Goal: Task Accomplishment & Management: Manage account settings

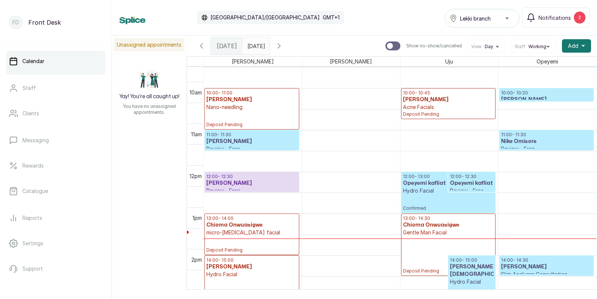
scroll to position [396, 0]
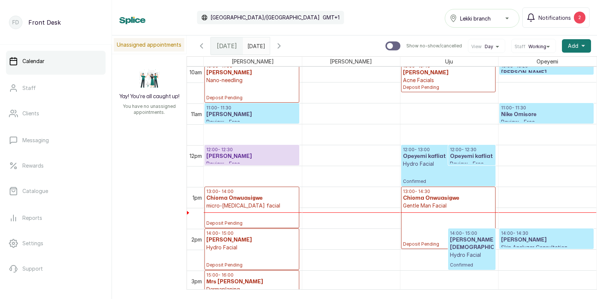
click at [264, 112] on h3 "[PERSON_NAME]" at bounding box center [251, 114] width 91 height 7
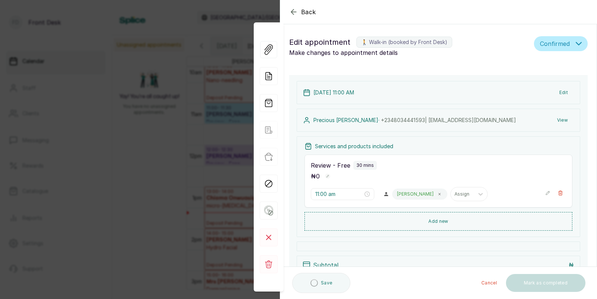
type input "11:00 am"
click at [437, 218] on button "Add new" at bounding box center [438, 221] width 268 height 18
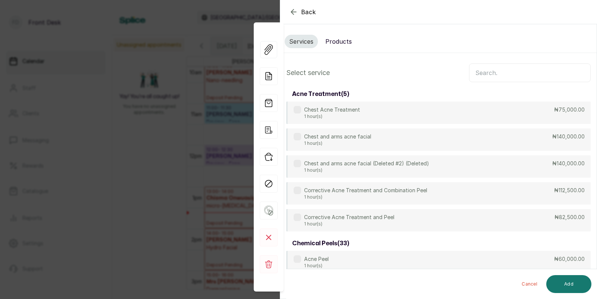
click at [492, 75] on input "text" at bounding box center [530, 72] width 122 height 19
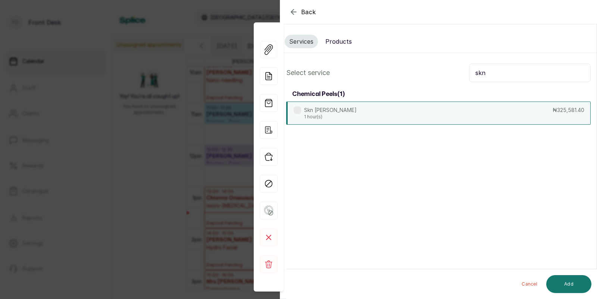
type input "skn"
click at [355, 109] on div "Skn Melan Peel 1 hour(s) ₦325,581.40" at bounding box center [438, 112] width 304 height 23
click at [569, 279] on button "Add" at bounding box center [568, 284] width 45 height 18
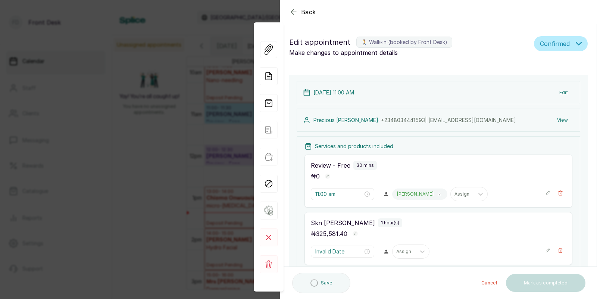
type input "11:30 am"
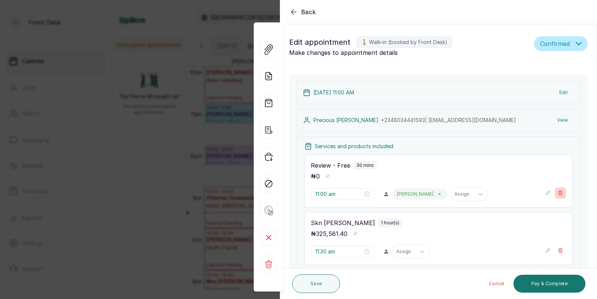
click at [560, 195] on icon "button" at bounding box center [560, 193] width 4 height 4
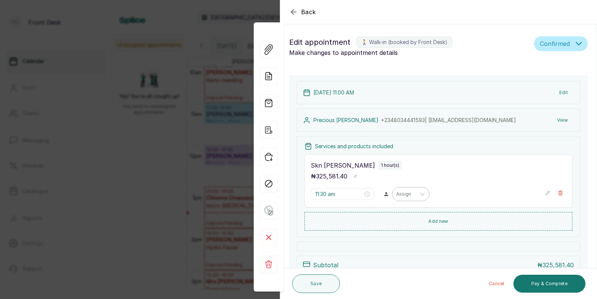
click at [396, 195] on div at bounding box center [404, 194] width 16 height 7
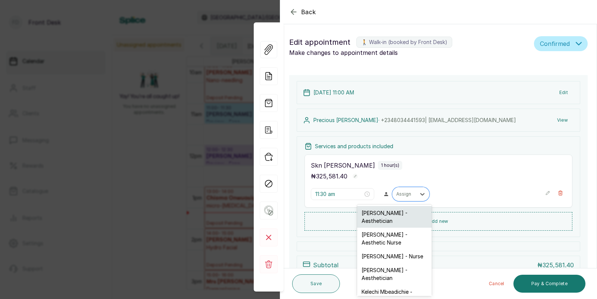
click at [393, 217] on div "[PERSON_NAME] - Aesthetician" at bounding box center [394, 217] width 75 height 22
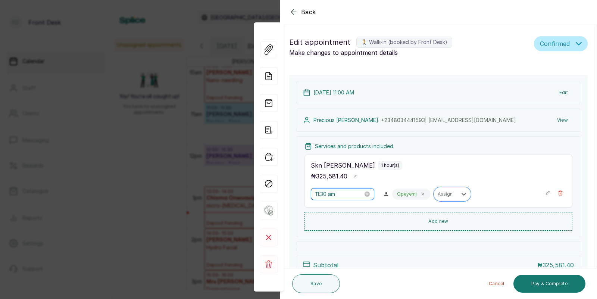
click at [334, 195] on input "11:30 am" at bounding box center [339, 194] width 48 height 8
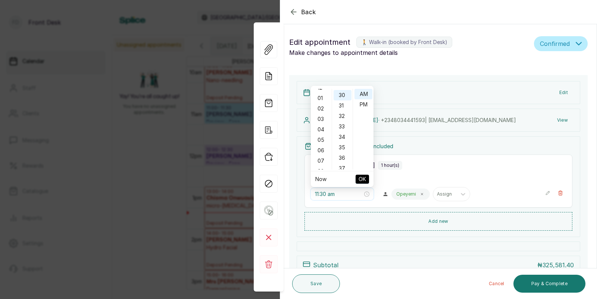
scroll to position [0, 0]
click at [318, 155] on div "06" at bounding box center [321, 156] width 18 height 10
click at [361, 104] on div "PM" at bounding box center [363, 104] width 18 height 10
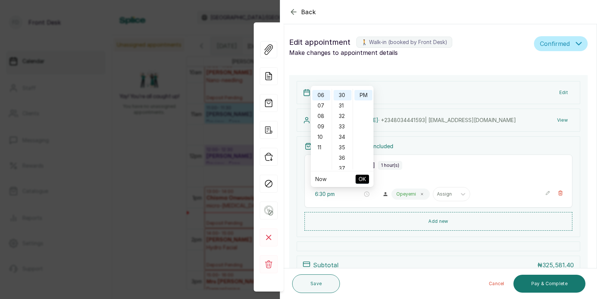
click at [363, 181] on span "OK" at bounding box center [361, 179] width 7 height 14
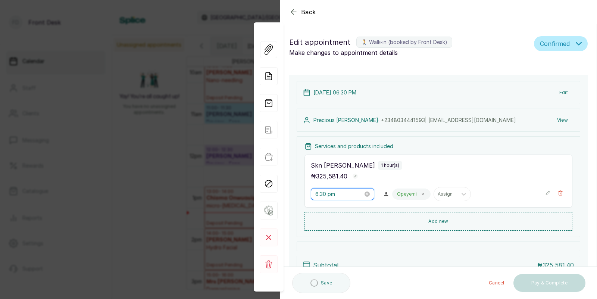
click at [331, 196] on input "6:30 pm" at bounding box center [339, 194] width 48 height 8
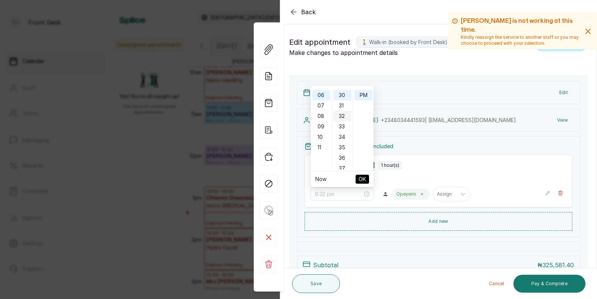
scroll to position [0, 0]
click at [342, 95] on div "00" at bounding box center [342, 94] width 18 height 10
type input "6:00 pm"
click at [362, 177] on span "OK" at bounding box center [361, 179] width 7 height 14
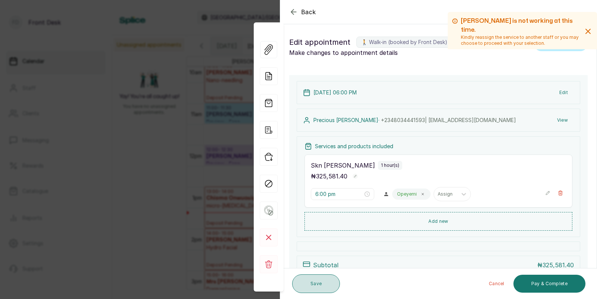
click at [320, 284] on button "Save" at bounding box center [316, 283] width 48 height 19
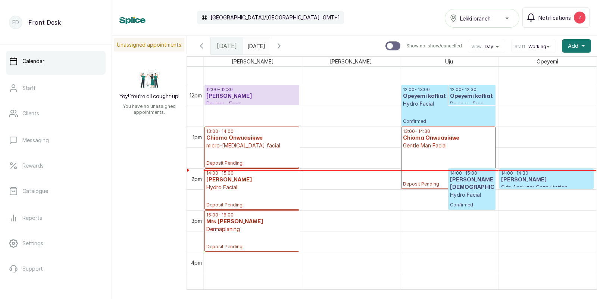
scroll to position [471, 0]
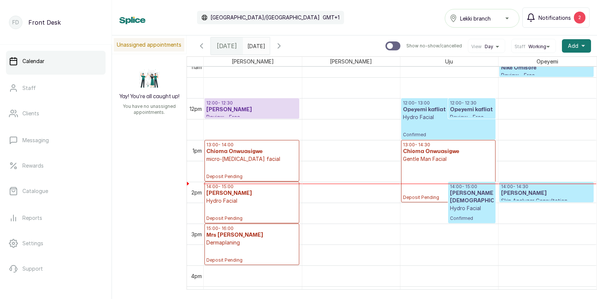
click at [569, 14] on span "Notifications" at bounding box center [554, 18] width 32 height 8
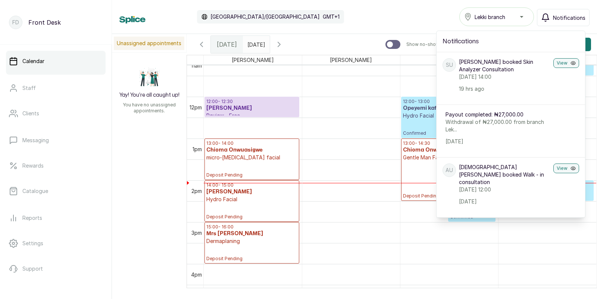
click at [558, 14] on span "Notifications" at bounding box center [569, 18] width 32 height 8
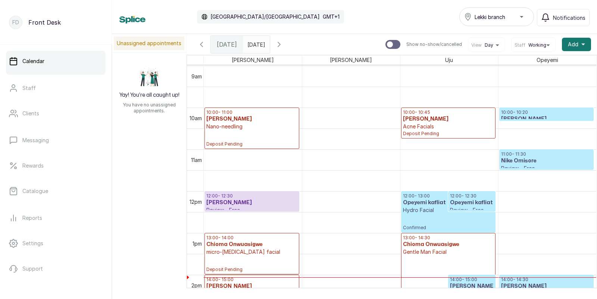
scroll to position [374, 0]
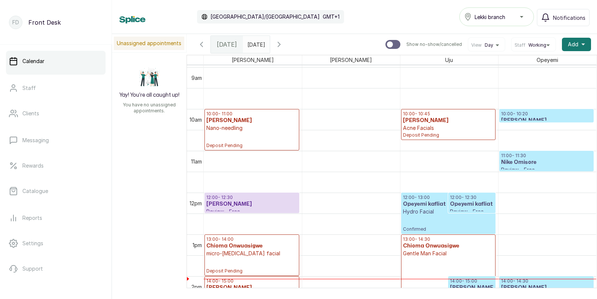
click at [432, 220] on p "Confirmed" at bounding box center [448, 223] width 91 height 17
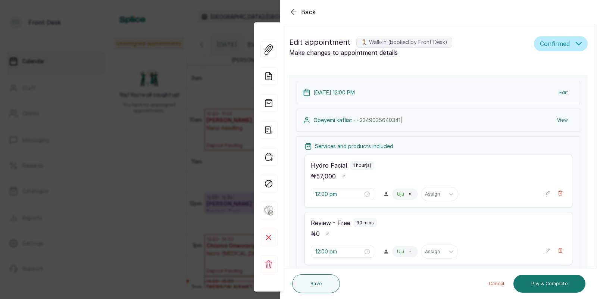
click at [193, 217] on div "Back Appointment Details Edit appointment 🚶 Walk-in (booked by Front Desk) Make…" at bounding box center [298, 149] width 597 height 299
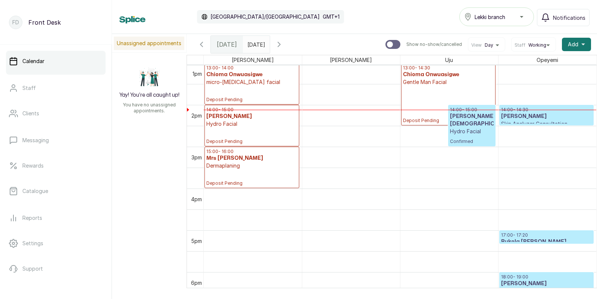
scroll to position [545, 0]
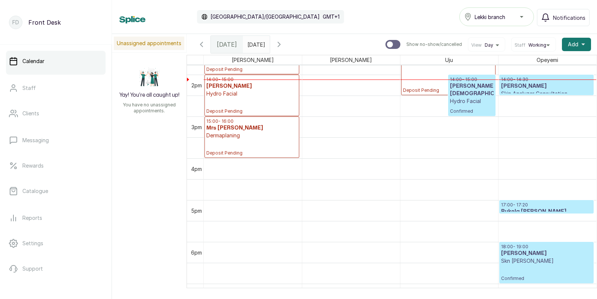
click at [529, 207] on p "17:00 - 17:20" at bounding box center [546, 205] width 91 height 6
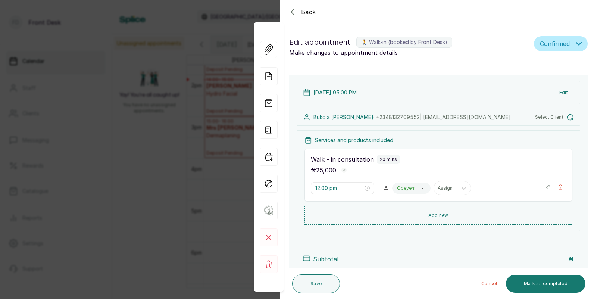
type input "5:00 pm"
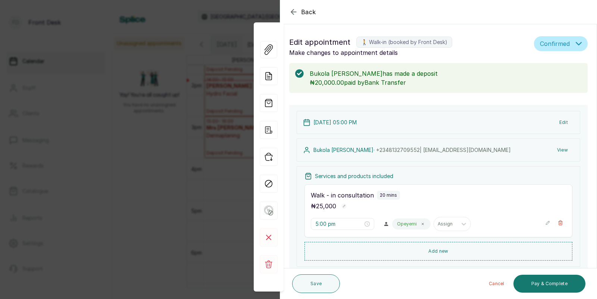
scroll to position [132, 0]
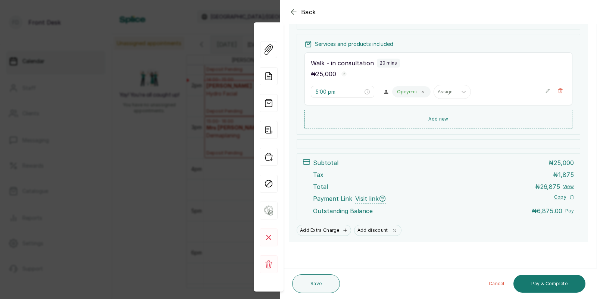
click at [211, 168] on div "Back Appointment Details Edit appointment 🚶 Walk-in (booked by Front Desk) Make…" at bounding box center [298, 149] width 597 height 299
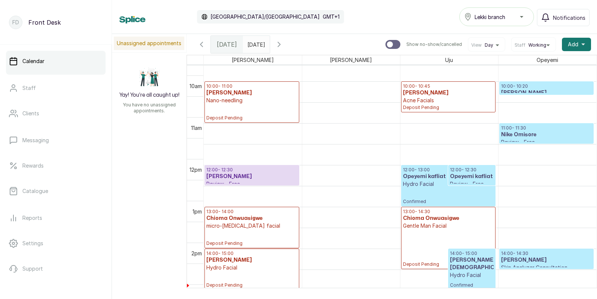
scroll to position [394, 0]
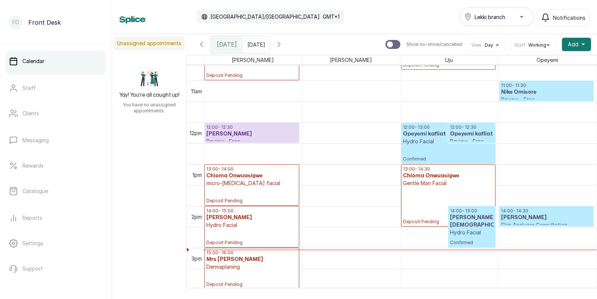
click at [447, 197] on p "Deposit Pending" at bounding box center [448, 206] width 91 height 38
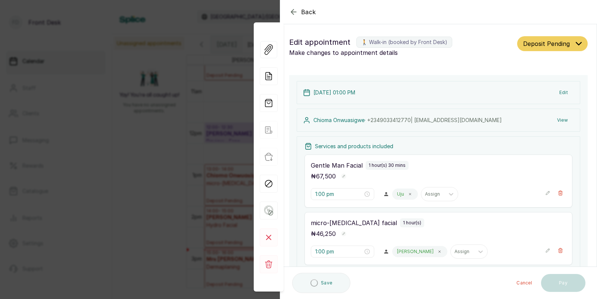
type input "1:00 pm"
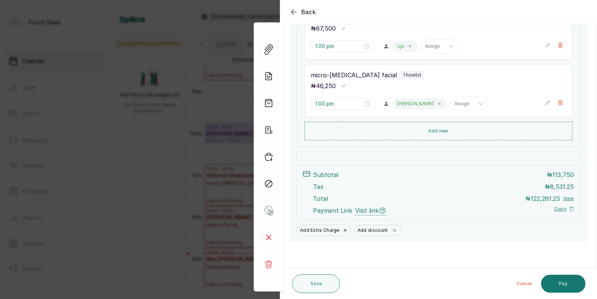
scroll to position [148, 0]
click at [211, 160] on div "Back Appointment Details Edit appointment 🚶 Walk-in (booked by Front Desk) Make…" at bounding box center [298, 149] width 597 height 299
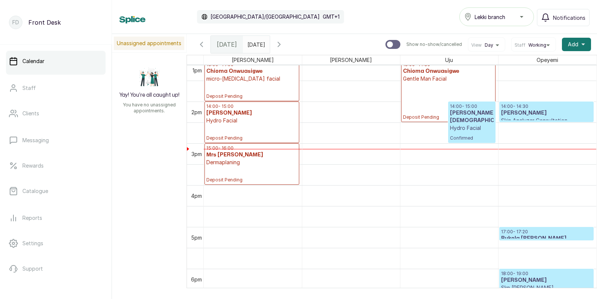
scroll to position [549, 0]
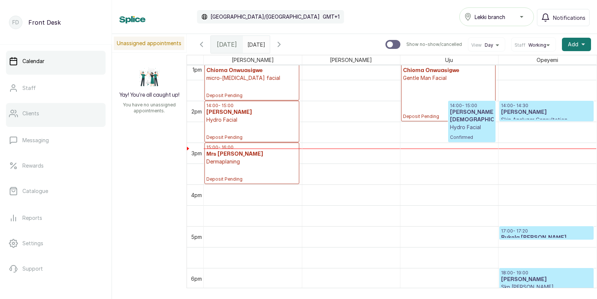
click at [47, 113] on link "Clients" at bounding box center [56, 113] width 100 height 21
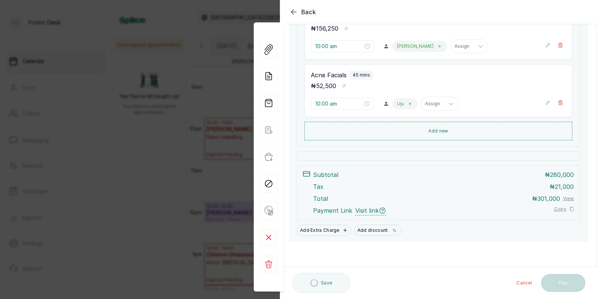
click at [193, 173] on div "Back Appointment Details Edit appointment 🚶 Walk-in (booked by Front Desk) Make…" at bounding box center [298, 149] width 597 height 299
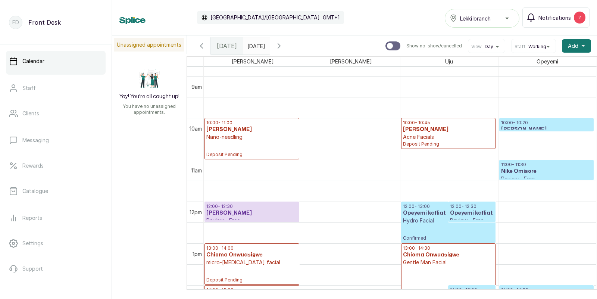
click at [246, 139] on p "Nano-needling" at bounding box center [251, 136] width 91 height 7
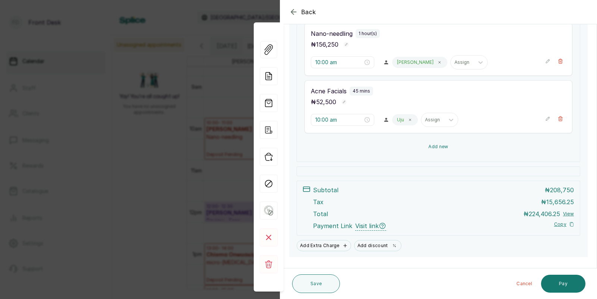
click at [438, 145] on button "Add new" at bounding box center [438, 147] width 268 height 18
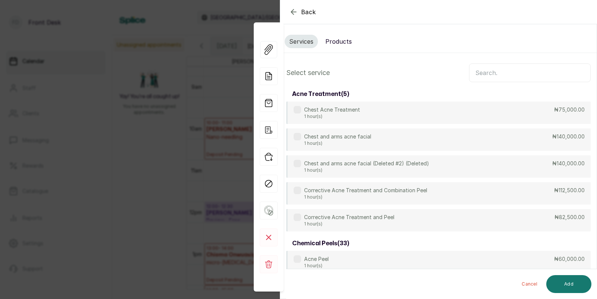
click at [340, 41] on button "Products" at bounding box center [338, 41] width 35 height 13
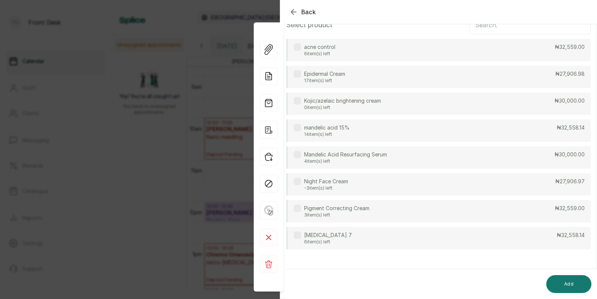
scroll to position [49, 0]
click at [387, 155] on p "Mandelic Acid Resurfacing Serum" at bounding box center [345, 152] width 83 height 7
click at [563, 282] on button "Add" at bounding box center [568, 284] width 45 height 18
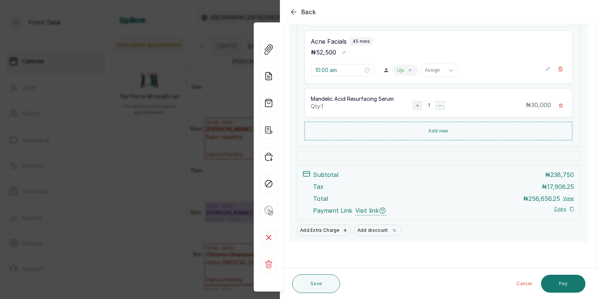
scroll to position [182, 0]
click at [313, 283] on button "Save" at bounding box center [316, 283] width 48 height 19
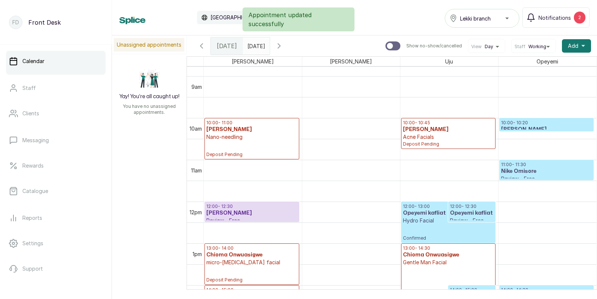
click at [252, 136] on p "Nano-needling" at bounding box center [251, 136] width 91 height 7
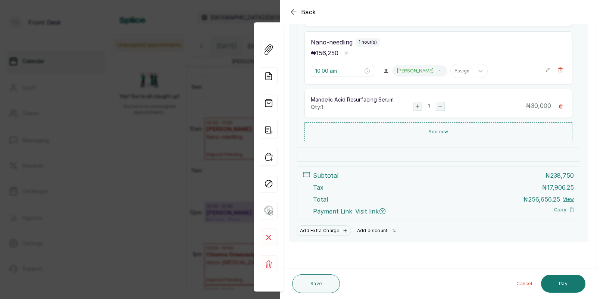
scroll to position [181, 0]
click at [377, 228] on button "Add discount" at bounding box center [377, 230] width 47 height 10
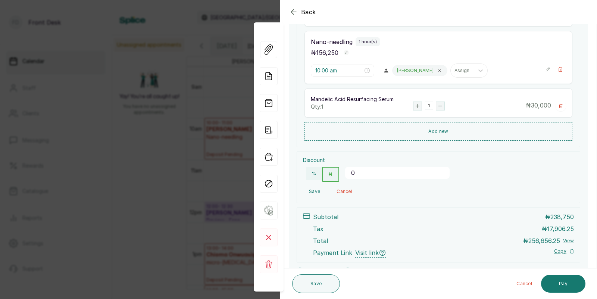
click at [374, 176] on input "0" at bounding box center [397, 173] width 104 height 12
type input "34098.837"
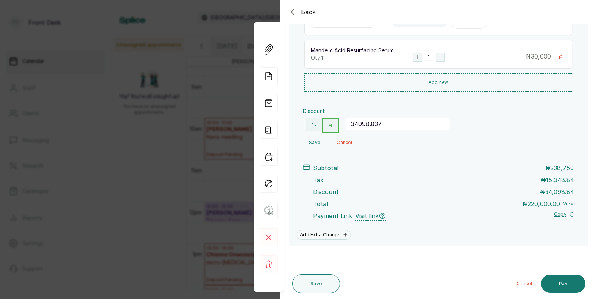
scroll to position [233, 0]
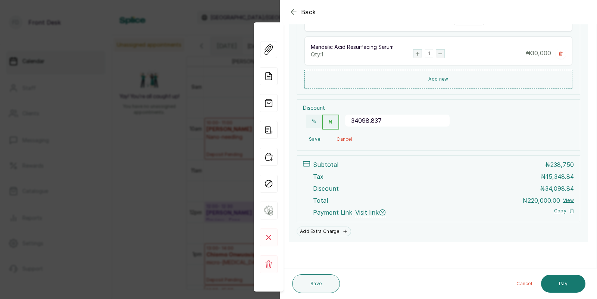
click at [312, 138] on button "Save" at bounding box center [314, 138] width 23 height 13
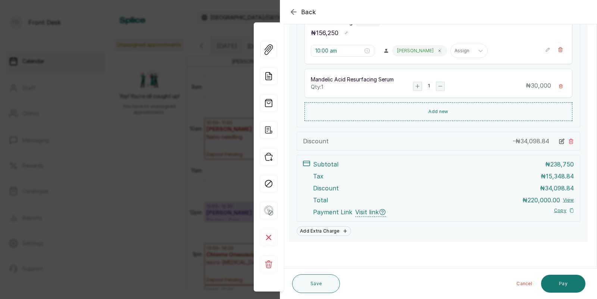
scroll to position [201, 0]
click at [314, 280] on button "Save" at bounding box center [316, 283] width 48 height 19
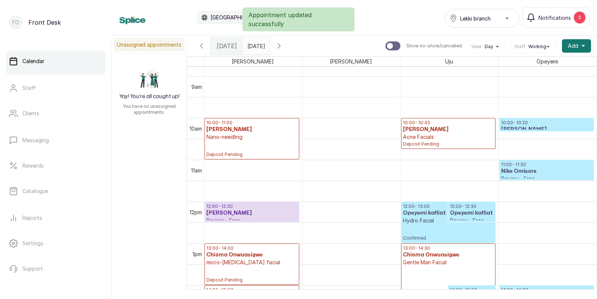
click at [247, 133] on p "Nano-needling" at bounding box center [251, 136] width 91 height 7
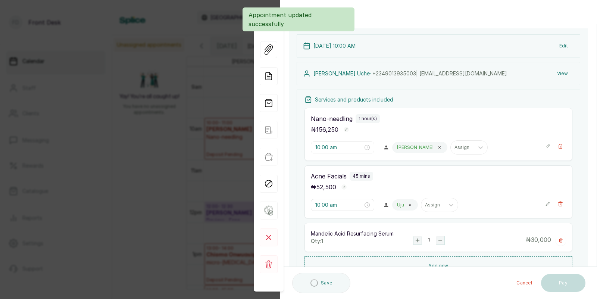
scroll to position [71, 0]
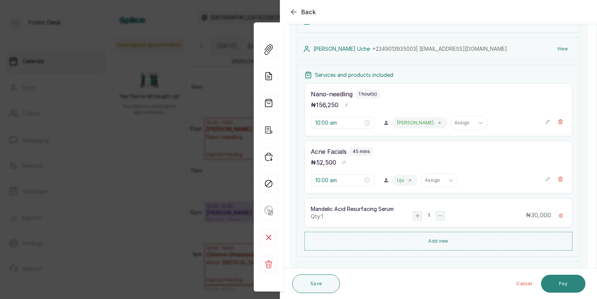
click at [560, 283] on button "Pay" at bounding box center [563, 283] width 44 height 18
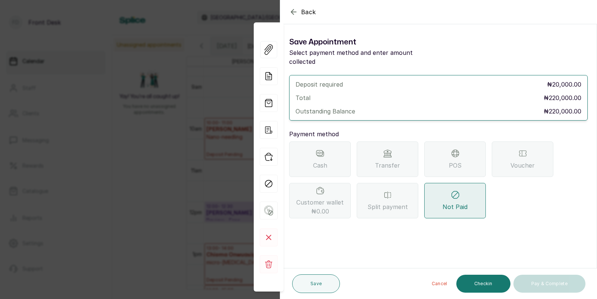
scroll to position [0, 0]
click at [446, 157] on div "POS" at bounding box center [455, 158] width 62 height 35
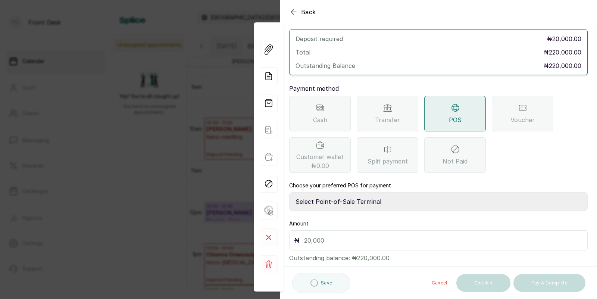
scroll to position [51, 0]
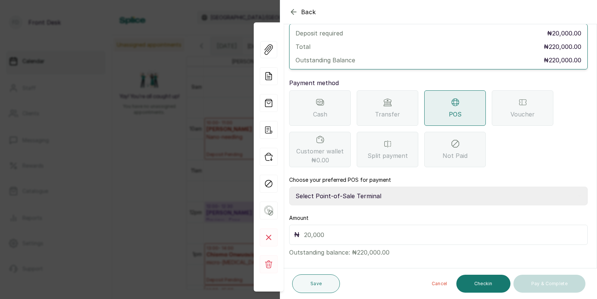
click at [368, 186] on select "Select Point-of-Sale Terminal SKN ANALYTICS MED AESTHETIC LIMITED Fairmoney Mic…" at bounding box center [438, 195] width 298 height 19
select select "43129536-bd7e-4b6d-8e8c-ab2c46322d67"
click at [355, 229] on input "text" at bounding box center [443, 234] width 278 height 10
type input "20,000"
click at [317, 281] on button "Save" at bounding box center [316, 283] width 48 height 19
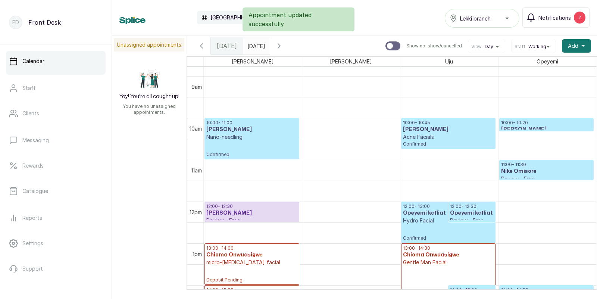
click at [253, 133] on p "Nano-needling" at bounding box center [251, 136] width 91 height 7
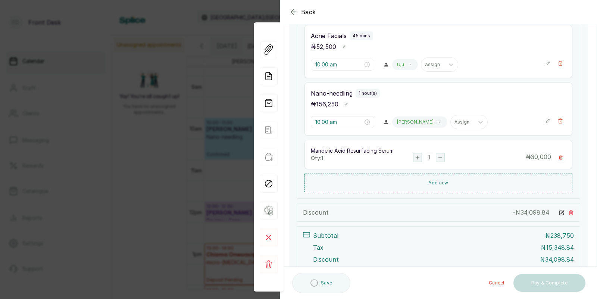
scroll to position [243, 0]
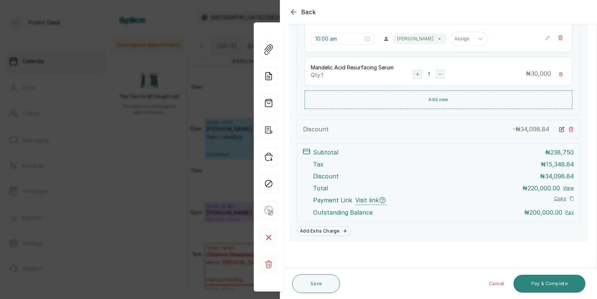
click at [539, 283] on button "Pay & Complete" at bounding box center [549, 283] width 72 height 18
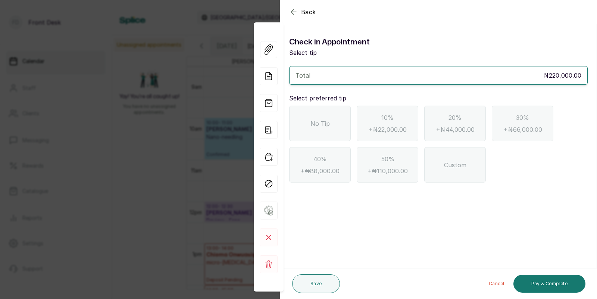
click at [293, 10] on icon "button" at bounding box center [293, 11] width 5 height 5
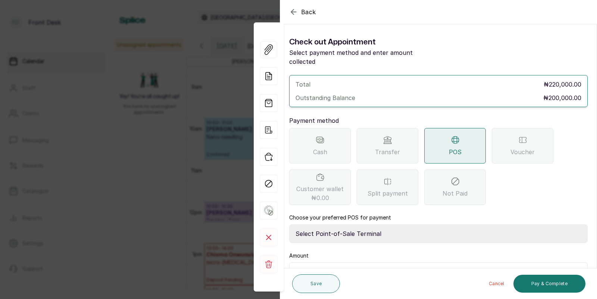
scroll to position [38, 0]
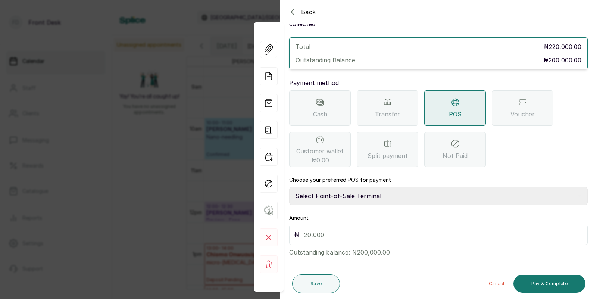
click at [363, 186] on select "Select Point-of-Sale Terminal SKN ANALYTICS MED AESTHETIC LIMITED Fairmoney Mic…" at bounding box center [438, 195] width 298 height 19
select select "43129536-bd7e-4b6d-8e8c-ab2c46322d67"
click at [336, 229] on input "text" at bounding box center [443, 234] width 278 height 10
type input "200,000"
click at [546, 279] on button "Pay & Complete" at bounding box center [549, 283] width 72 height 18
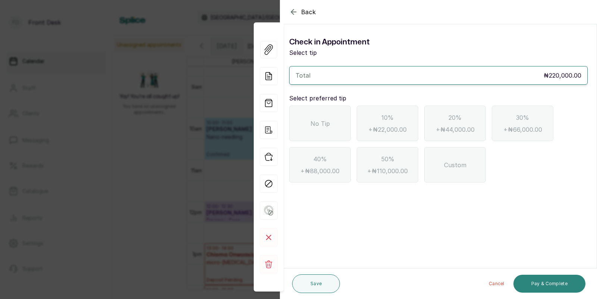
scroll to position [0, 0]
click at [316, 122] on span "No Tip" at bounding box center [319, 123] width 19 height 9
click at [544, 281] on button "Pay & Complete" at bounding box center [549, 283] width 72 height 18
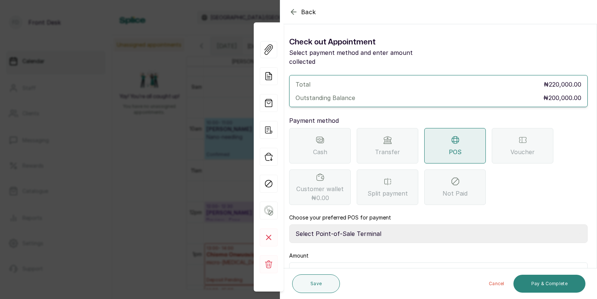
click at [546, 283] on button "Pay & Complete" at bounding box center [549, 283] width 72 height 18
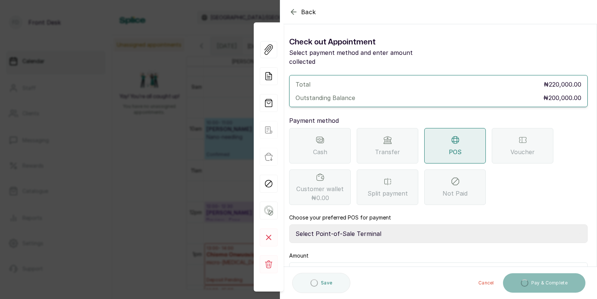
click at [412, 224] on select "Select Point-of-Sale Terminal SKN ANALYTICS MED AESTHETIC LIMITED Fairmoney Mic…" at bounding box center [438, 233] width 298 height 19
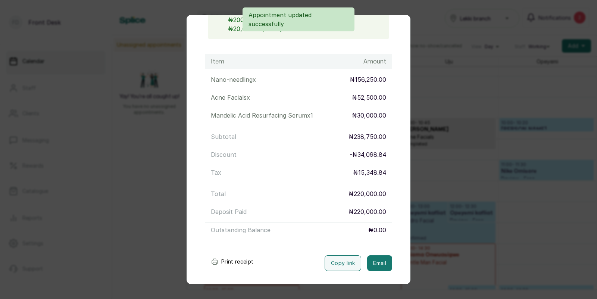
scroll to position [122, 0]
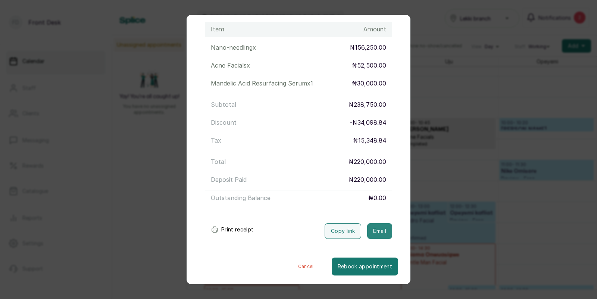
click at [380, 229] on button "Email" at bounding box center [379, 231] width 25 height 16
click at [448, 223] on div "Transaction Details Booking ID: # SPOUSrPo Date: [DATE] ・ 10:00 AM Billed to: […" at bounding box center [298, 149] width 597 height 299
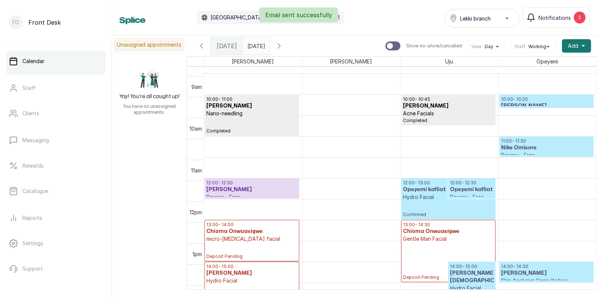
scroll to position [394, 0]
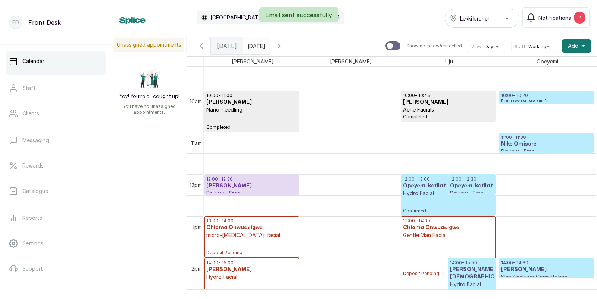
click at [544, 98] on h3 "[PERSON_NAME]" at bounding box center [546, 101] width 91 height 7
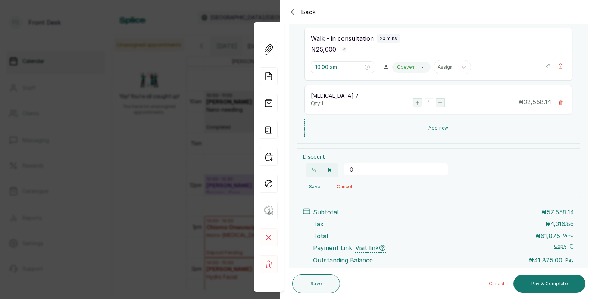
scroll to position [134, 0]
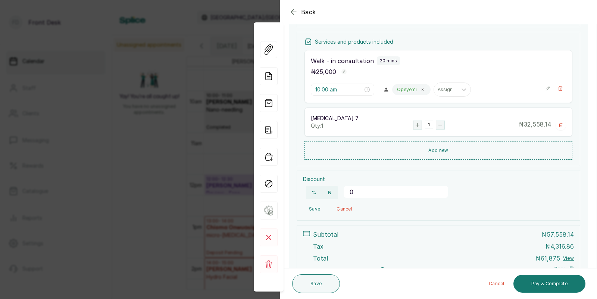
click at [190, 119] on div "Back Appointment Details Edit appointment 🚶 Walk-in (booked by Front Desk) Make…" at bounding box center [298, 149] width 597 height 299
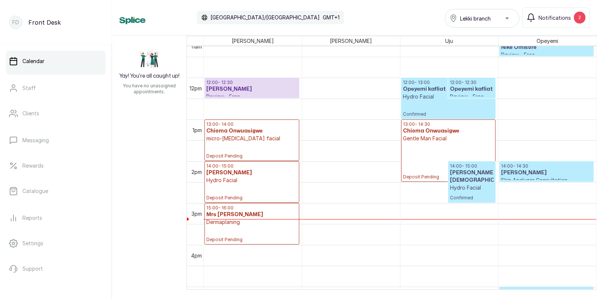
scroll to position [434, 0]
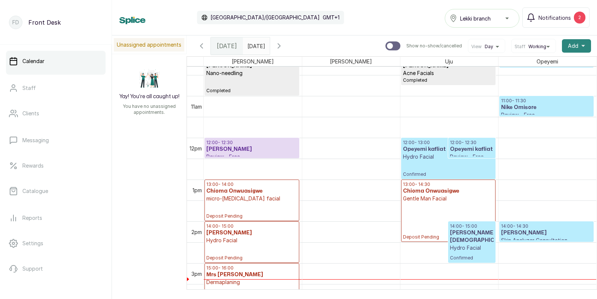
click at [574, 47] on span "Add" at bounding box center [572, 45] width 10 height 7
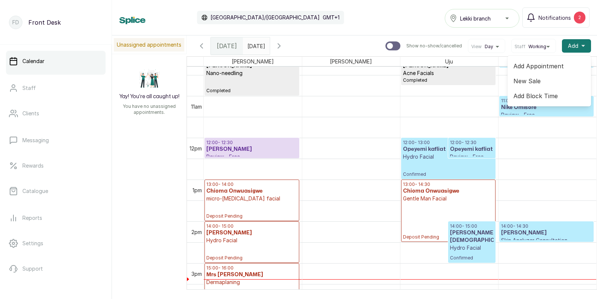
click at [537, 64] on span "Add Appointment" at bounding box center [549, 66] width 72 height 9
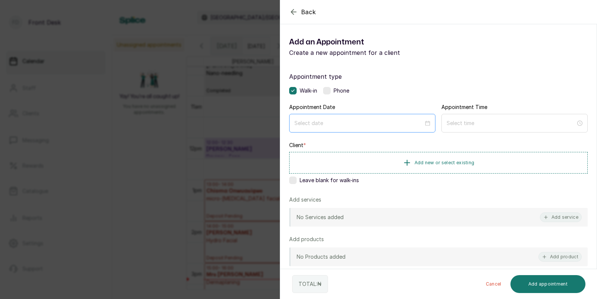
click at [336, 128] on div at bounding box center [362, 123] width 146 height 19
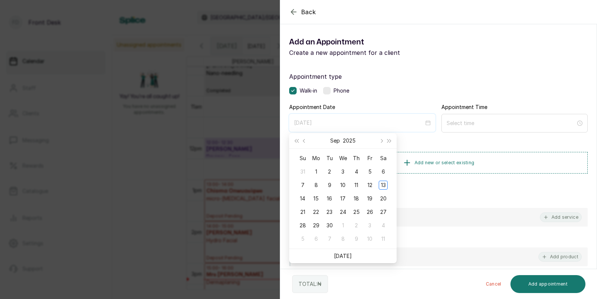
type input "[DATE]"
click at [342, 256] on link "[DATE]" at bounding box center [343, 255] width 18 height 6
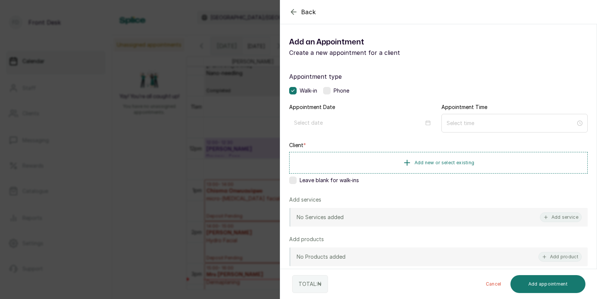
type input "[DATE]"
click at [472, 122] on input at bounding box center [510, 123] width 129 height 8
click at [452, 169] on div "03" at bounding box center [452, 172] width 18 height 10
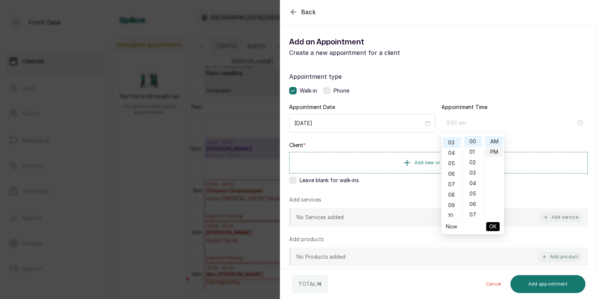
type input "3:00 pm"
click at [489, 155] on div "PM" at bounding box center [494, 152] width 18 height 10
click at [492, 226] on span "OK" at bounding box center [492, 226] width 7 height 14
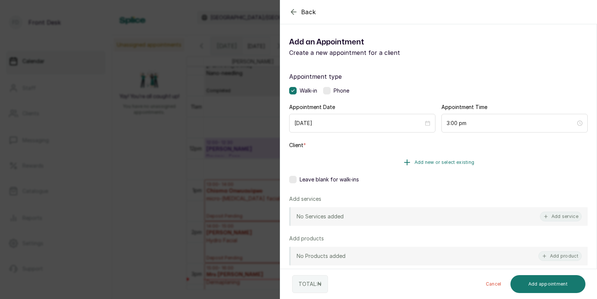
click at [432, 157] on button "Add new or select existing" at bounding box center [438, 162] width 298 height 21
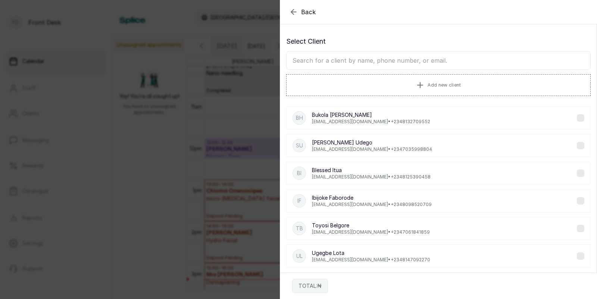
click at [411, 62] on input "text" at bounding box center [438, 60] width 304 height 19
type input "sofia"
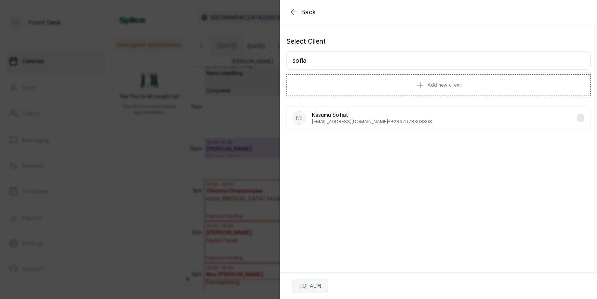
click at [356, 118] on p "Kasumu Sofiat" at bounding box center [372, 114] width 120 height 7
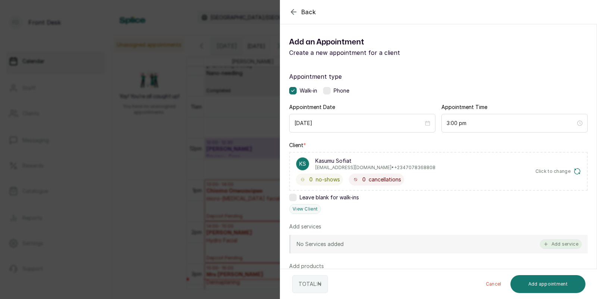
click at [559, 244] on button "Add service" at bounding box center [560, 244] width 42 height 10
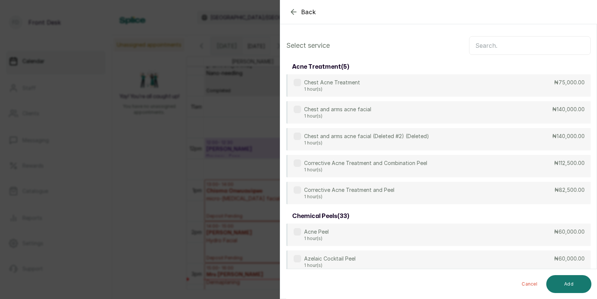
click at [510, 45] on input "text" at bounding box center [530, 45] width 122 height 19
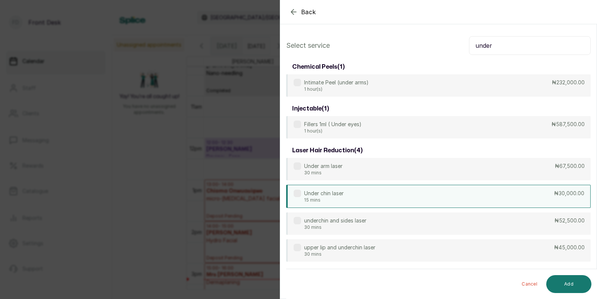
type input "under"
click at [357, 194] on div "Under chin laser 15 mins ₦30,000.00" at bounding box center [438, 196] width 304 height 23
click at [565, 284] on button "Add" at bounding box center [568, 284] width 45 height 18
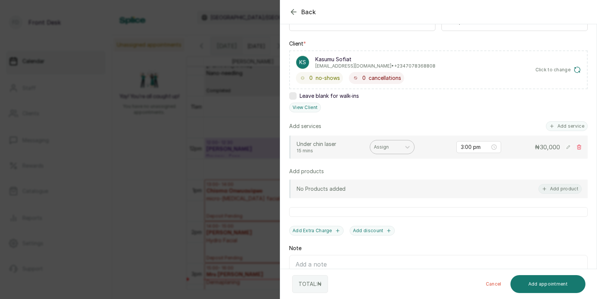
click at [381, 145] on div at bounding box center [385, 147] width 23 height 7
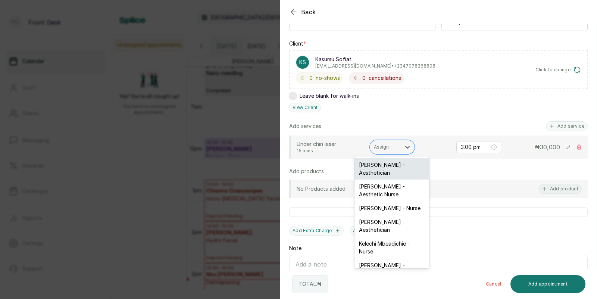
click at [385, 167] on div "[PERSON_NAME] - Aesthetician" at bounding box center [391, 169] width 75 height 22
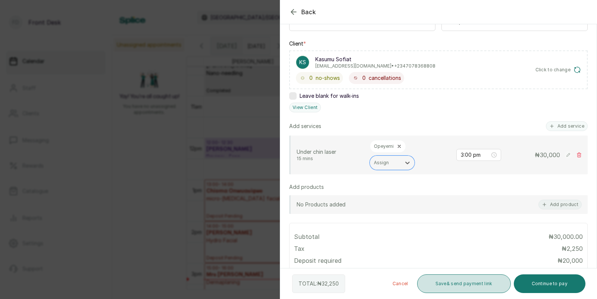
click at [475, 281] on button "Save & send payment link" at bounding box center [464, 283] width 94 height 19
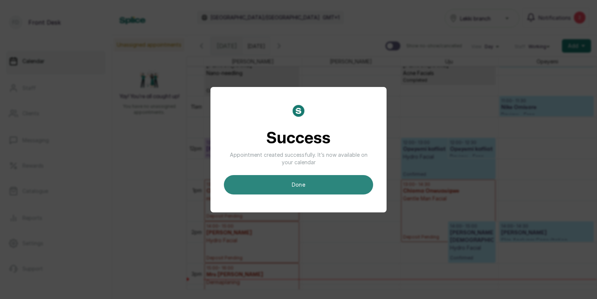
click at [340, 186] on button "done" at bounding box center [298, 184] width 149 height 19
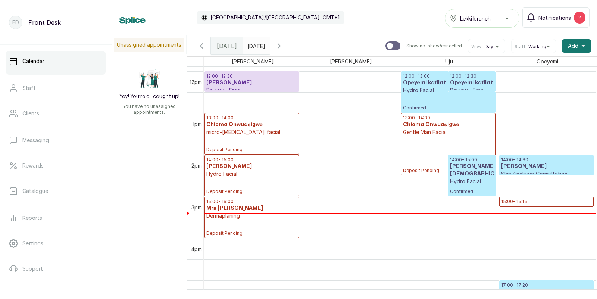
click at [458, 177] on p "Hydro Facial" at bounding box center [472, 180] width 44 height 7
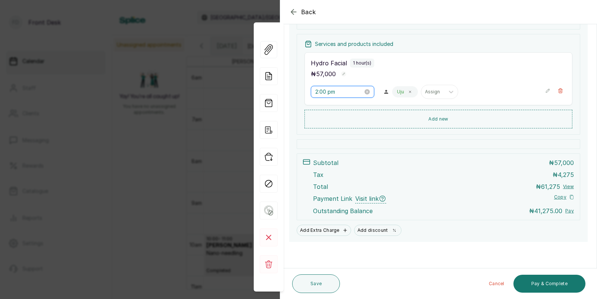
click at [339, 92] on input "2:00 pm" at bounding box center [339, 92] width 48 height 8
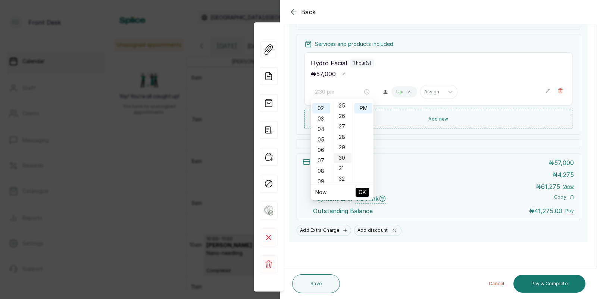
click at [343, 153] on div "30" at bounding box center [342, 157] width 18 height 10
type input "2:30 pm"
click at [359, 193] on span "OK" at bounding box center [361, 192] width 7 height 14
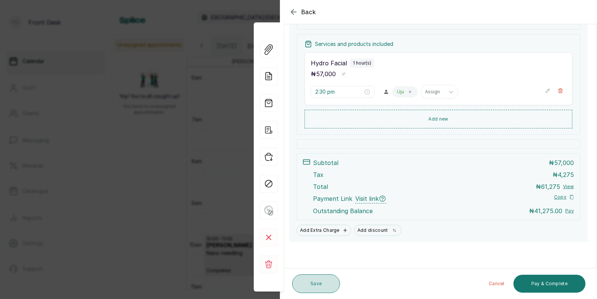
click at [318, 279] on button "Save" at bounding box center [316, 283] width 48 height 19
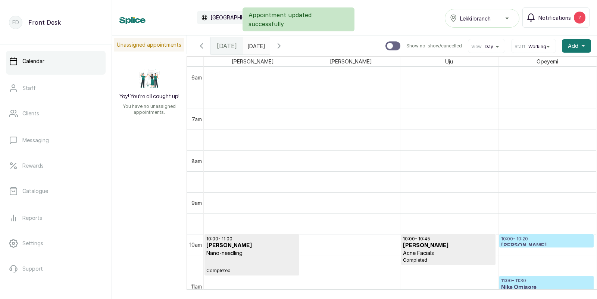
scroll to position [298, 0]
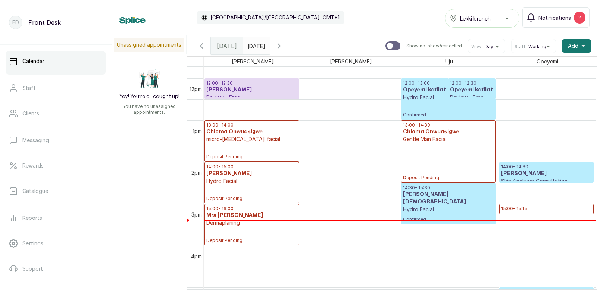
click at [520, 208] on p "15:00 - 15:15" at bounding box center [546, 208] width 91 height 6
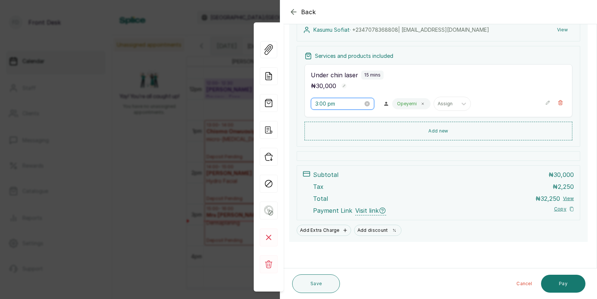
click at [334, 104] on input "3:00 pm" at bounding box center [339, 104] width 48 height 8
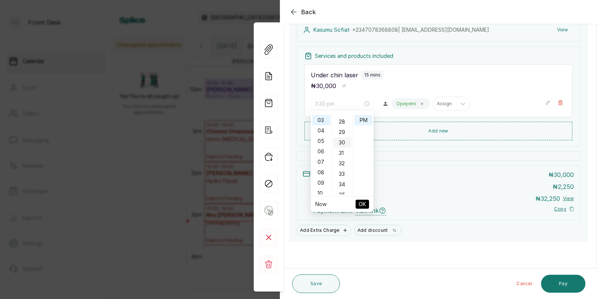
click at [342, 142] on div "30" at bounding box center [342, 142] width 18 height 10
type input "3:30 pm"
click at [361, 204] on span "OK" at bounding box center [361, 204] width 7 height 14
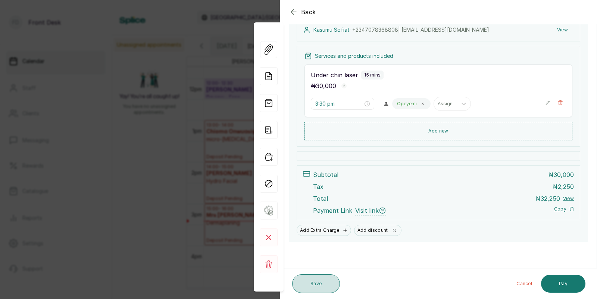
click at [315, 284] on button "Save" at bounding box center [316, 283] width 48 height 19
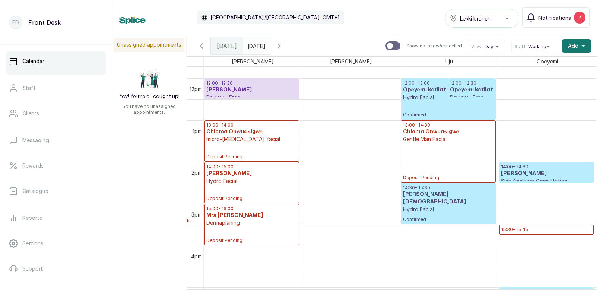
click at [514, 174] on h3 "[PERSON_NAME]" at bounding box center [546, 173] width 91 height 7
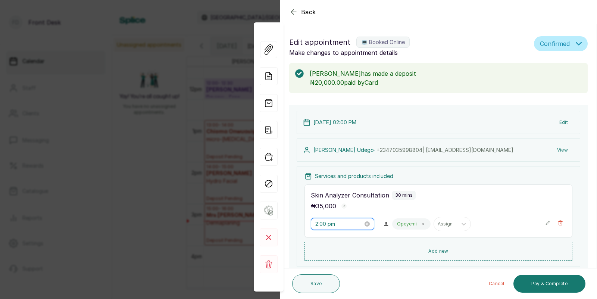
click at [329, 224] on input "2:00 pm" at bounding box center [339, 224] width 48 height 8
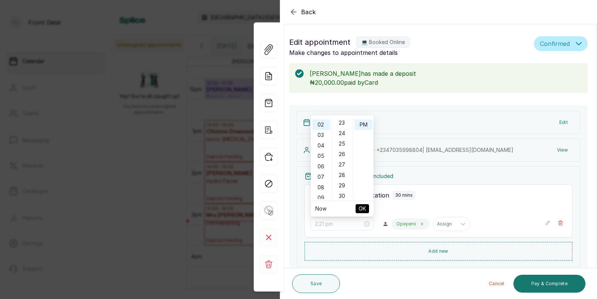
scroll to position [245, 0]
click at [343, 187] on div "30" at bounding box center [342, 191] width 18 height 10
type input "2:30 pm"
click at [363, 208] on span "OK" at bounding box center [361, 208] width 7 height 14
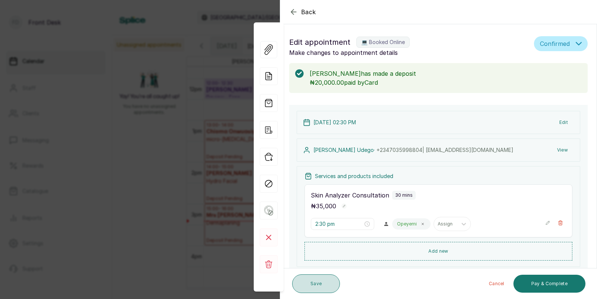
click at [319, 280] on button "Save" at bounding box center [316, 283] width 48 height 19
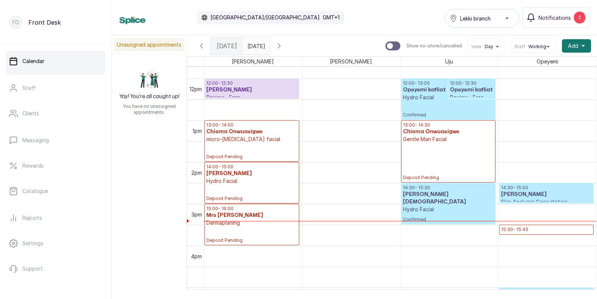
click at [465, 156] on p "Deposit Pending" at bounding box center [448, 162] width 91 height 38
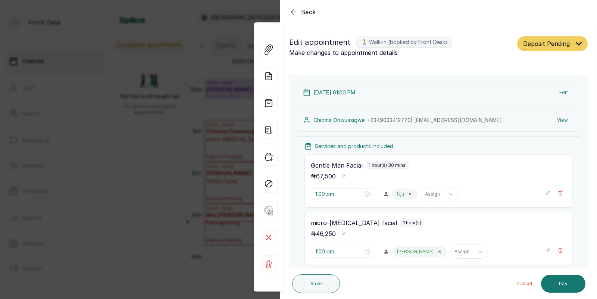
click at [200, 160] on div "Back Appointment Details Edit appointment 🚶 Walk-in (booked by Front Desk) Make…" at bounding box center [298, 149] width 597 height 299
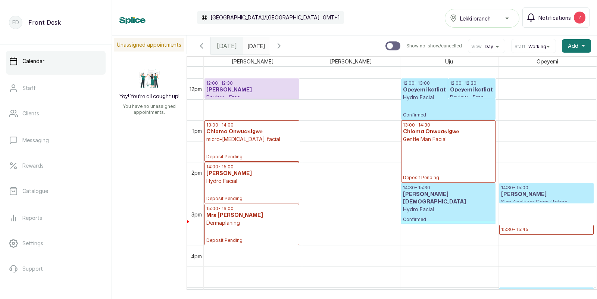
click at [509, 226] on p "15:30 - 15:45" at bounding box center [546, 229] width 91 height 6
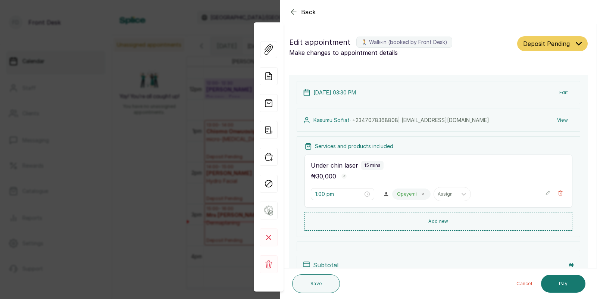
type input "3:30 pm"
click at [558, 118] on button "View" at bounding box center [562, 119] width 23 height 13
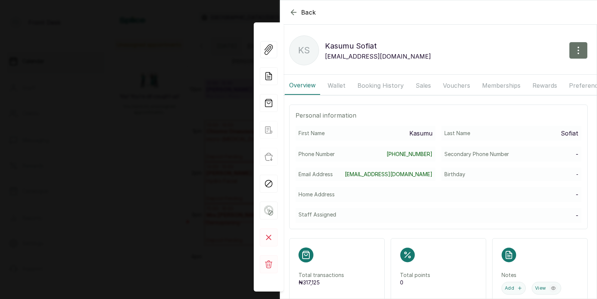
click at [377, 81] on button "Booking History" at bounding box center [380, 85] width 55 height 19
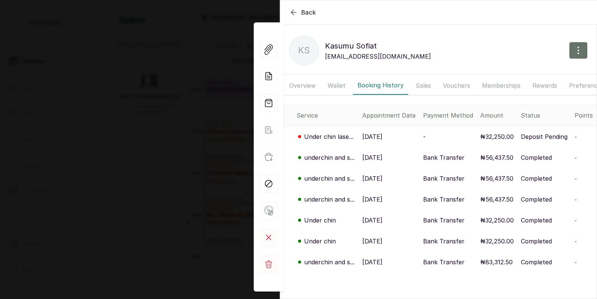
click at [374, 135] on p "[DATE]" at bounding box center [372, 136] width 20 height 9
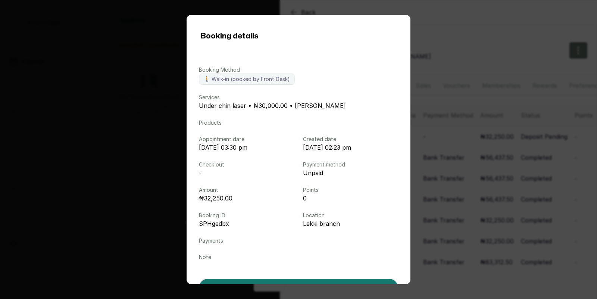
click at [448, 138] on div "Booking details Booking Method 🚶 Walk-in (booked by Front Desk) Services Under …" at bounding box center [298, 149] width 597 height 299
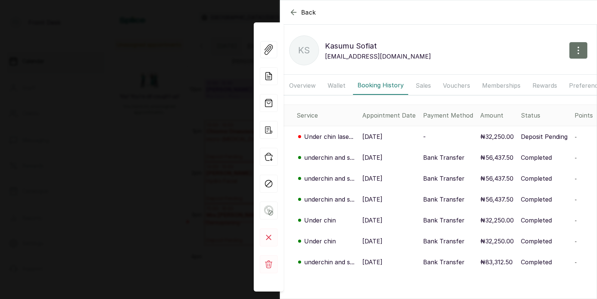
click at [372, 157] on p "[DATE]" at bounding box center [372, 157] width 20 height 9
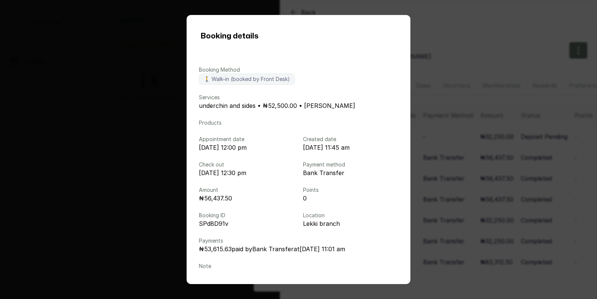
click at [488, 212] on div "Booking details Booking Method 🚶 Walk-in (booked by Front Desk) Services underc…" at bounding box center [298, 149] width 597 height 299
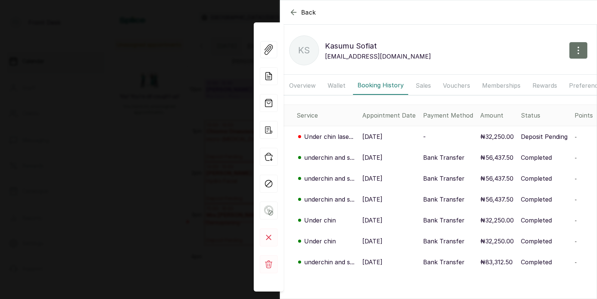
click at [380, 240] on p "[DATE]" at bounding box center [372, 240] width 20 height 9
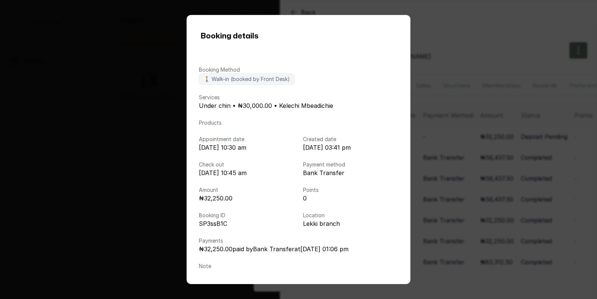
click at [443, 233] on div "Booking details Booking Method 🚶 Walk-in (booked by Front Desk) Services Under …" at bounding box center [298, 149] width 597 height 299
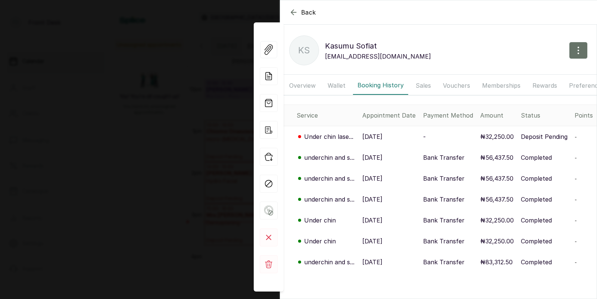
click at [330, 244] on p "Under chin" at bounding box center [320, 240] width 32 height 9
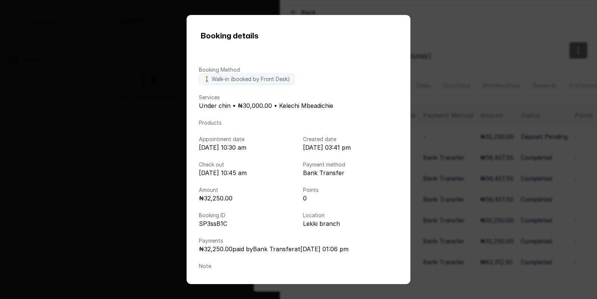
click at [440, 220] on div "Booking details Booking Method 🚶 Walk-in (booked by Front Desk) Services Under …" at bounding box center [298, 149] width 597 height 299
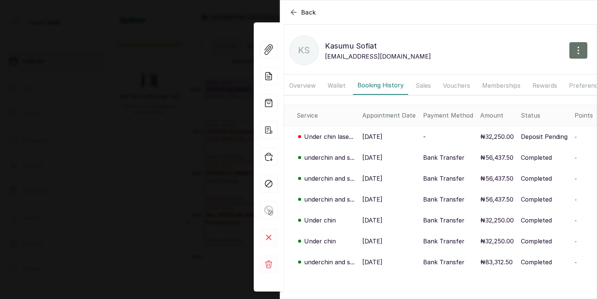
click at [382, 258] on p "[DATE]" at bounding box center [372, 261] width 20 height 9
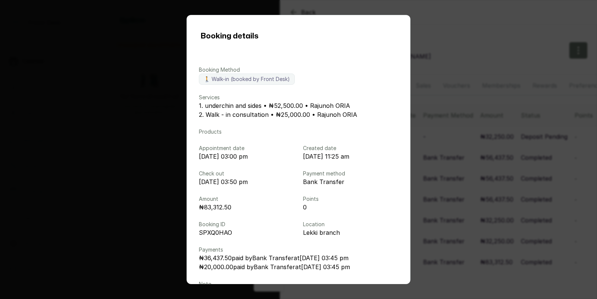
click at [450, 211] on div "Booking details Booking Method 🚶 Walk-in (booked by Front Desk) Services 1. und…" at bounding box center [298, 149] width 597 height 299
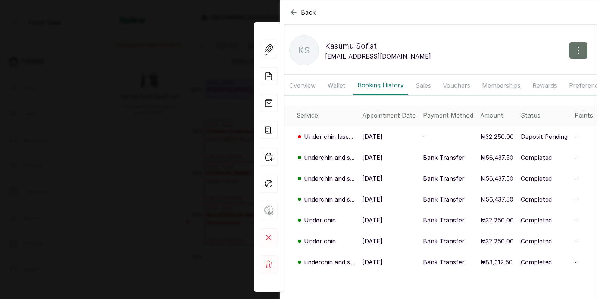
click at [188, 148] on div "Back Kasumu Sofiat KS Kasumu Sofiat [EMAIL_ADDRESS][DOMAIN_NAME] Overview Walle…" at bounding box center [298, 149] width 597 height 299
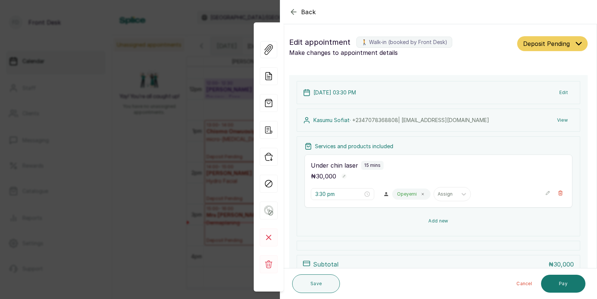
click at [422, 220] on button "Add new" at bounding box center [438, 221] width 268 height 18
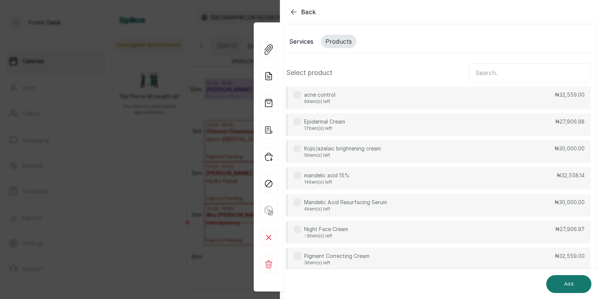
click at [495, 76] on input "text" at bounding box center [530, 72] width 122 height 19
click at [301, 42] on button "Services" at bounding box center [300, 41] width 33 height 13
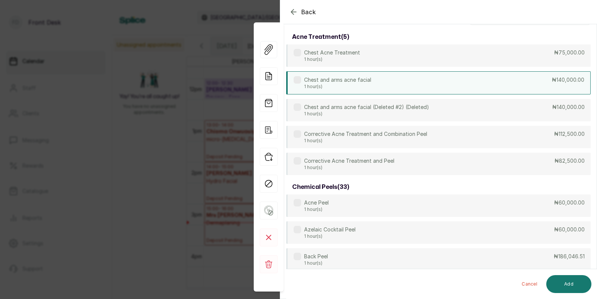
scroll to position [0, 0]
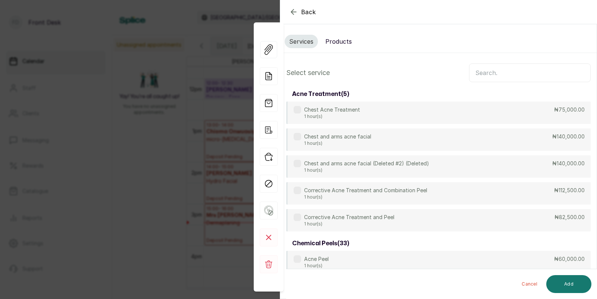
click at [501, 75] on input "text" at bounding box center [530, 72] width 122 height 19
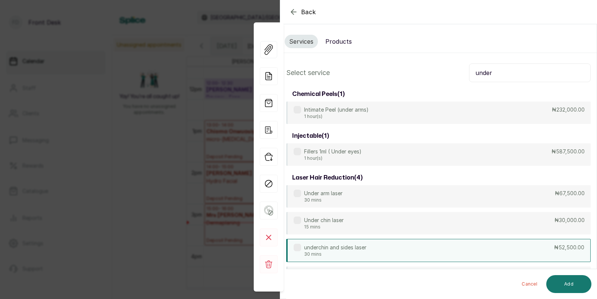
type input "under"
click at [356, 245] on p "underchin and sides laser" at bounding box center [335, 246] width 62 height 7
click at [567, 281] on button "Add" at bounding box center [568, 284] width 45 height 18
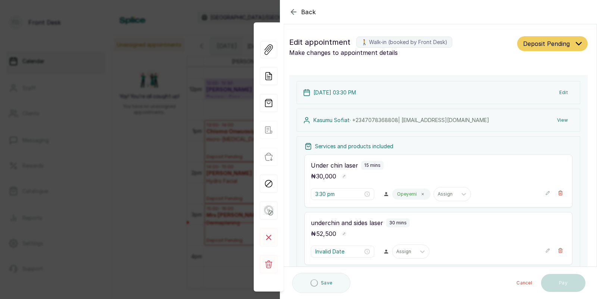
type input "3:45 pm"
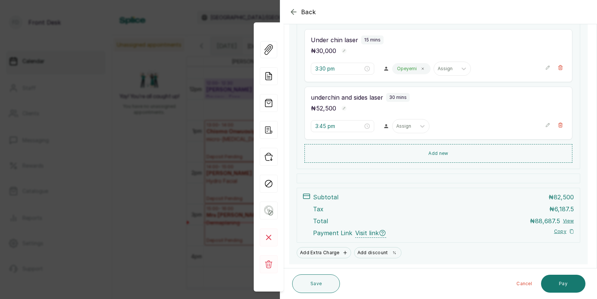
scroll to position [101, 0]
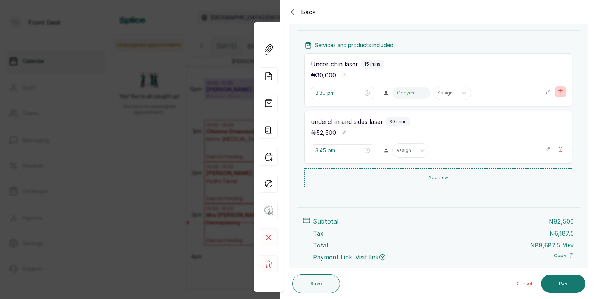
click at [559, 94] on icon "button" at bounding box center [559, 91] width 5 height 5
type input "3:45 pm"
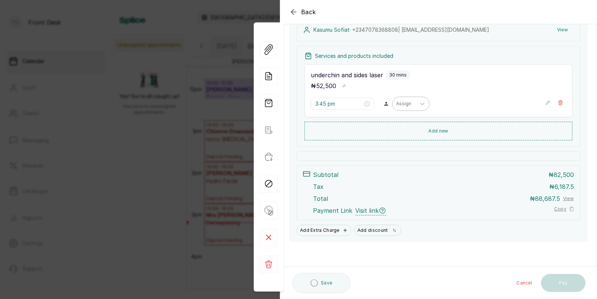
scroll to position [91, 0]
click at [396, 103] on div at bounding box center [404, 103] width 16 height 7
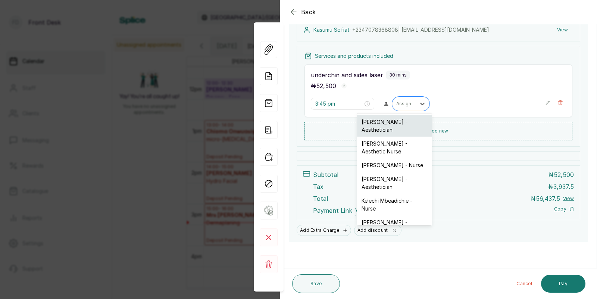
click at [391, 125] on div "[PERSON_NAME] - Aesthetician" at bounding box center [394, 126] width 75 height 22
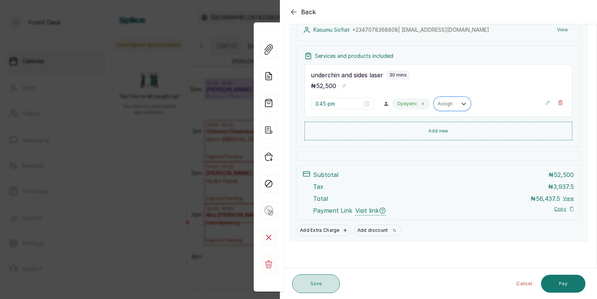
click at [316, 283] on button "Save" at bounding box center [316, 283] width 48 height 19
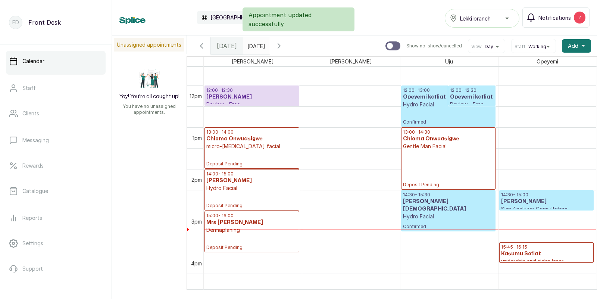
scroll to position [476, 0]
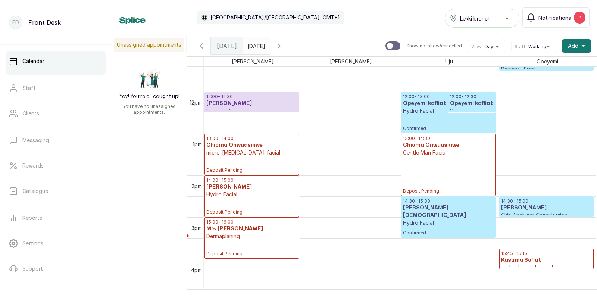
click at [438, 152] on p "Gentle Man Facial" at bounding box center [448, 152] width 91 height 7
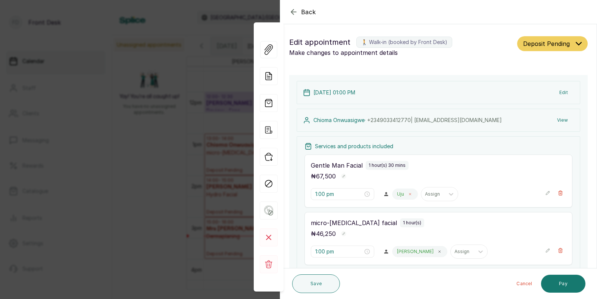
click at [409, 194] on icon at bounding box center [410, 194] width 2 height 2
click at [396, 193] on div at bounding box center [404, 194] width 16 height 7
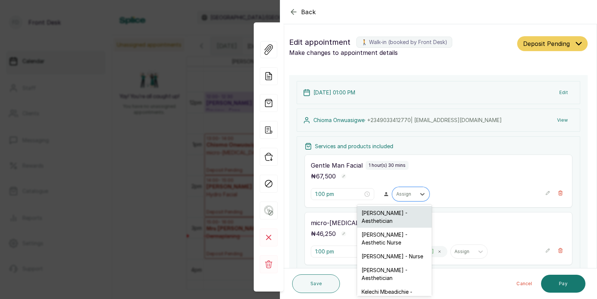
click at [386, 215] on div "[PERSON_NAME] - Aesthetician" at bounding box center [394, 217] width 75 height 22
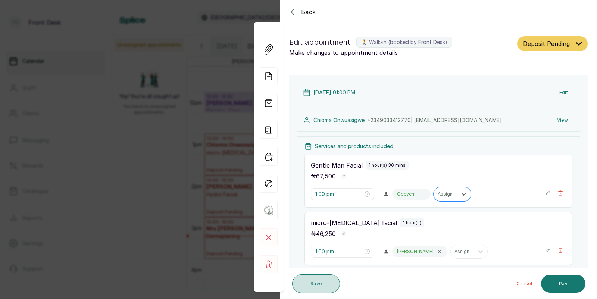
click at [318, 283] on button "Save" at bounding box center [316, 283] width 48 height 19
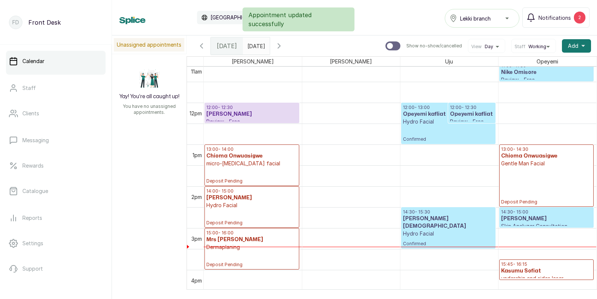
scroll to position [472, 0]
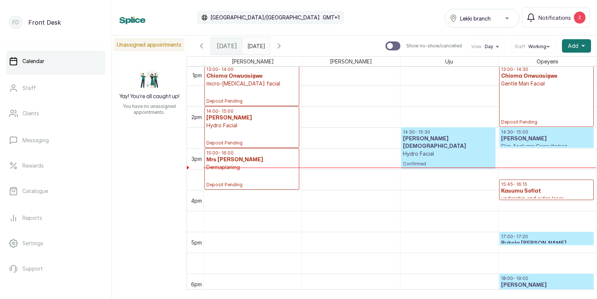
click at [514, 135] on h3 "[PERSON_NAME]" at bounding box center [546, 138] width 91 height 7
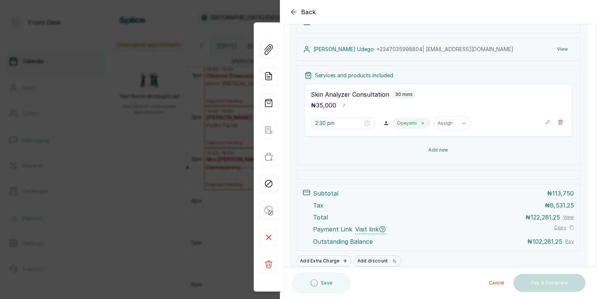
click at [438, 152] on button "Add new" at bounding box center [438, 150] width 268 height 18
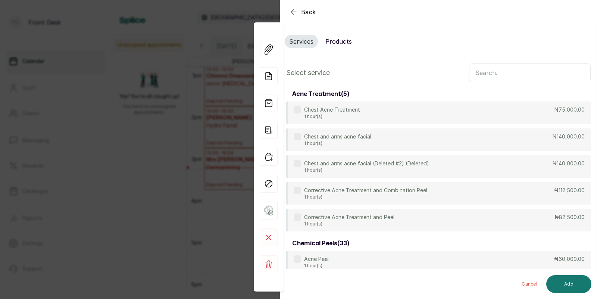
click at [491, 73] on input "text" at bounding box center [530, 72] width 122 height 19
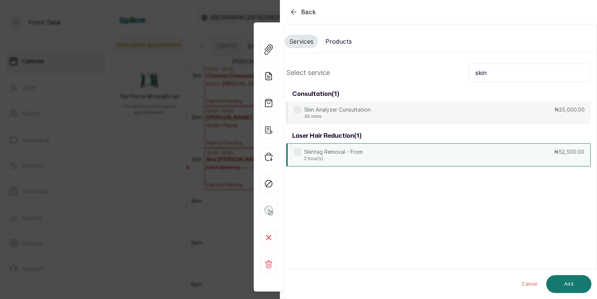
type input "skin"
click at [363, 156] on div "Skintag Removal - From 2 hour(s) ₦52,500.00" at bounding box center [438, 154] width 304 height 23
click at [568, 281] on button "Add" at bounding box center [568, 284] width 45 height 18
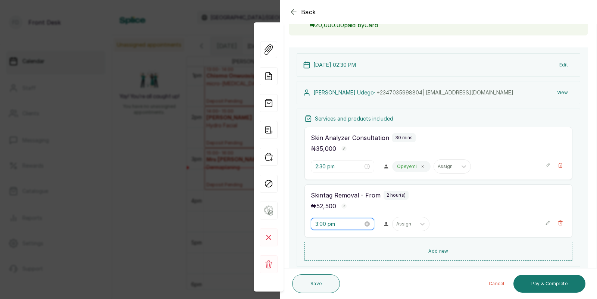
click at [328, 226] on input "3:00 pm" at bounding box center [339, 224] width 48 height 8
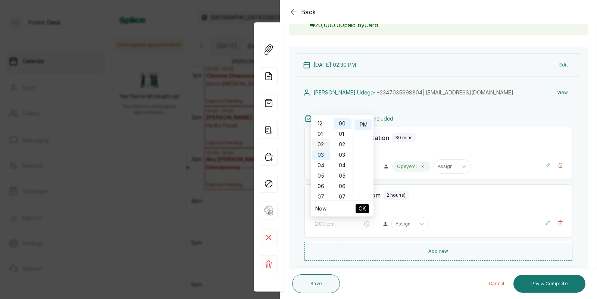
click at [321, 141] on div "02" at bounding box center [321, 144] width 18 height 10
click at [343, 163] on div "30" at bounding box center [342, 166] width 18 height 10
type input "2:30 pm"
click at [362, 208] on span "OK" at bounding box center [361, 208] width 7 height 14
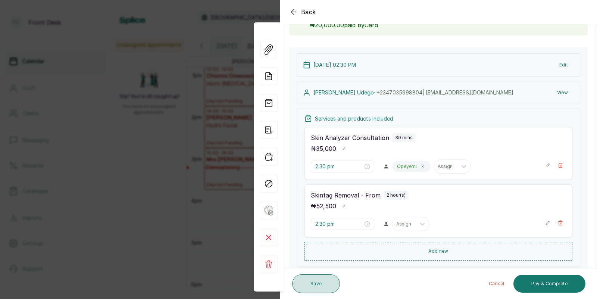
click at [316, 280] on button "Save" at bounding box center [316, 283] width 48 height 19
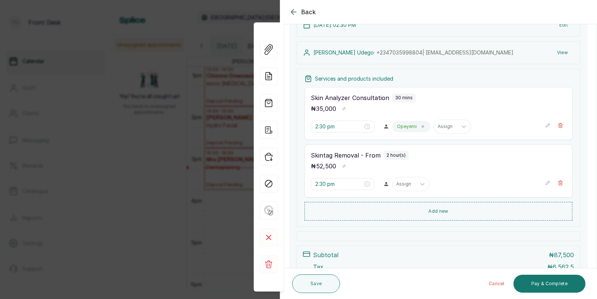
scroll to position [99, 0]
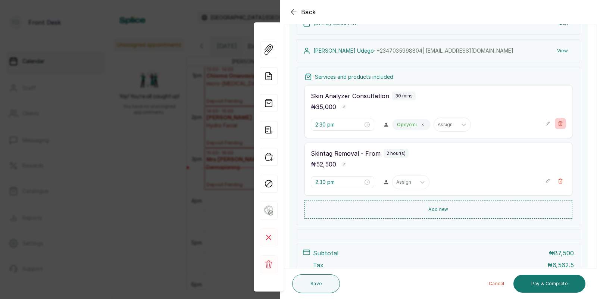
click at [562, 123] on icon "button" at bounding box center [559, 123] width 5 height 5
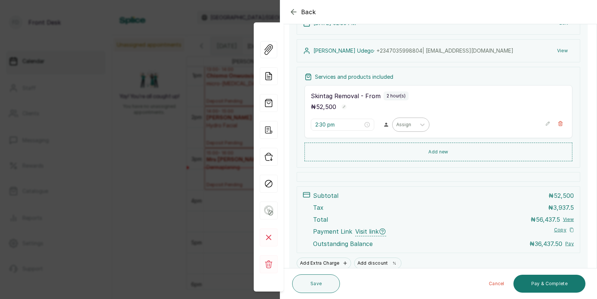
click at [396, 123] on div at bounding box center [404, 124] width 16 height 7
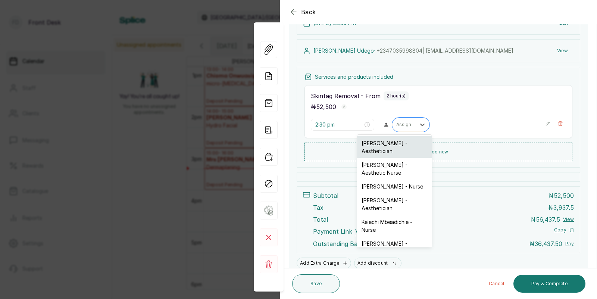
click at [386, 146] on div "[PERSON_NAME] - Aesthetician" at bounding box center [394, 147] width 75 height 22
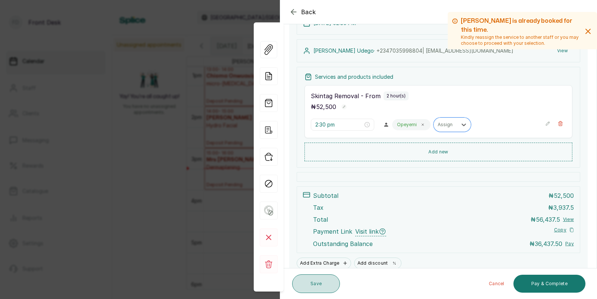
click at [315, 281] on button "Save" at bounding box center [316, 283] width 48 height 19
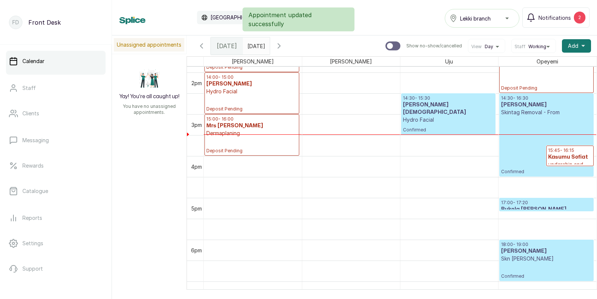
scroll to position [594, 0]
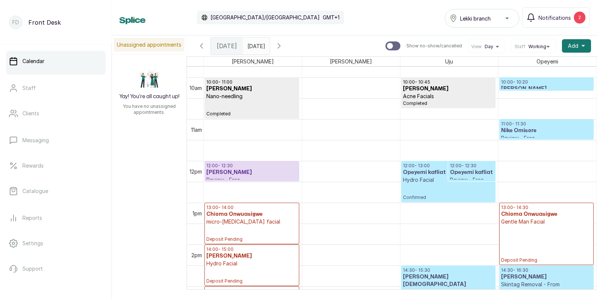
click at [255, 170] on h3 "[PERSON_NAME]" at bounding box center [251, 172] width 91 height 7
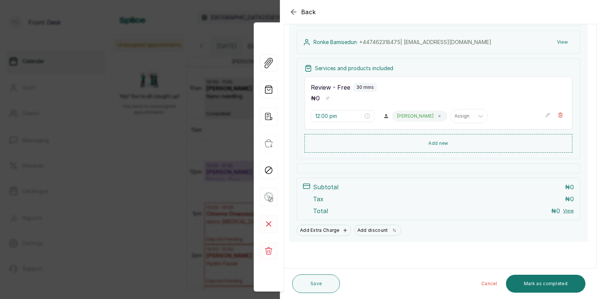
click at [173, 209] on div "Back Appointment Details Edit appointment 🚶 Walk-in (booked by Front Desk) Make…" at bounding box center [298, 149] width 597 height 299
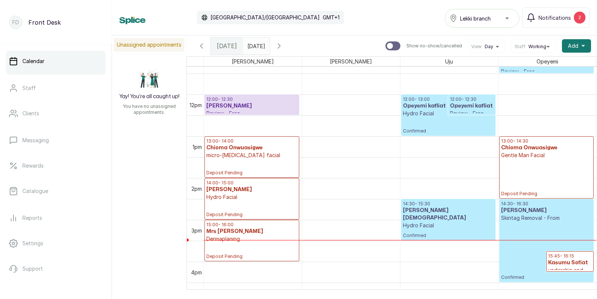
click at [240, 149] on h3 "Chioma Onwuasigwe" at bounding box center [251, 147] width 91 height 7
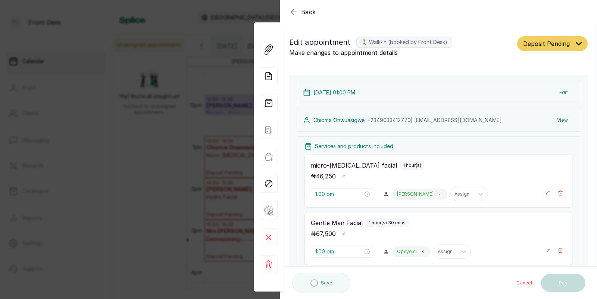
type input "1:00 pm"
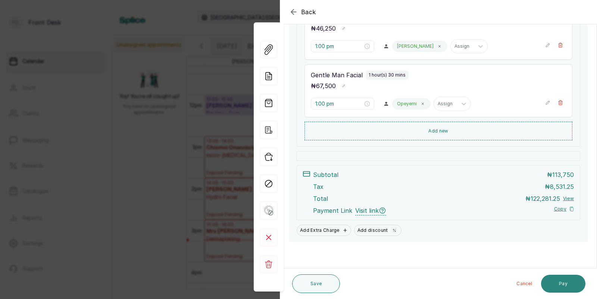
click at [563, 280] on button "Pay" at bounding box center [563, 283] width 44 height 18
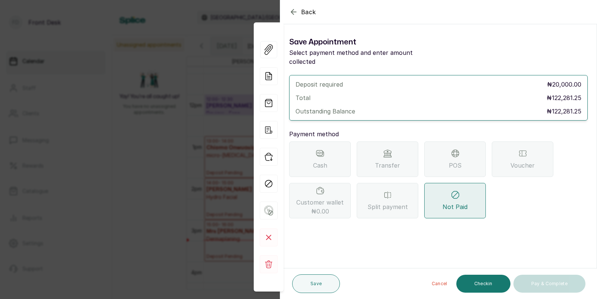
click at [378, 146] on div "Transfer" at bounding box center [387, 158] width 62 height 35
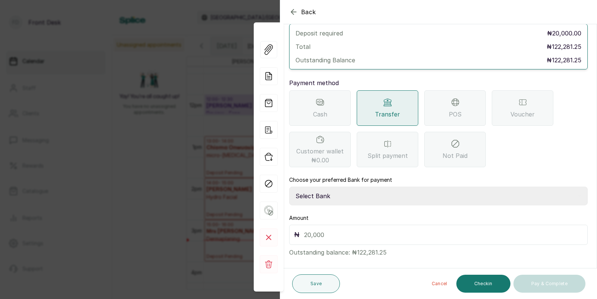
click at [341, 188] on select "Select Bank [PERSON_NAME] Fairmoney Microfinance Bank SKN ANALYTICS MED AESTH. …" at bounding box center [438, 195] width 298 height 19
select select "43272bc0-21c6-4b19-b9fb-c2093b8603c2"
click at [327, 229] on input "text" at bounding box center [443, 234] width 278 height 10
type input "20,000"
click at [314, 283] on button "Save" at bounding box center [316, 283] width 48 height 19
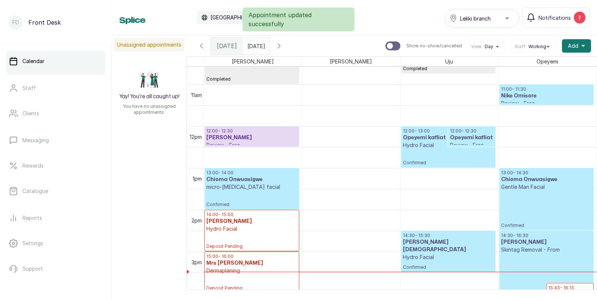
click at [427, 145] on p "Hydro Facial" at bounding box center [448, 144] width 91 height 7
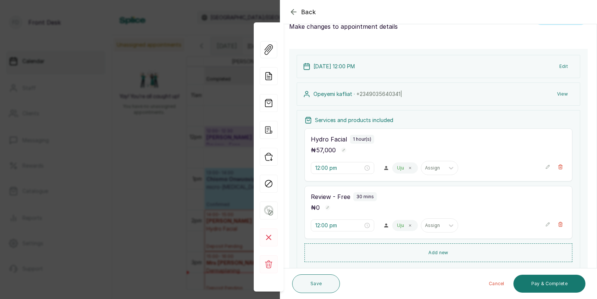
click at [203, 164] on div "Back Appointment Details Edit appointment 🚶 Walk-in (booked by Front Desk) Make…" at bounding box center [298, 149] width 597 height 299
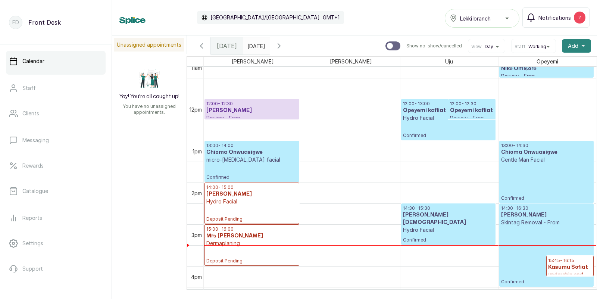
click at [574, 44] on span "Add" at bounding box center [572, 45] width 10 height 7
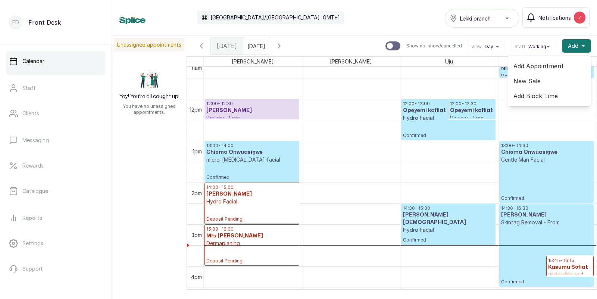
click at [534, 65] on span "Add Appointment" at bounding box center [549, 66] width 72 height 9
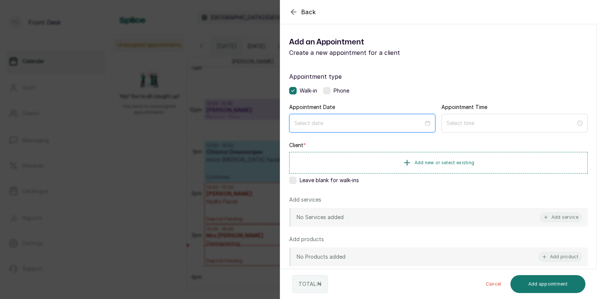
click at [352, 123] on input at bounding box center [358, 123] width 129 height 8
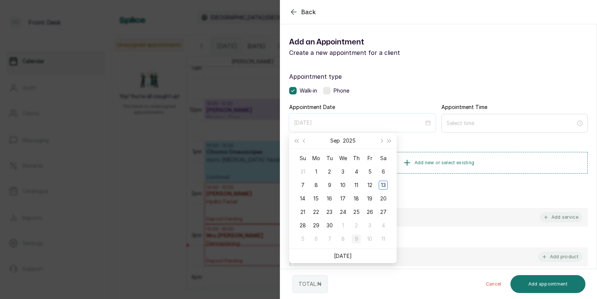
type input "[DATE]"
click at [344, 256] on link "[DATE]" at bounding box center [343, 255] width 18 height 6
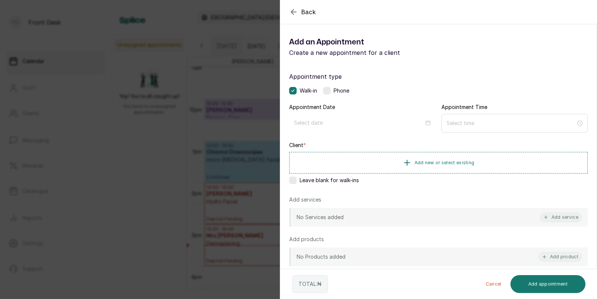
type input "[DATE]"
click at [485, 128] on div at bounding box center [514, 123] width 146 height 19
type input "12:00 am"
click at [454, 149] on div "01" at bounding box center [452, 152] width 18 height 10
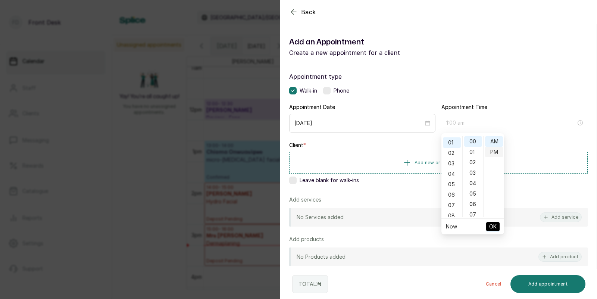
type input "1:00 pm"
click at [499, 149] on div "PM" at bounding box center [494, 152] width 18 height 10
click at [492, 225] on span "OK" at bounding box center [492, 226] width 7 height 14
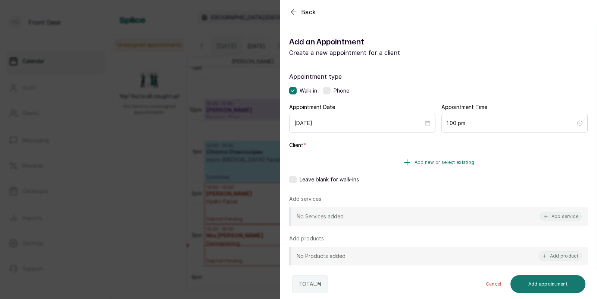
click at [447, 163] on span "Add new or select existing" at bounding box center [444, 162] width 60 height 6
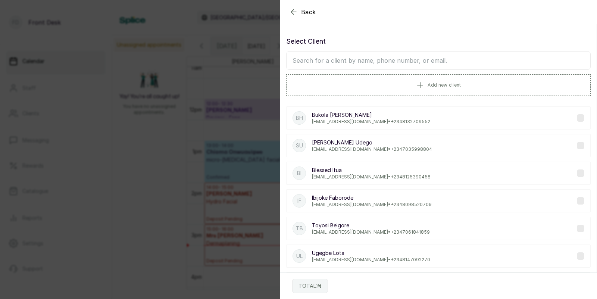
click at [422, 61] on input "text" at bounding box center [438, 60] width 304 height 19
type input "oloyede"
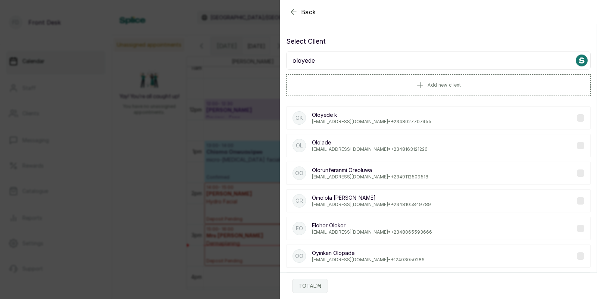
click at [405, 113] on p "Oloyede k" at bounding box center [371, 114] width 119 height 7
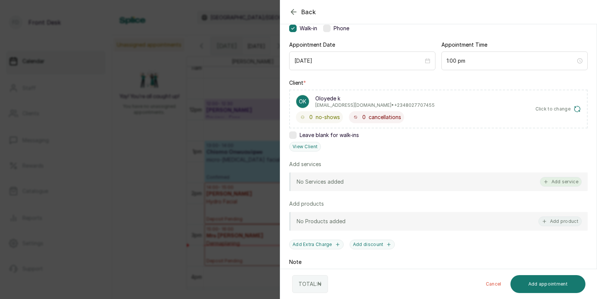
click at [552, 177] on button "Add service" at bounding box center [560, 182] width 42 height 10
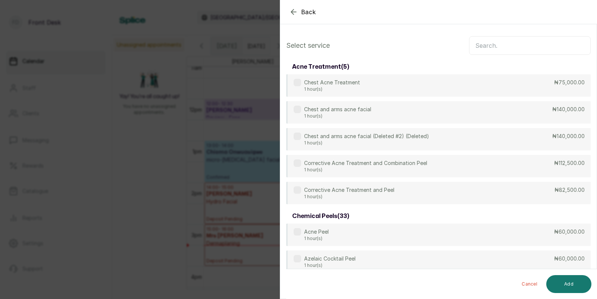
click at [495, 47] on input "text" at bounding box center [530, 45] width 122 height 19
type input "d"
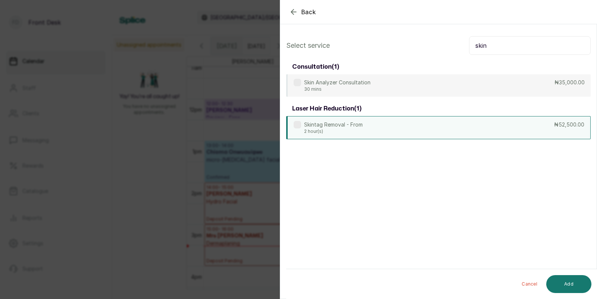
type input "skin"
click at [354, 128] on p "2 hour(s)" at bounding box center [333, 131] width 59 height 6
click at [572, 282] on button "Add" at bounding box center [568, 284] width 45 height 18
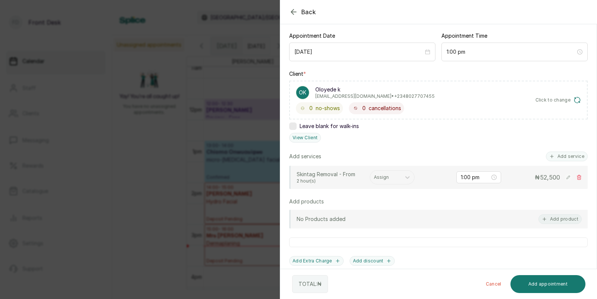
scroll to position [101, 0]
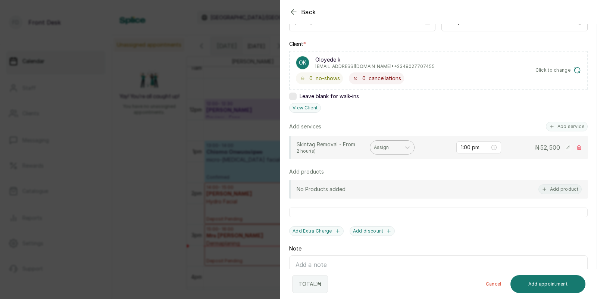
click at [380, 145] on div at bounding box center [385, 147] width 23 height 7
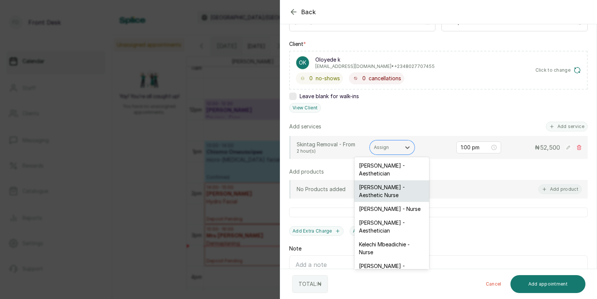
click at [390, 187] on div "[PERSON_NAME] - Aesthetic Nurse" at bounding box center [391, 191] width 75 height 22
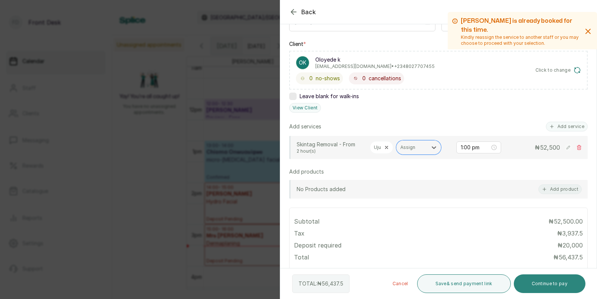
click at [548, 280] on button "Continue to pay" at bounding box center [549, 283] width 72 height 19
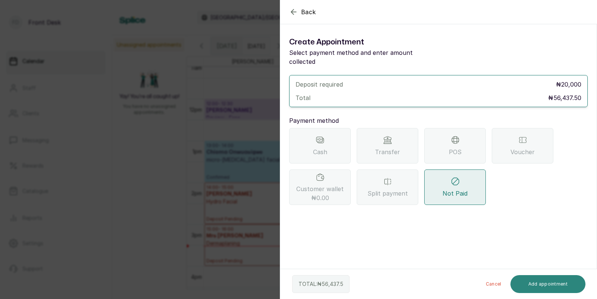
scroll to position [0, 0]
click at [439, 139] on div "POS" at bounding box center [455, 145] width 62 height 35
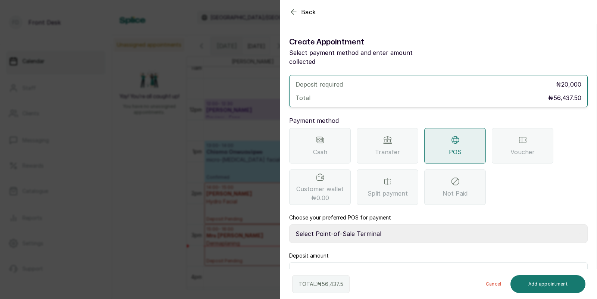
scroll to position [11, 0]
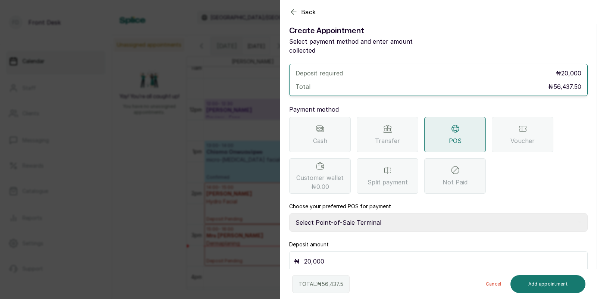
click at [349, 213] on select "Select Point-of-Sale Terminal SKN ANALYTICS MED AESTHETIC LIMITED Fairmoney Mic…" at bounding box center [438, 222] width 298 height 19
select select "43129536-bd7e-4b6d-8e8c-ab2c46322d67"
click at [332, 256] on input "20,000" at bounding box center [443, 261] width 278 height 10
type input "2"
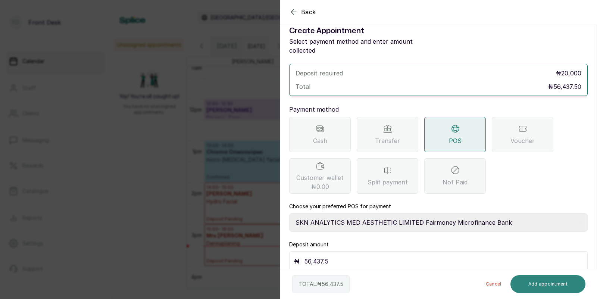
type input "56,437.5"
click at [545, 283] on button "Add appointment" at bounding box center [547, 284] width 75 height 18
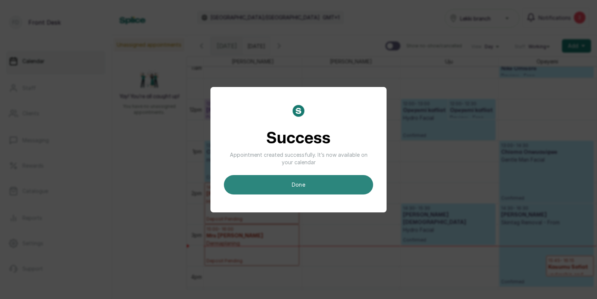
click at [349, 184] on button "done" at bounding box center [298, 184] width 149 height 19
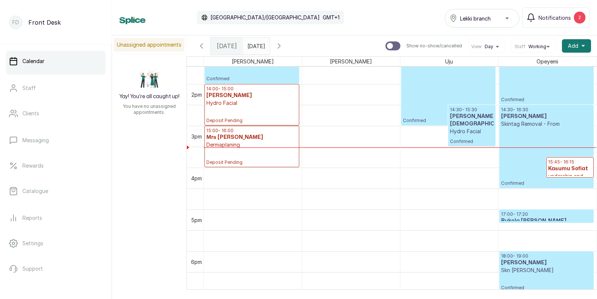
scroll to position [568, 0]
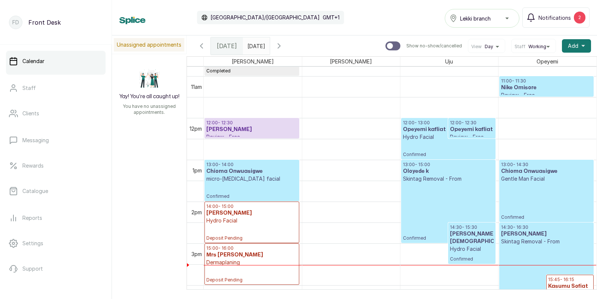
click at [448, 133] on div "12:00 - 12:30 Opeyemi kafliat Review - Free Confirmed" at bounding box center [471, 128] width 47 height 20
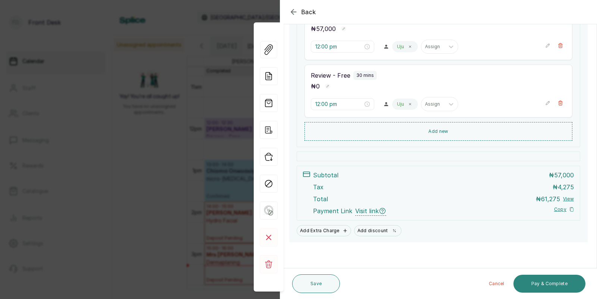
click at [548, 282] on button "Pay & Complete" at bounding box center [549, 283] width 72 height 18
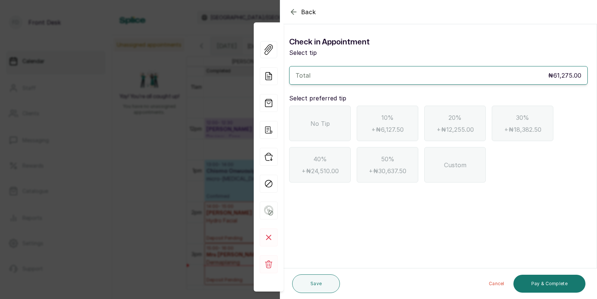
click at [296, 13] on icon "button" at bounding box center [293, 11] width 9 height 9
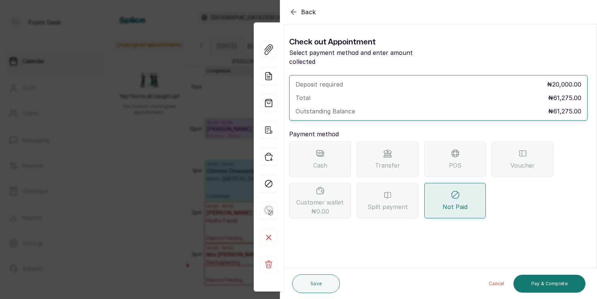
click at [388, 161] on span "Transfer" at bounding box center [387, 165] width 25 height 9
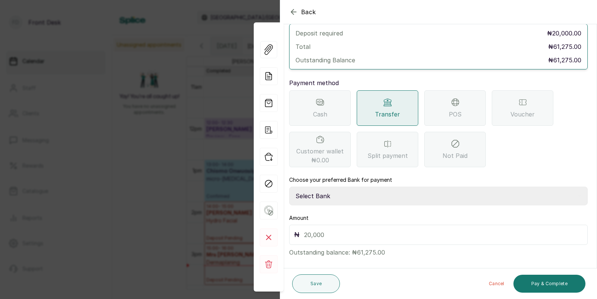
click at [347, 186] on select "Select Bank [PERSON_NAME] Fairmoney Microfinance Bank SKN ANALYTICS MED AESTH. …" at bounding box center [438, 195] width 298 height 19
select select "43272bc0-21c6-4b19-b9fb-c2093b8603c2"
click at [320, 229] on input "text" at bounding box center [443, 234] width 278 height 10
type input "61,275"
click at [545, 285] on button "Pay & Complete" at bounding box center [549, 283] width 72 height 18
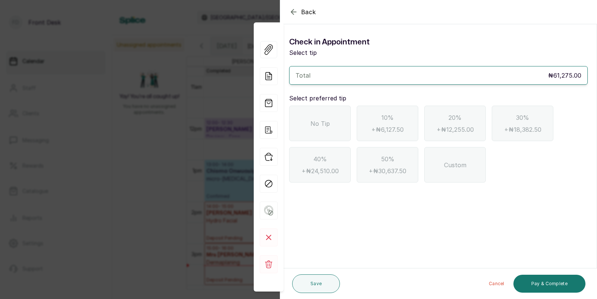
click at [316, 123] on span "No Tip" at bounding box center [319, 123] width 19 height 9
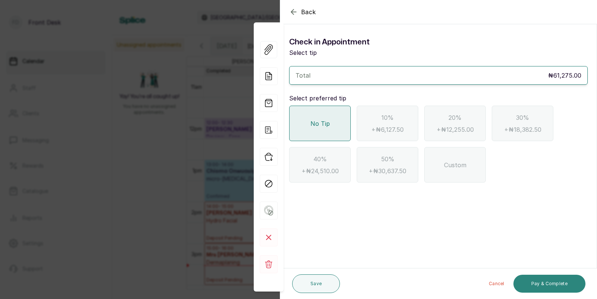
click at [545, 280] on button "Pay & Complete" at bounding box center [549, 283] width 72 height 18
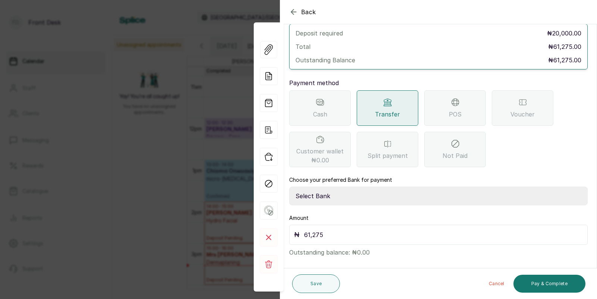
click at [353, 186] on select "Select Bank [PERSON_NAME] Fairmoney Microfinance Bank SKN ANALYTICS MED AESTH. …" at bounding box center [438, 195] width 298 height 19
select select "43272bc0-21c6-4b19-b9fb-c2093b8603c2"
click at [534, 286] on button "Pay & Complete" at bounding box center [549, 283] width 72 height 18
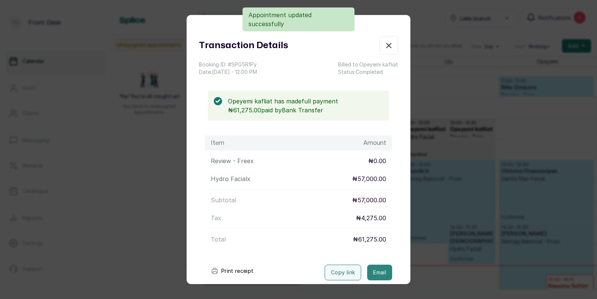
click at [375, 271] on button "Email" at bounding box center [379, 272] width 25 height 16
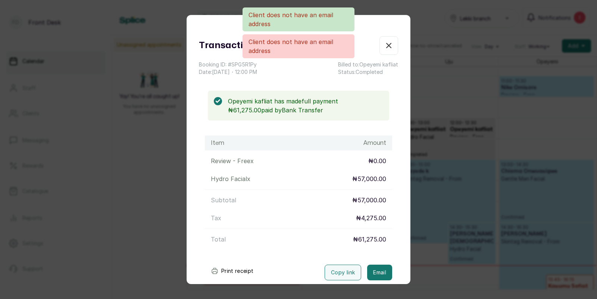
click at [456, 233] on div "Transaction Details Booking ID: # SPG5R1Py Date: [DATE] ・ 12:00 PM Billed to: O…" at bounding box center [298, 149] width 597 height 299
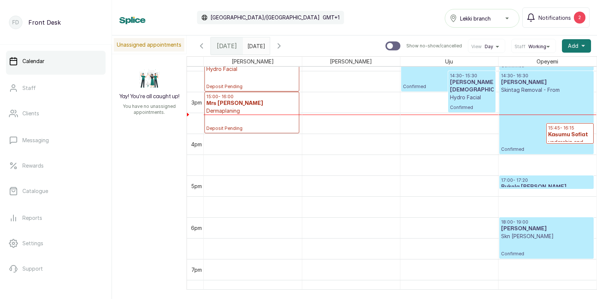
click at [531, 185] on h3 "Bukola [PERSON_NAME]" at bounding box center [546, 186] width 91 height 7
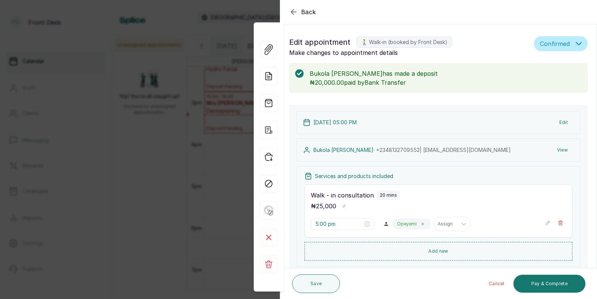
click at [206, 134] on div "Back Appointment Details Edit appointment 🚶 Walk-in (booked by Front Desk) Make…" at bounding box center [298, 149] width 597 height 299
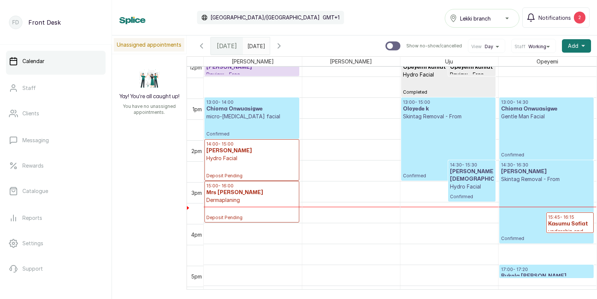
scroll to position [512, 0]
click at [238, 145] on p "14:00 - 15:00" at bounding box center [251, 144] width 91 height 6
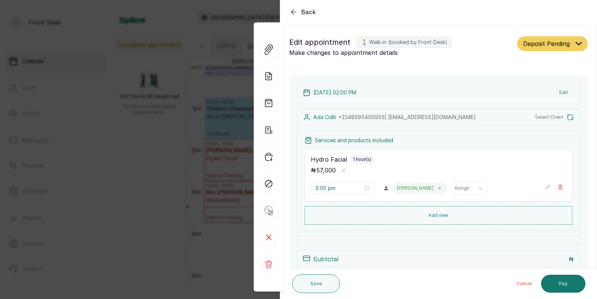
type input "2:00 pm"
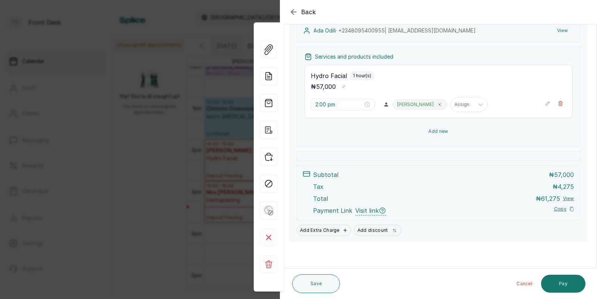
click at [439, 129] on button "Add new" at bounding box center [438, 131] width 268 height 18
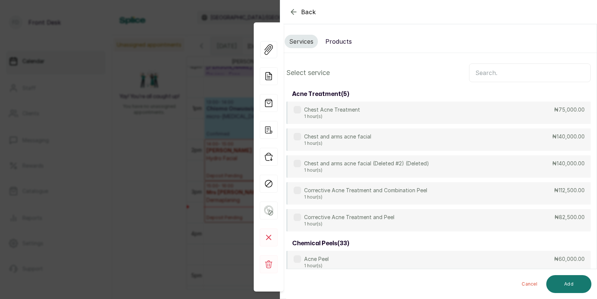
click at [505, 74] on input "text" at bounding box center [530, 72] width 122 height 19
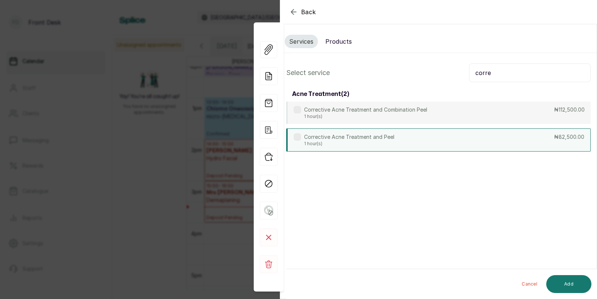
type input "corre"
click at [413, 137] on div "Corrective Acne Treatment and Peel 1 hour(s) ₦82,500.00" at bounding box center [438, 139] width 304 height 23
click at [569, 281] on button "Add" at bounding box center [568, 284] width 45 height 18
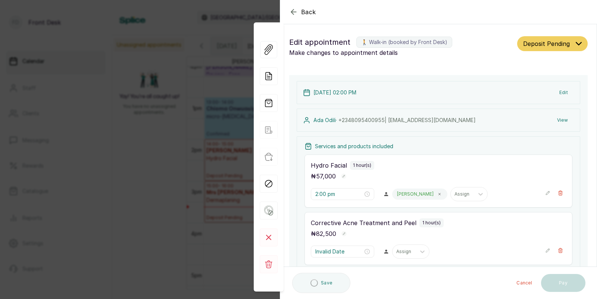
type input "3:00 pm"
click at [560, 192] on icon "button" at bounding box center [559, 192] width 5 height 5
type input "3:00 pm"
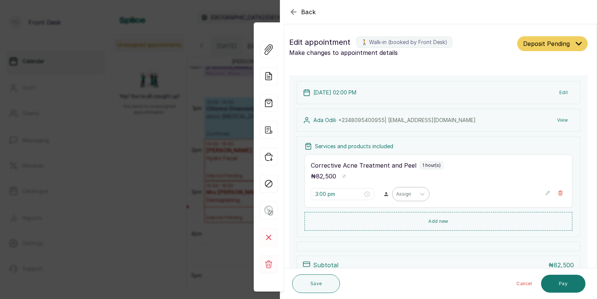
click at [396, 192] on div at bounding box center [404, 194] width 16 height 7
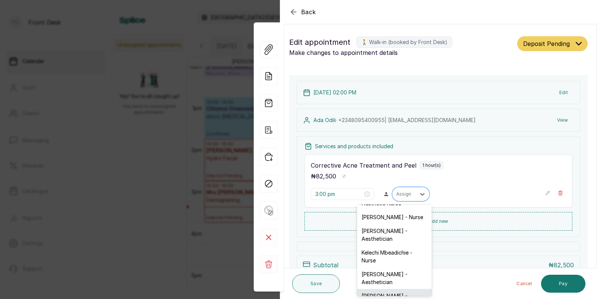
click at [380, 289] on div "[PERSON_NAME] - Aesthetician" at bounding box center [394, 300] width 75 height 22
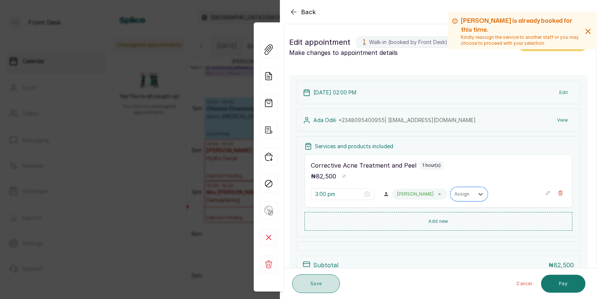
click at [314, 283] on button "Save" at bounding box center [316, 283] width 48 height 19
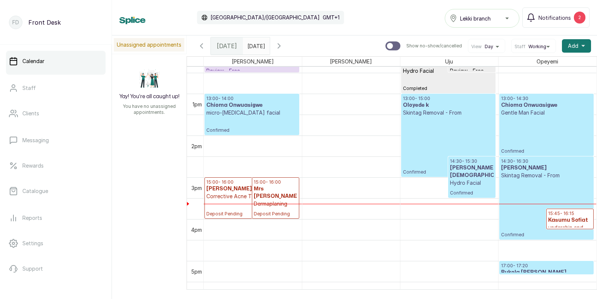
click at [227, 192] on h3 "[PERSON_NAME]" at bounding box center [251, 188] width 91 height 7
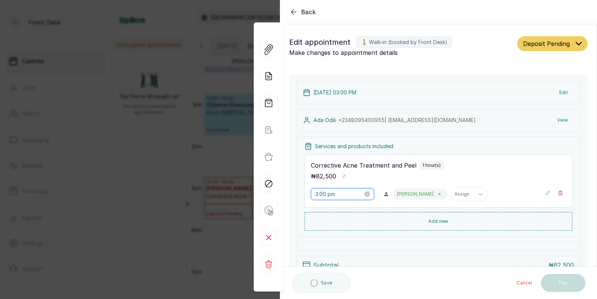
click at [330, 195] on input "3:00 pm" at bounding box center [339, 194] width 48 height 8
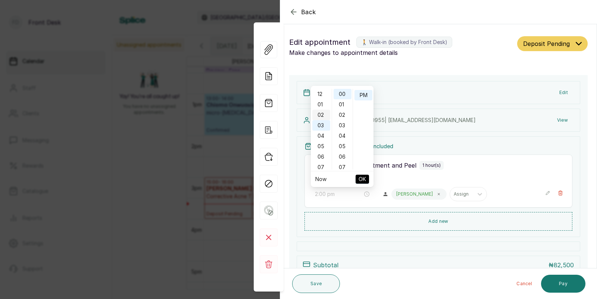
click at [320, 113] on div "02" at bounding box center [321, 115] width 18 height 10
type input "2:00 pm"
click at [362, 178] on span "OK" at bounding box center [361, 179] width 7 height 14
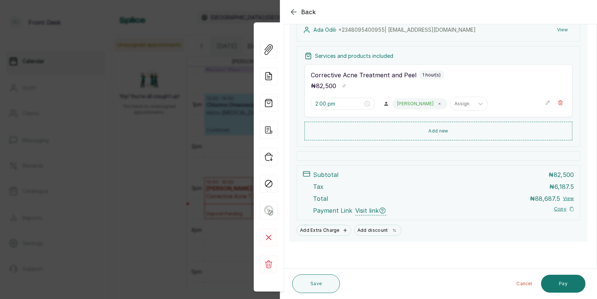
scroll to position [91, 0]
click at [316, 280] on button "Save" at bounding box center [316, 283] width 48 height 19
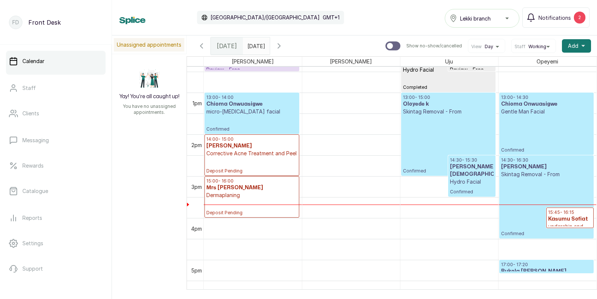
scroll to position [514, 0]
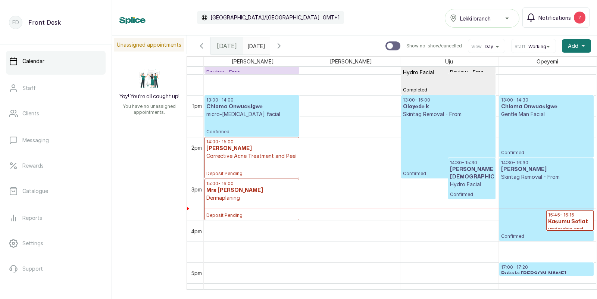
click at [572, 225] on h3 "Kasumu Sofiat" at bounding box center [570, 221] width 44 height 7
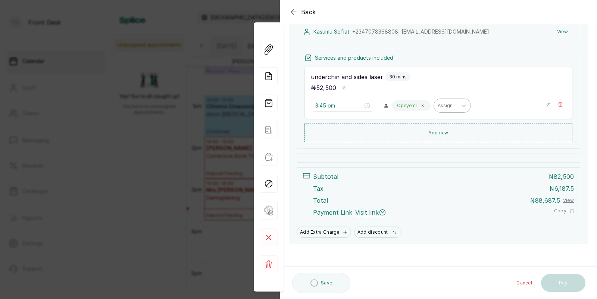
scroll to position [91, 0]
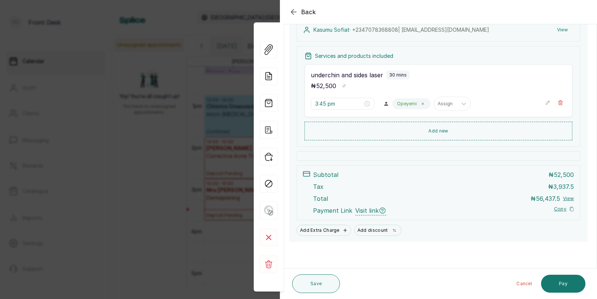
click at [200, 176] on div "Back Appointment Details Edit appointment 🚶 Walk-in (booked by Front Desk) Make…" at bounding box center [298, 149] width 597 height 299
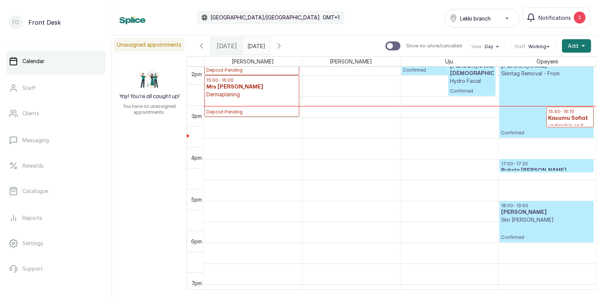
scroll to position [626, 0]
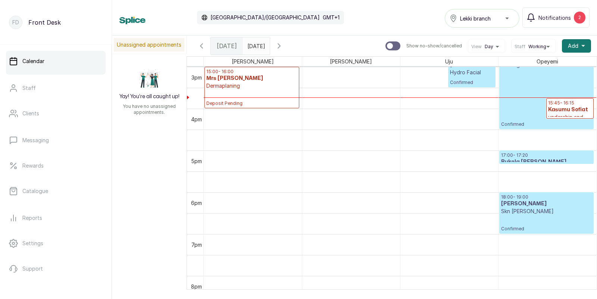
click at [534, 159] on h3 "Bukola [PERSON_NAME]" at bounding box center [546, 161] width 91 height 7
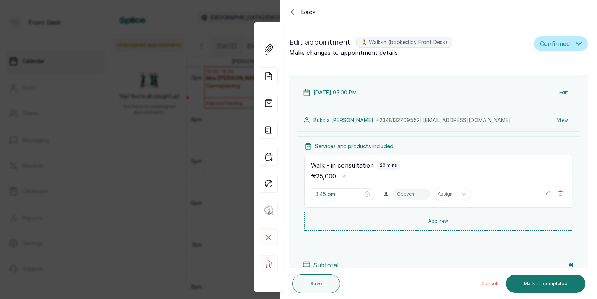
type input "5:00 pm"
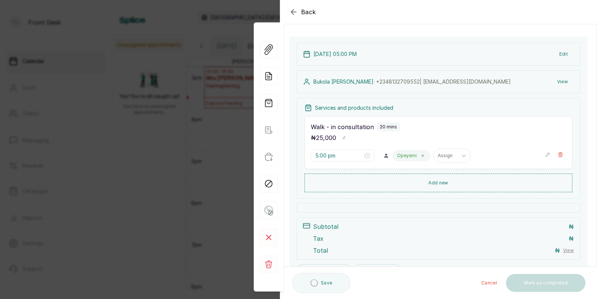
scroll to position [41, 0]
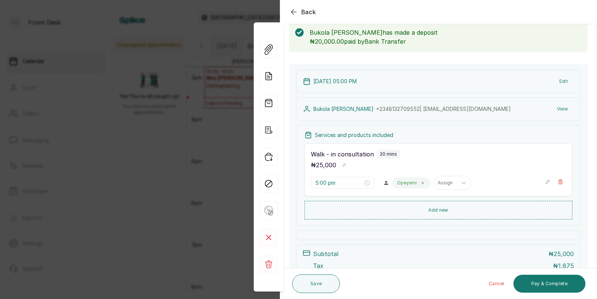
click at [177, 180] on div "Back Appointment Details Edit appointment 🚶 Walk-in (booked by Front Desk) Make…" at bounding box center [298, 149] width 597 height 299
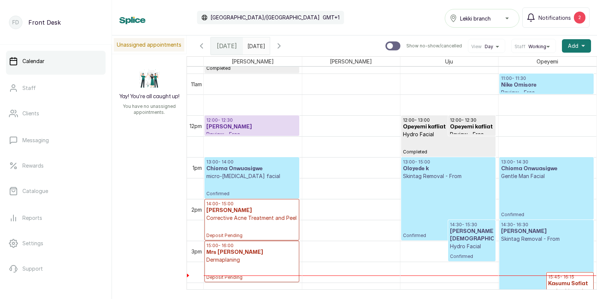
scroll to position [412, 0]
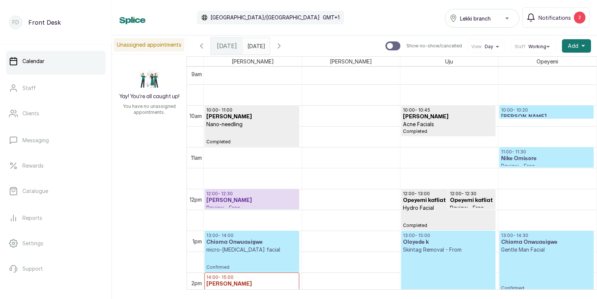
click at [520, 113] on h3 "[PERSON_NAME]" at bounding box center [546, 116] width 91 height 7
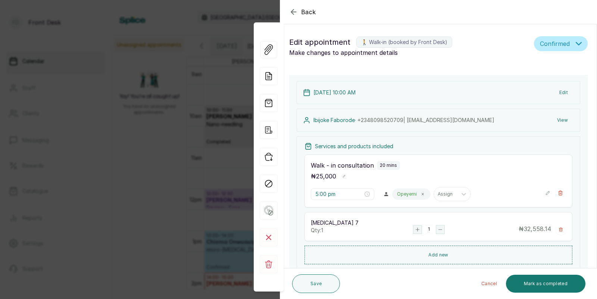
type input "10:00 am"
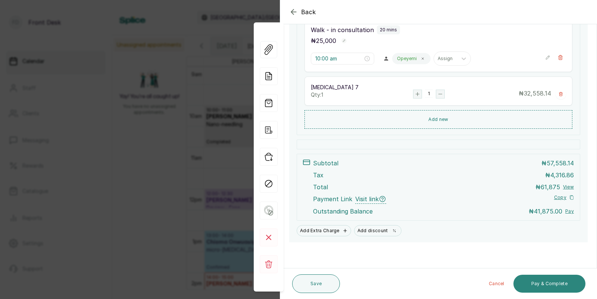
click at [545, 283] on button "Pay & Complete" at bounding box center [549, 283] width 72 height 18
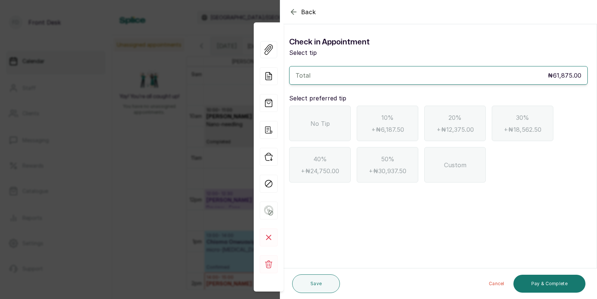
click at [290, 8] on icon "button" at bounding box center [293, 11] width 9 height 9
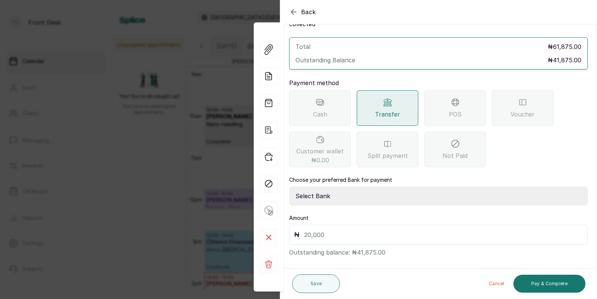
click at [335, 186] on select "Select Bank [PERSON_NAME] Fairmoney Microfinance Bank SKN ANALYTICS MED AESTH. …" at bounding box center [438, 195] width 298 height 19
select select "43272bc0-21c6-4b19-b9fb-c2093b8603c2"
click at [463, 95] on div "POS" at bounding box center [455, 107] width 62 height 35
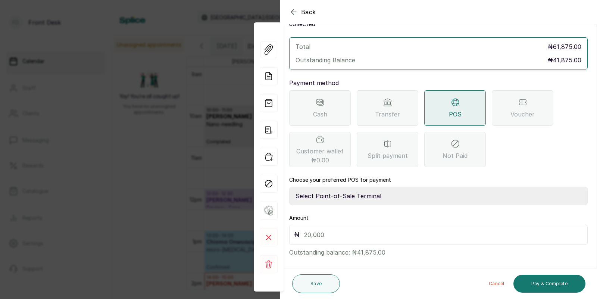
click at [397, 186] on select "Select Point-of-Sale Terminal SKN ANALYTICS MED AESTHETIC LIMITED Fairmoney Mic…" at bounding box center [438, 195] width 298 height 19
click at [393, 188] on select "Select Point-of-Sale Terminal SKN ANALYTICS MED AESTHETIC LIMITED Fairmoney Mic…" at bounding box center [438, 195] width 298 height 19
select select "43129536-bd7e-4b6d-8e8c-ab2c46322d67"
click at [345, 229] on input "text" at bounding box center [443, 234] width 278 height 10
type input "41,875"
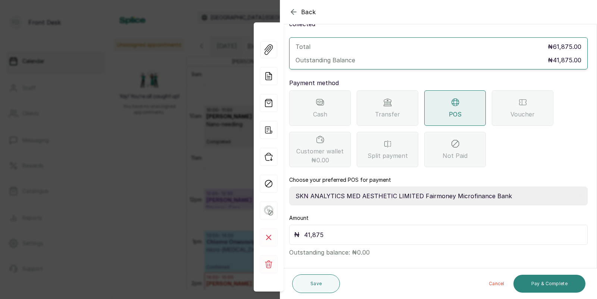
click at [549, 283] on button "Pay & Complete" at bounding box center [549, 283] width 72 height 18
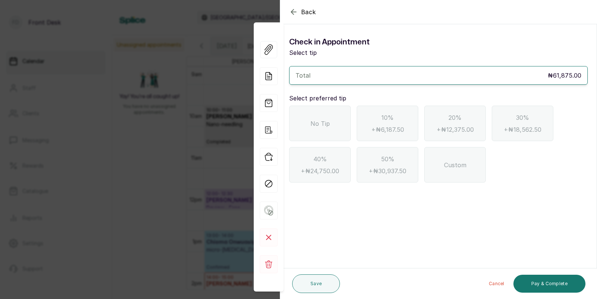
click at [320, 126] on span "No Tip" at bounding box center [319, 123] width 19 height 9
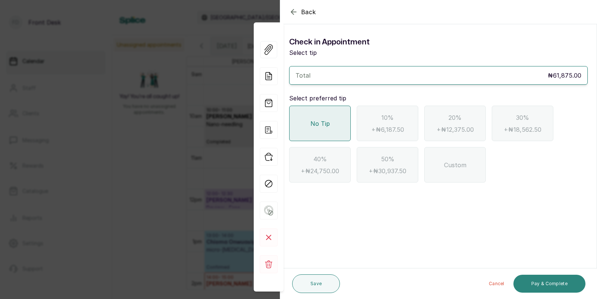
click at [542, 281] on button "Pay & Complete" at bounding box center [549, 283] width 72 height 18
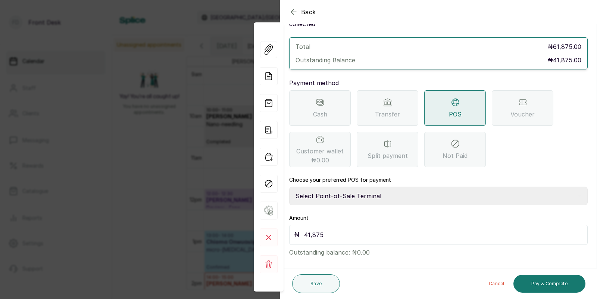
click at [369, 186] on select "Select Point-of-Sale Terminal SKN ANALYTICS MED AESTHETIC LIMITED Fairmoney Mic…" at bounding box center [438, 195] width 298 height 19
select select "43129536-bd7e-4b6d-8e8c-ab2c46322d67"
click at [536, 284] on button "Pay & Complete" at bounding box center [549, 283] width 72 height 18
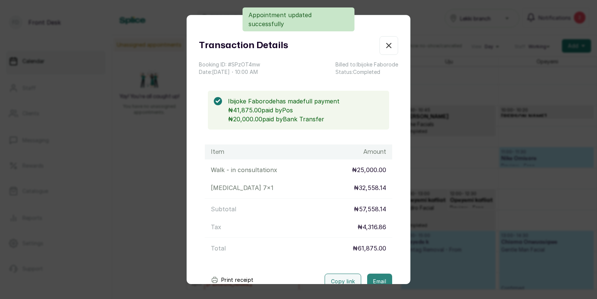
click at [379, 278] on button "Email" at bounding box center [379, 281] width 25 height 16
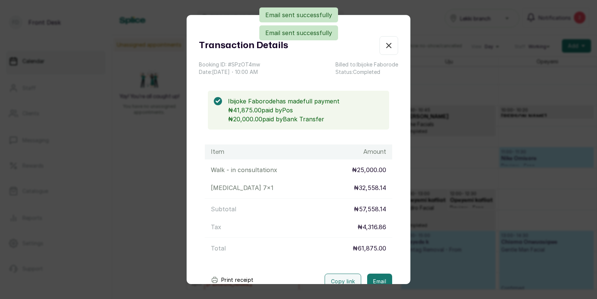
click at [444, 222] on div "Transaction Details Booking ID: # SPzOT4mw Date: [DATE] ・ 10:00 AM Billed to: […" at bounding box center [298, 149] width 597 height 299
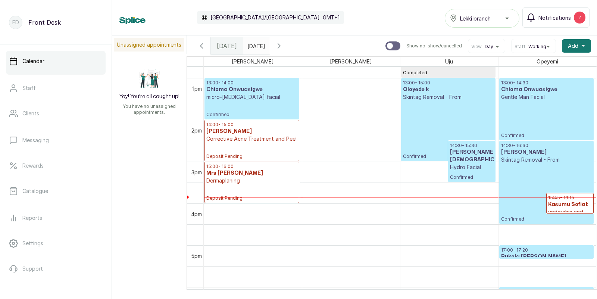
click at [460, 171] on p "Confirmed" at bounding box center [472, 175] width 44 height 9
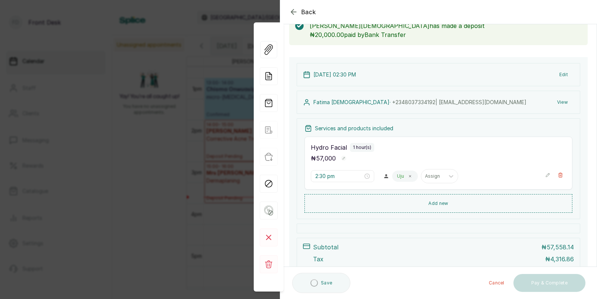
scroll to position [48, 0]
click at [240, 199] on div "Back Appointment Details Edit appointment 🚶 Walk-in (booked by Front Desk) Make…" at bounding box center [298, 149] width 597 height 299
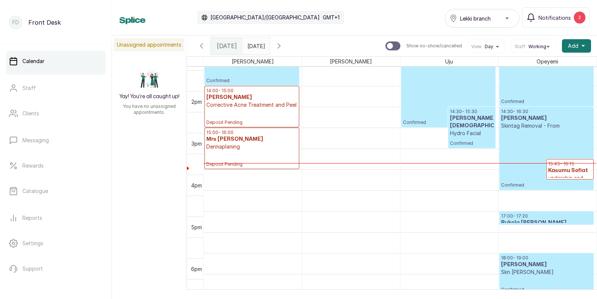
scroll to position [568, 0]
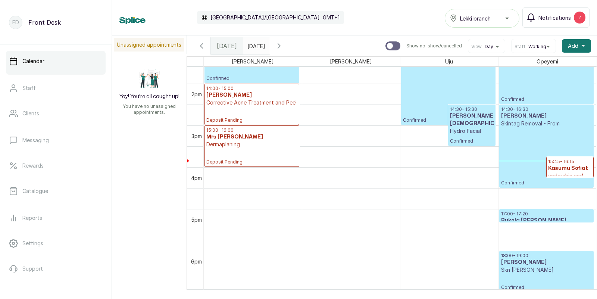
click at [523, 135] on p "Confirmed" at bounding box center [546, 156] width 91 height 59
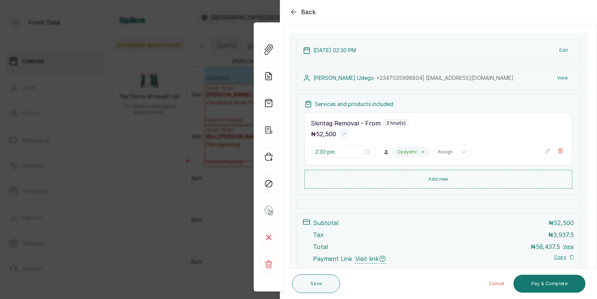
scroll to position [93, 0]
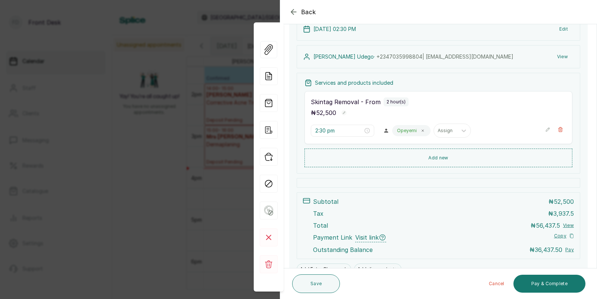
click at [153, 152] on div "Back Appointment Details Edit appointment 💻 Booked Online Make changes to appoi…" at bounding box center [298, 149] width 597 height 299
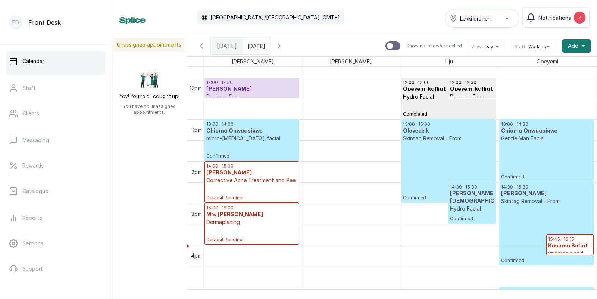
scroll to position [482, 0]
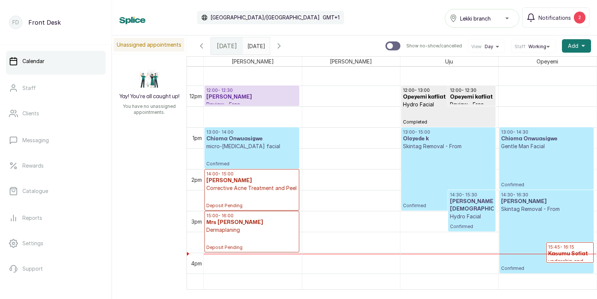
click at [255, 41] on input "[DATE]" at bounding box center [249, 44] width 12 height 13
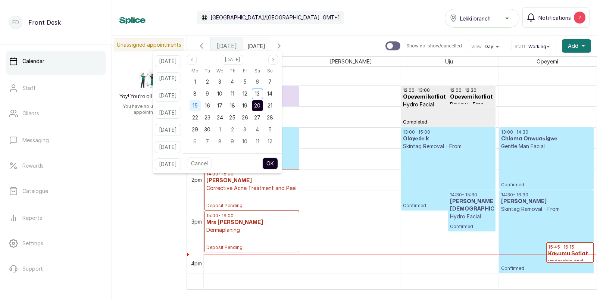
click at [198, 106] on span "15" at bounding box center [194, 105] width 5 height 6
click at [278, 160] on button "OK" at bounding box center [270, 163] width 16 height 12
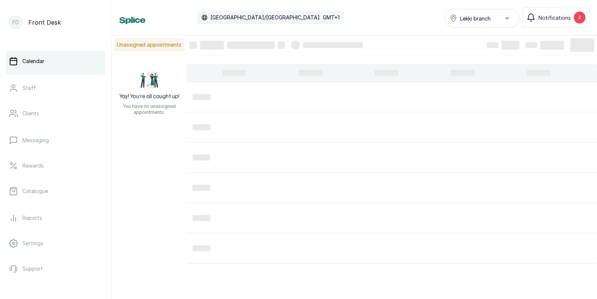
type input "[DATE]"
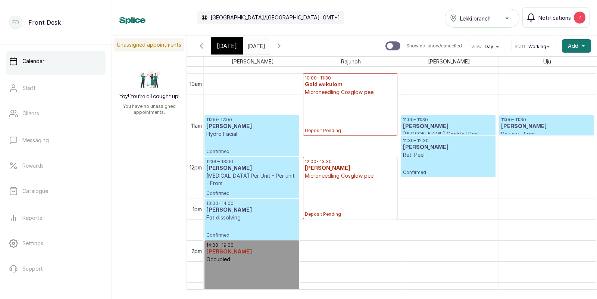
scroll to position [421, 0]
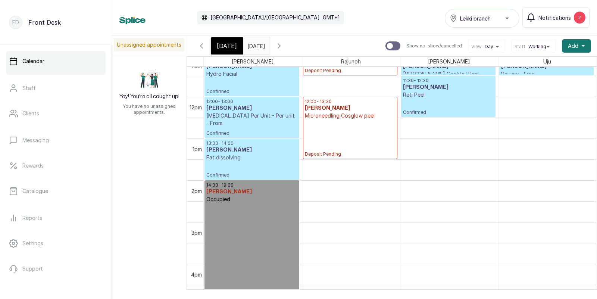
click at [349, 128] on p "Deposit Pending" at bounding box center [350, 138] width 91 height 38
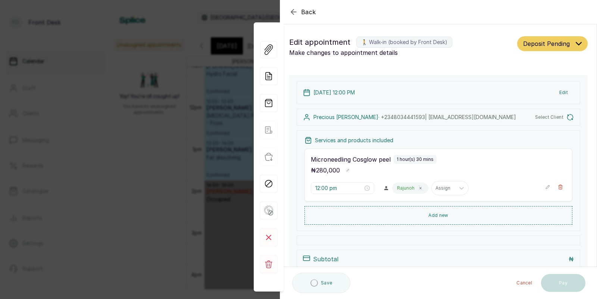
type input "12:00 pm"
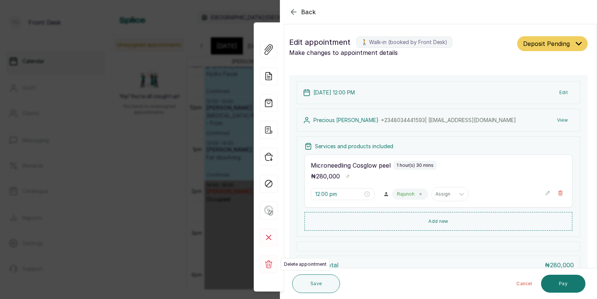
click at [265, 262] on icon at bounding box center [268, 264] width 7 height 8
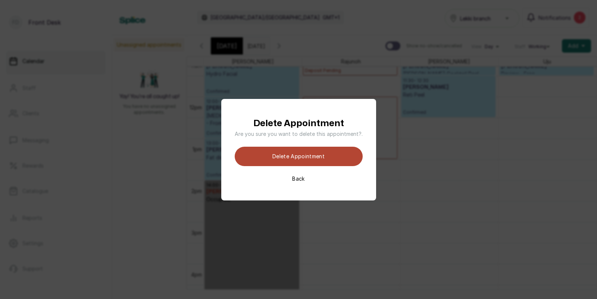
click at [304, 157] on button "Delete appointment" at bounding box center [299, 156] width 128 height 19
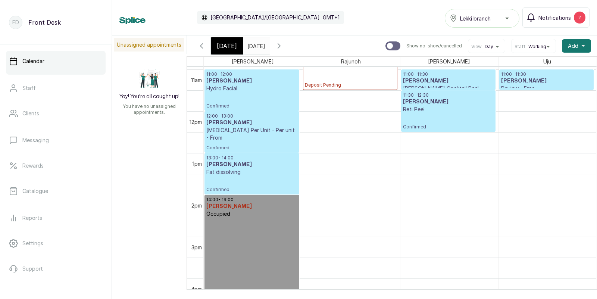
click at [255, 141] on p "Confirmed" at bounding box center [251, 145] width 91 height 9
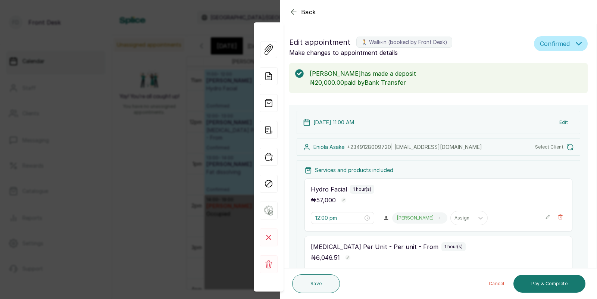
type input "11:00 am"
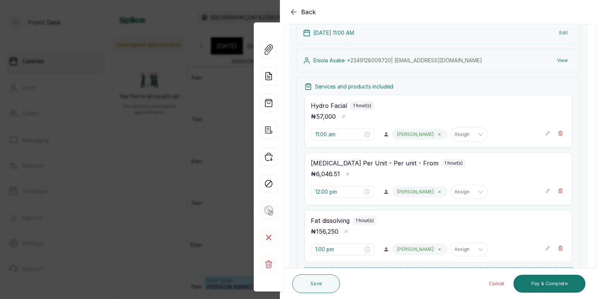
click at [200, 138] on div "Back Appointment Details Edit appointment 🚶 Walk-in (booked by Front Desk) Make…" at bounding box center [298, 149] width 597 height 299
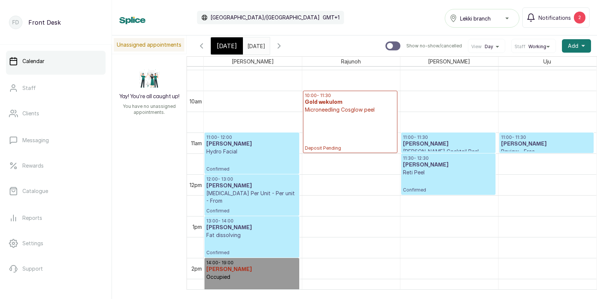
scroll to position [412, 0]
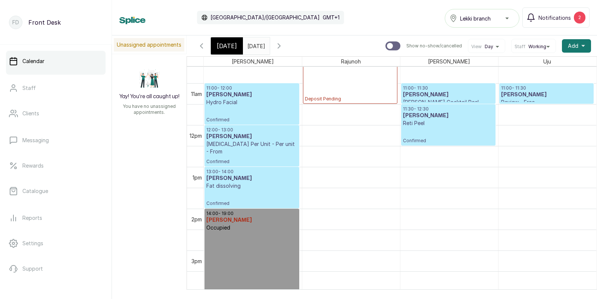
click at [223, 47] on span "[DATE]" at bounding box center [227, 45] width 20 height 9
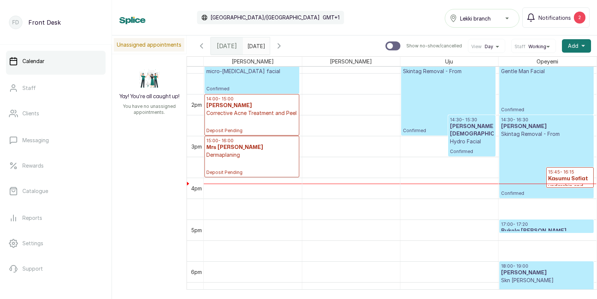
click at [474, 145] on p "Confirmed" at bounding box center [472, 149] width 44 height 9
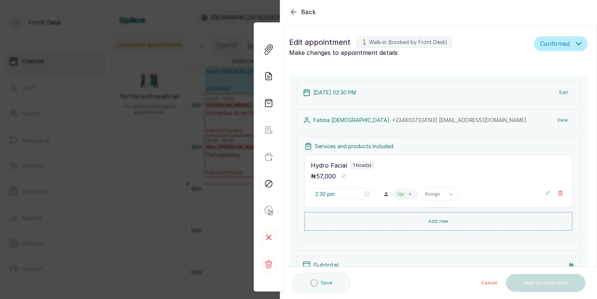
type input "2:30 pm"
click at [425, 221] on button "Add new" at bounding box center [438, 221] width 268 height 18
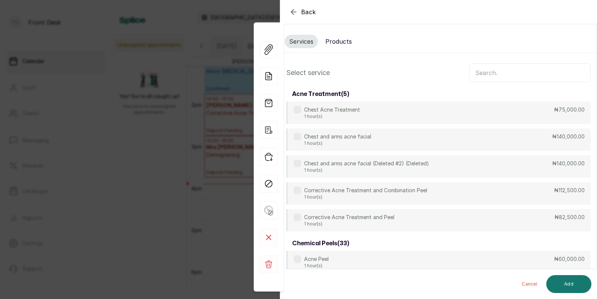
click at [491, 75] on input "text" at bounding box center [530, 72] width 122 height 19
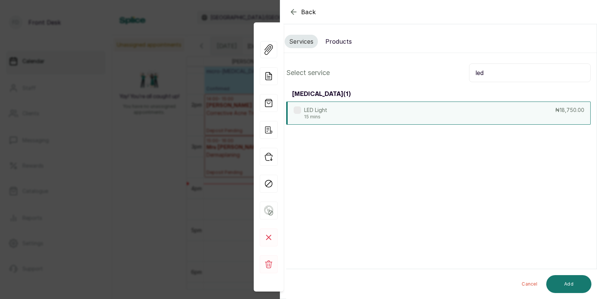
type input "led"
click at [422, 117] on div "LED Light 15 mins ₦18,750.00" at bounding box center [438, 112] width 304 height 23
click at [572, 283] on button "Add" at bounding box center [568, 284] width 45 height 18
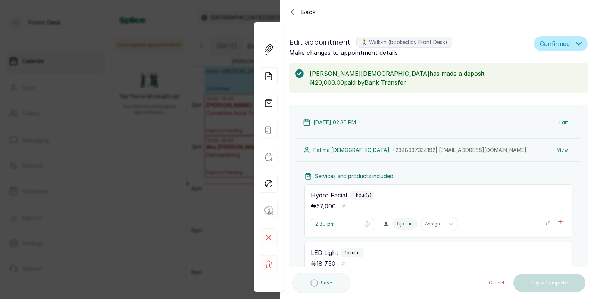
type input "3:30 pm"
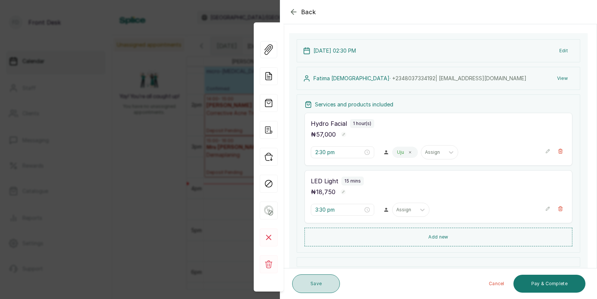
click at [321, 277] on button "Save" at bounding box center [316, 283] width 48 height 19
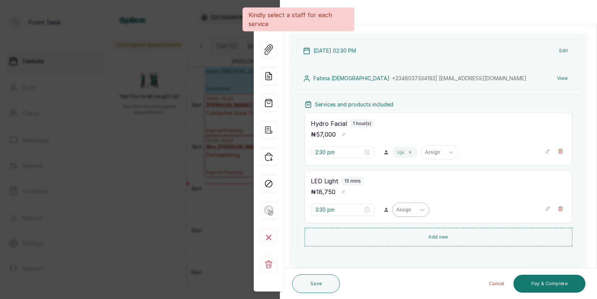
click at [392, 214] on div "Assign" at bounding box center [410, 209] width 37 height 14
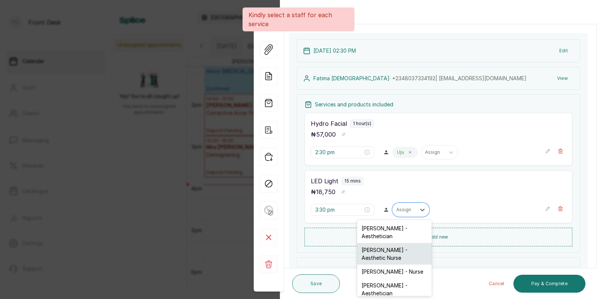
click at [391, 247] on div "[PERSON_NAME] - Aesthetic Nurse" at bounding box center [394, 254] width 75 height 22
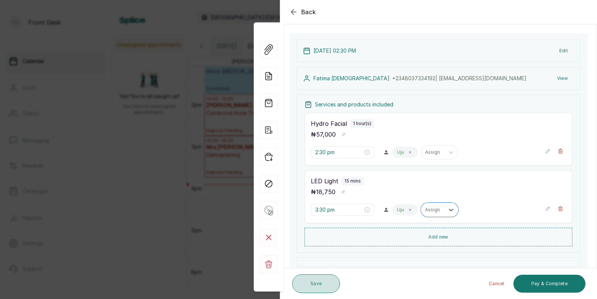
click at [317, 281] on button "Save" at bounding box center [316, 283] width 48 height 19
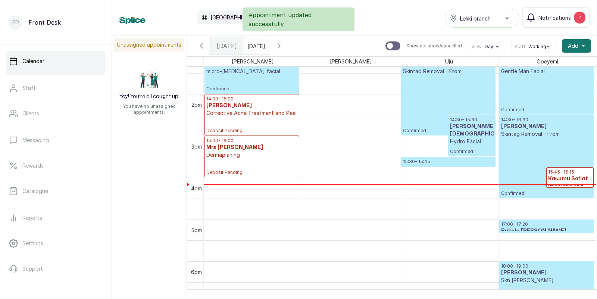
click at [463, 145] on p "Confirmed" at bounding box center [472, 149] width 44 height 9
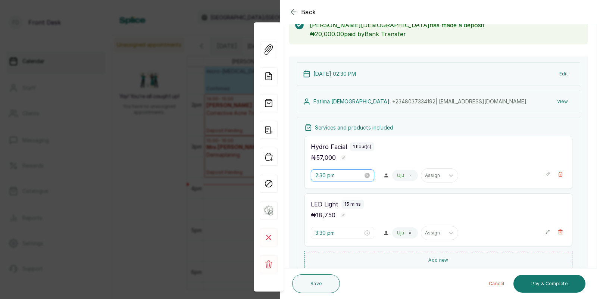
click at [331, 177] on input "2:30 pm" at bounding box center [339, 175] width 48 height 8
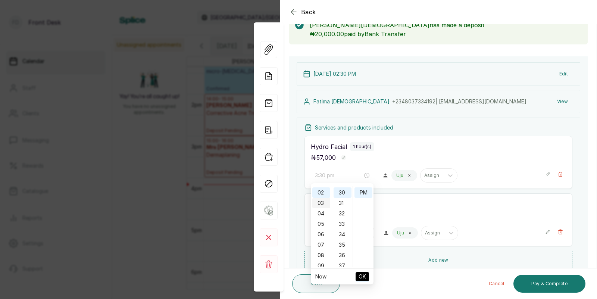
click at [320, 202] on div "03" at bounding box center [321, 203] width 18 height 10
click at [343, 189] on div "00" at bounding box center [342, 191] width 18 height 10
type input "3:00 pm"
click at [363, 274] on span "OK" at bounding box center [361, 276] width 7 height 14
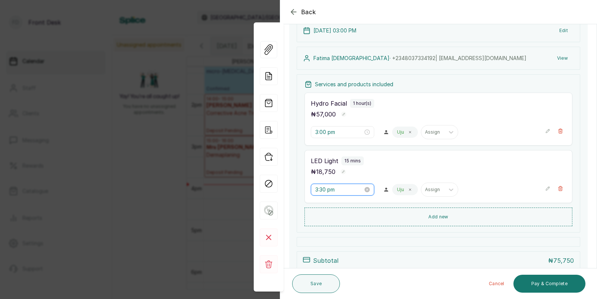
click at [335, 191] on input "3:30 pm" at bounding box center [339, 189] width 48 height 8
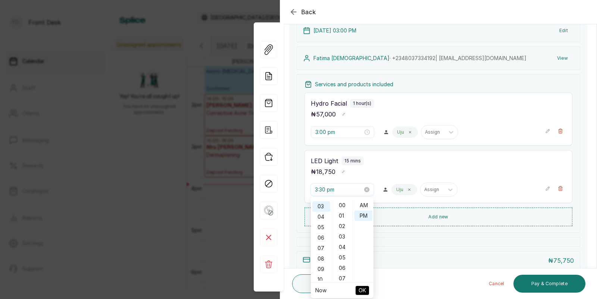
scroll to position [9, 0]
click at [323, 215] on div "04" at bounding box center [321, 216] width 18 height 10
click at [341, 205] on div "00" at bounding box center [342, 205] width 18 height 10
type input "4:00 pm"
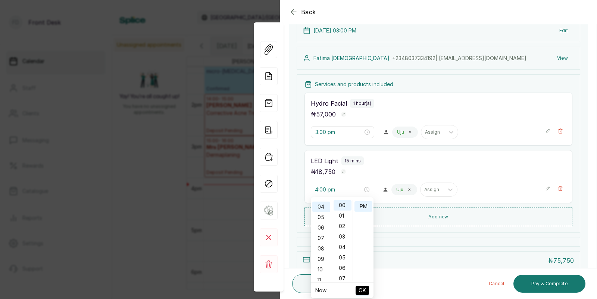
click at [361, 286] on span "OK" at bounding box center [361, 290] width 7 height 14
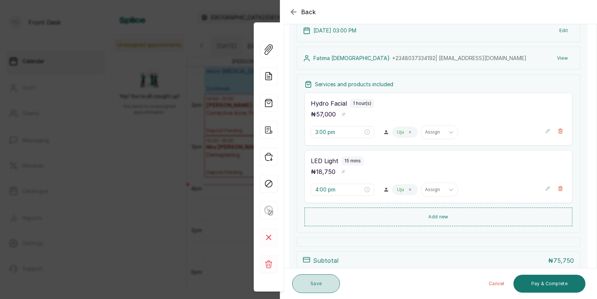
click at [318, 285] on button "Save" at bounding box center [316, 283] width 48 height 19
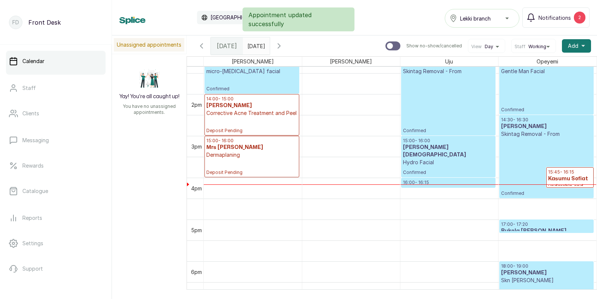
click at [447, 158] on p "Hydro Facial" at bounding box center [448, 161] width 91 height 7
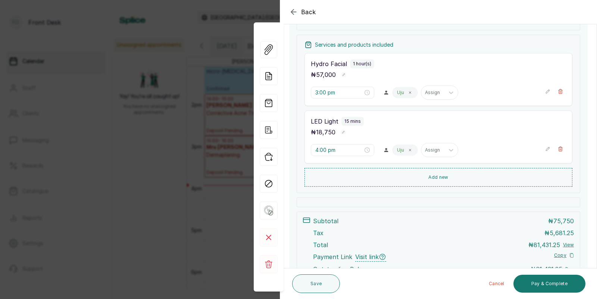
scroll to position [104, 0]
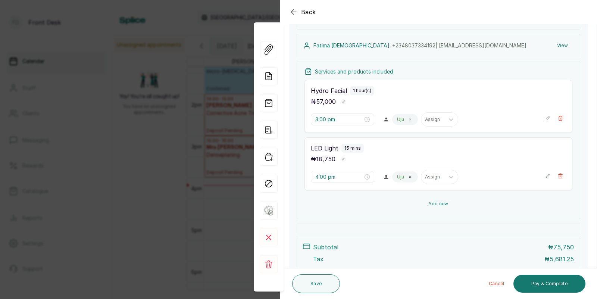
click at [439, 206] on button "Add new" at bounding box center [438, 204] width 268 height 18
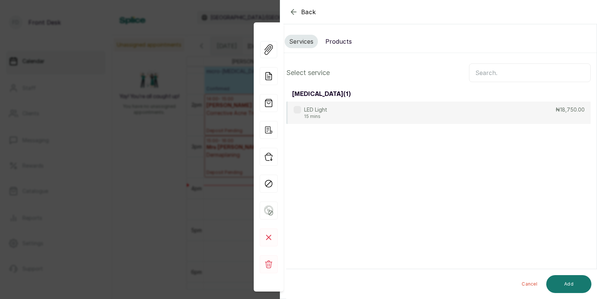
scroll to position [0, 0]
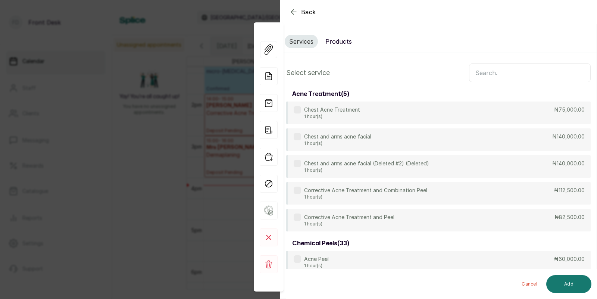
click at [498, 73] on input "text" at bounding box center [530, 72] width 122 height 19
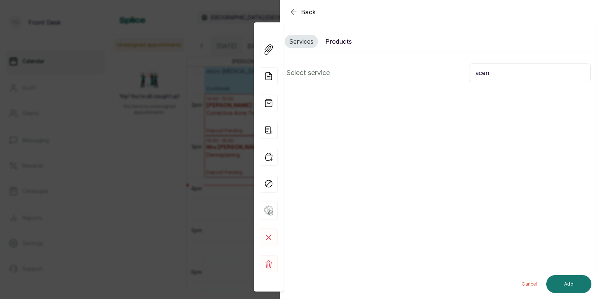
click at [502, 76] on input "acen" at bounding box center [530, 72] width 122 height 19
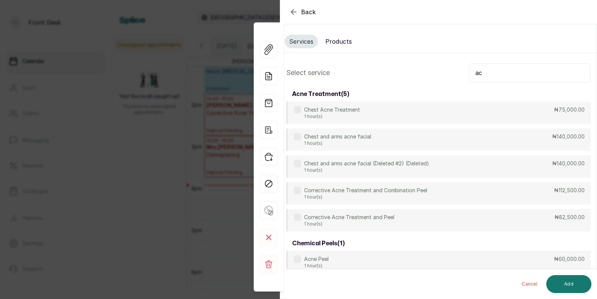
type input "a"
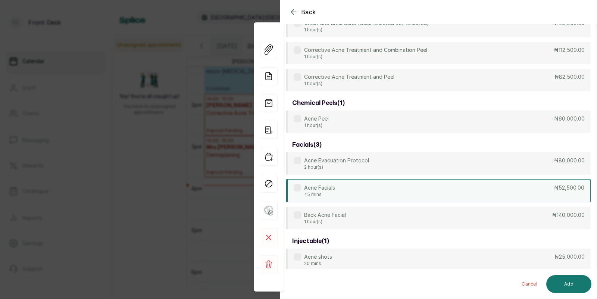
scroll to position [144, 0]
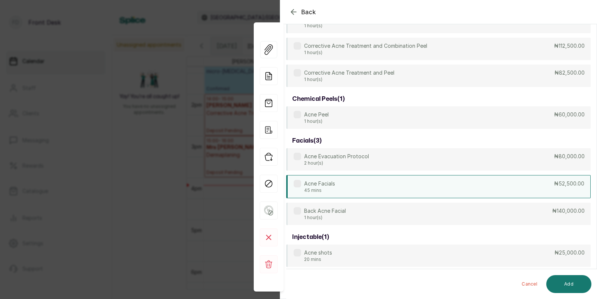
type input "acne"
click at [385, 187] on div "Acne Facials 45 mins ₦52,500.00" at bounding box center [438, 186] width 304 height 23
click at [568, 284] on button "Add" at bounding box center [568, 284] width 45 height 18
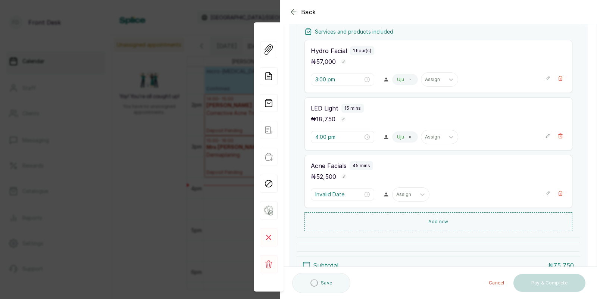
type input "4:15 pm"
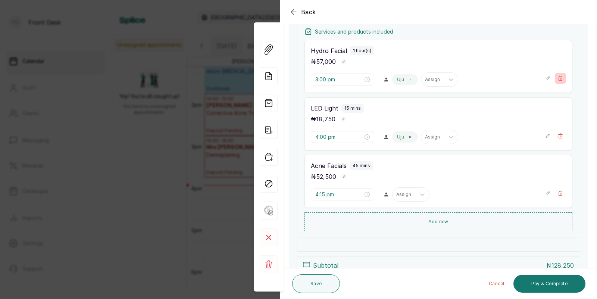
click at [560, 76] on icon "button" at bounding box center [559, 78] width 5 height 5
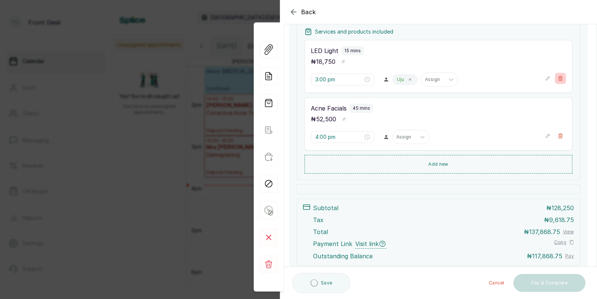
type input "4:00 pm"
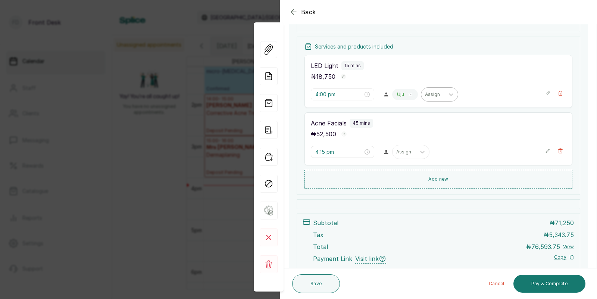
scroll to position [132, 0]
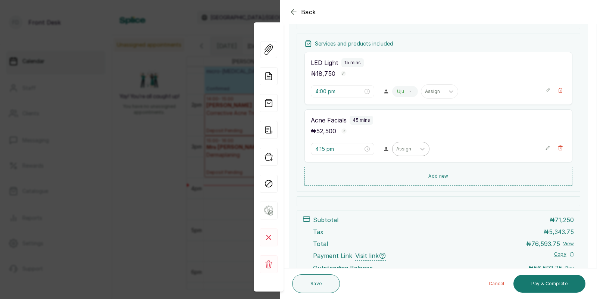
click at [396, 151] on div at bounding box center [404, 148] width 16 height 7
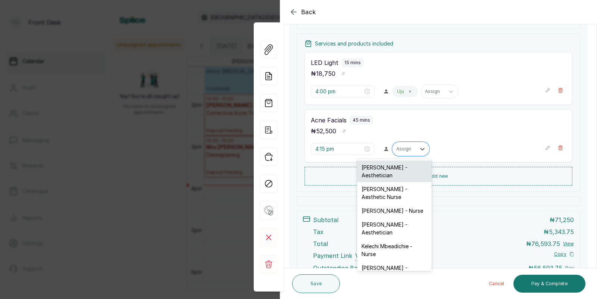
click at [390, 167] on div "[PERSON_NAME] - Aesthetician" at bounding box center [394, 171] width 75 height 22
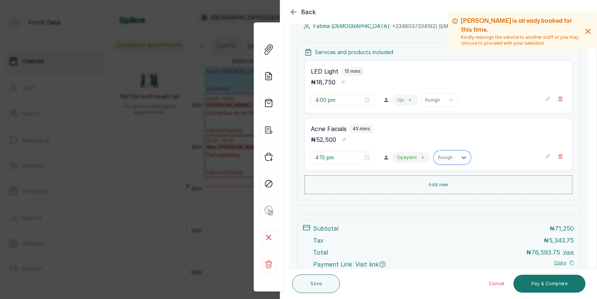
scroll to position [121, 0]
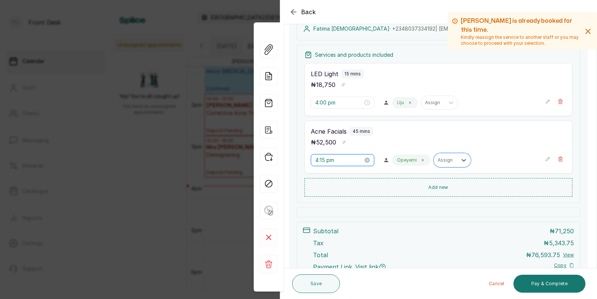
click at [324, 161] on input "4:15 pm" at bounding box center [339, 160] width 48 height 8
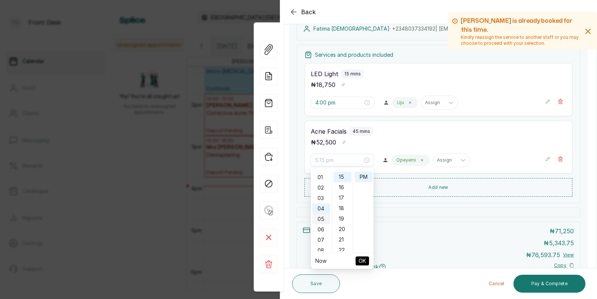
scroll to position [4, 0]
click at [320, 201] on div "03" at bounding box center [321, 203] width 18 height 10
click at [343, 175] on div "00" at bounding box center [342, 175] width 18 height 10
type input "3:00 pm"
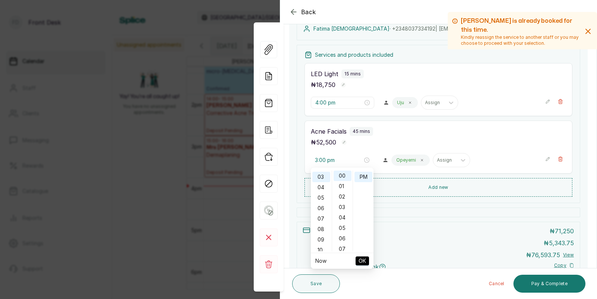
click at [363, 258] on span "OK" at bounding box center [361, 261] width 7 height 14
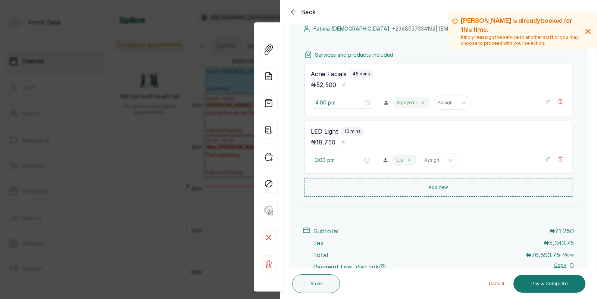
type input "3:00 pm"
click at [333, 104] on input "3:00 pm" at bounding box center [339, 102] width 48 height 8
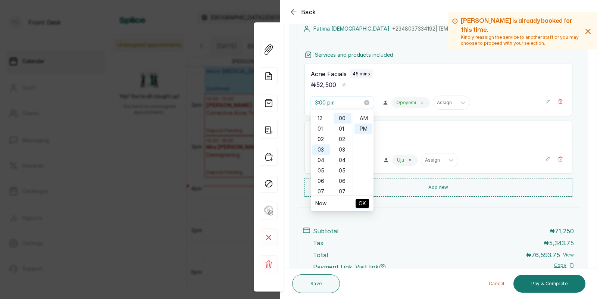
scroll to position [9, 0]
click at [381, 86] on div "₦ 52,500" at bounding box center [438, 85] width 255 height 10
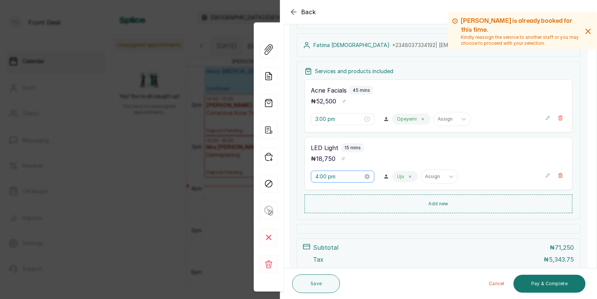
scroll to position [104, 0]
click at [328, 177] on input "4:00 pm" at bounding box center [339, 177] width 48 height 8
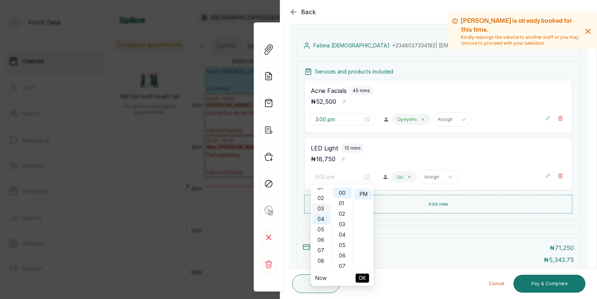
click at [321, 207] on div "03" at bounding box center [321, 208] width 18 height 10
click at [342, 218] on div "45" at bounding box center [342, 220] width 18 height 10
type input "3:45 pm"
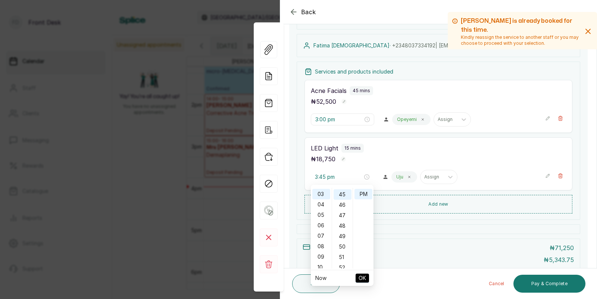
click at [361, 274] on span "OK" at bounding box center [361, 278] width 7 height 14
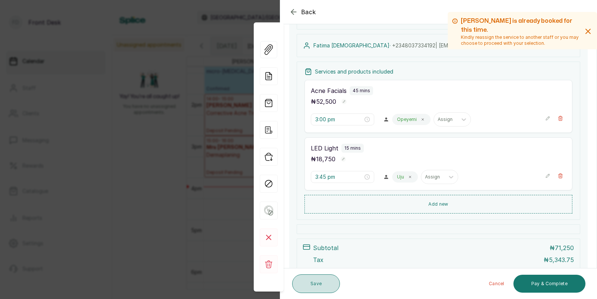
click at [311, 281] on button "Save" at bounding box center [316, 283] width 48 height 19
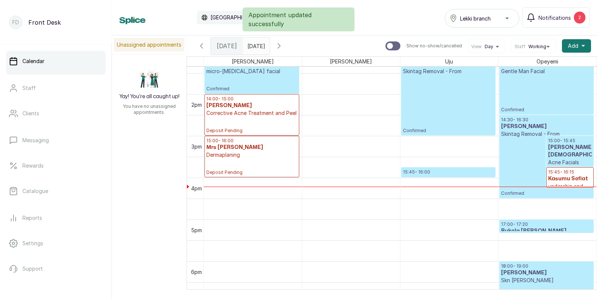
click at [570, 146] on h3 "[PERSON_NAME][DEMOGRAPHIC_DATA]" at bounding box center [570, 151] width 44 height 15
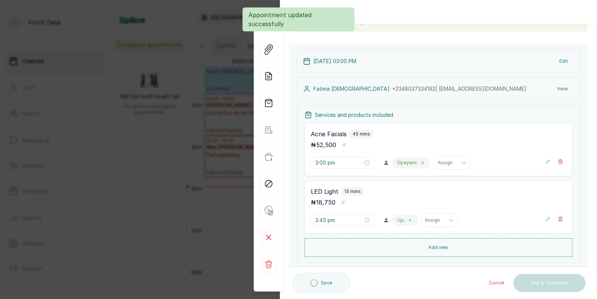
scroll to position [66, 0]
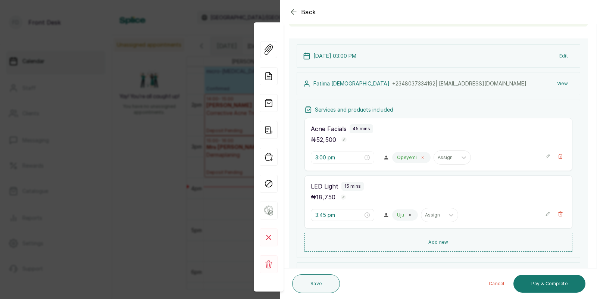
click at [421, 157] on icon at bounding box center [423, 157] width 4 height 4
click at [396, 158] on div at bounding box center [404, 157] width 16 height 7
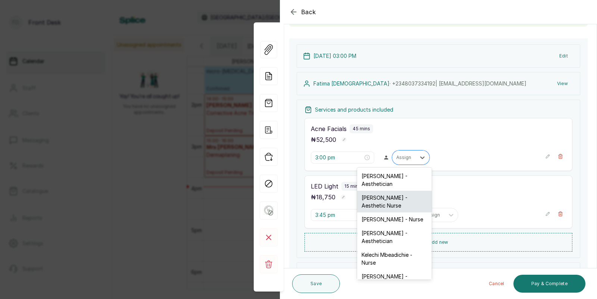
click at [385, 196] on div "[PERSON_NAME] - Aesthetic Nurse" at bounding box center [394, 202] width 75 height 22
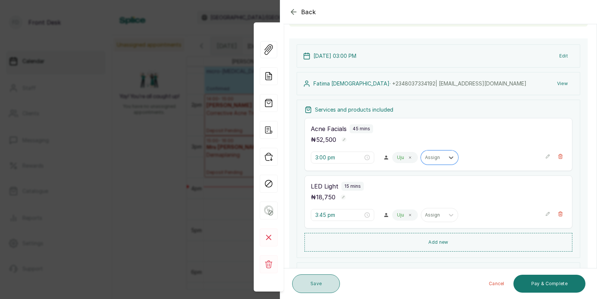
click at [314, 283] on button "Save" at bounding box center [316, 283] width 48 height 19
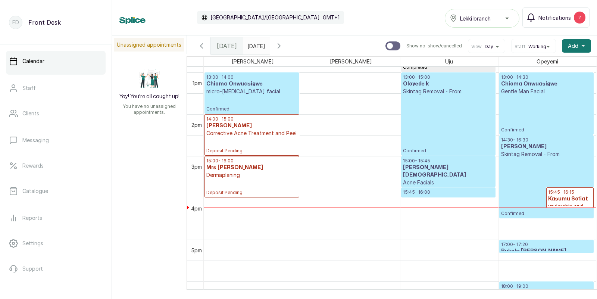
scroll to position [539, 0]
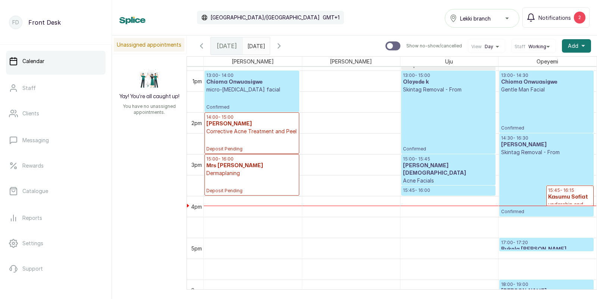
click at [254, 94] on p "Confirmed" at bounding box center [251, 101] width 91 height 17
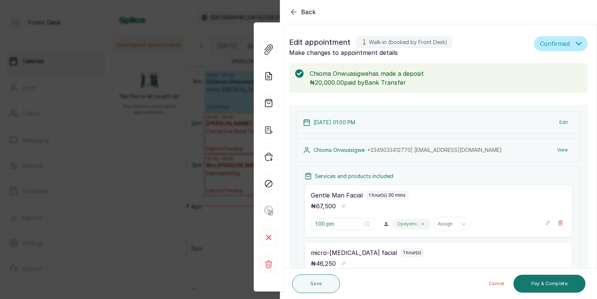
scroll to position [190, 0]
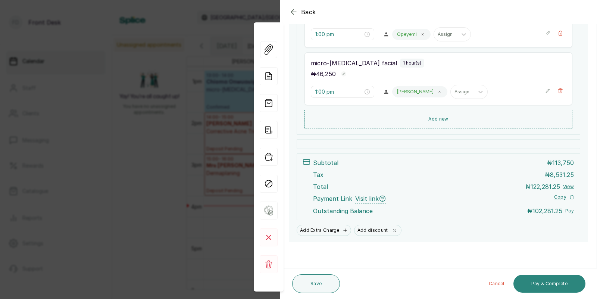
click at [540, 281] on button "Pay & Complete" at bounding box center [549, 283] width 72 height 18
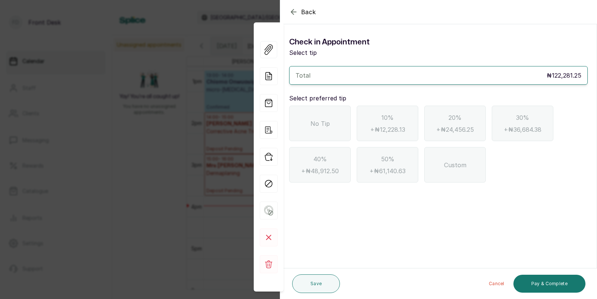
click at [295, 10] on icon "button" at bounding box center [293, 11] width 9 height 9
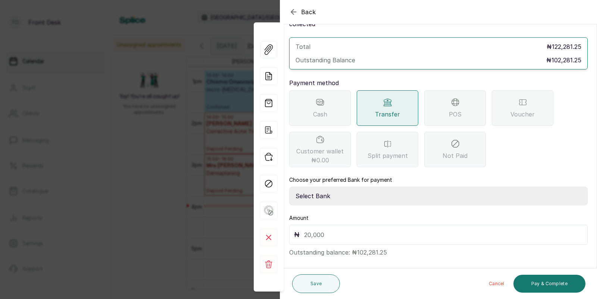
click at [340, 186] on select "Select Bank [PERSON_NAME] Fairmoney Microfinance Bank SKN ANALYTICS MED AESTH. …" at bounding box center [438, 195] width 298 height 19
select select "43272bc0-21c6-4b19-b9fb-c2093b8603c2"
click at [320, 229] on input "text" at bounding box center [443, 234] width 278 height 10
type input "102,281.25"
click at [544, 285] on button "Pay & Complete" at bounding box center [549, 283] width 72 height 18
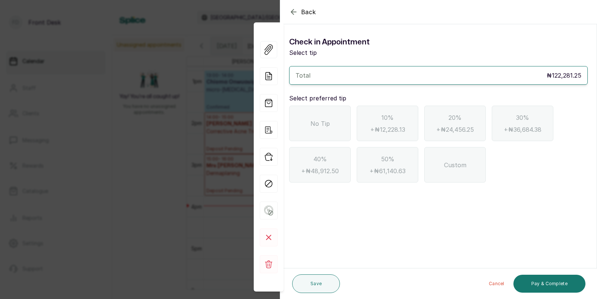
click at [321, 126] on span "No Tip" at bounding box center [319, 123] width 19 height 9
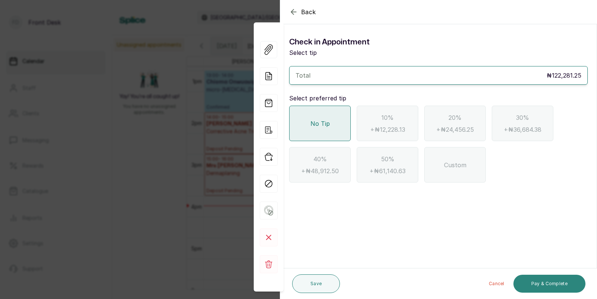
click at [550, 280] on button "Pay & Complete" at bounding box center [549, 283] width 72 height 18
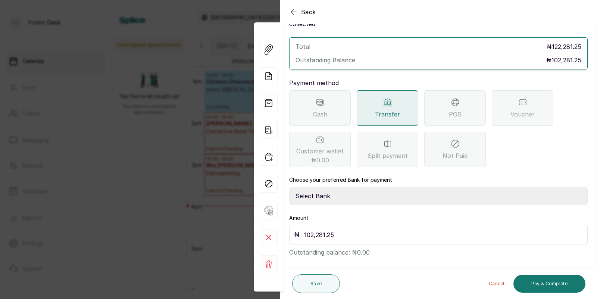
click at [371, 188] on select "Select Bank [PERSON_NAME] Fairmoney Microfinance Bank SKN ANALYTICS MED AESTH. …" at bounding box center [438, 195] width 298 height 19
select select "43272bc0-21c6-4b19-b9fb-c2093b8603c2"
click at [551, 284] on button "Pay & Complete" at bounding box center [549, 283] width 72 height 18
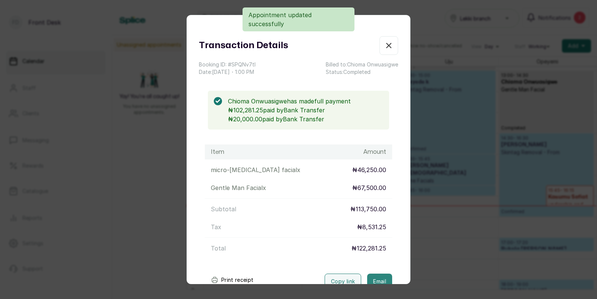
click at [377, 278] on button "Email" at bounding box center [379, 281] width 25 height 16
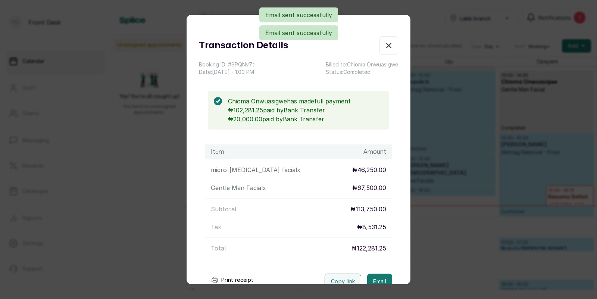
click at [448, 256] on div "Transaction Details Booking ID: # SPQNv7tl Date: [DATE] ・ 1:00 PM Billed to: Ch…" at bounding box center [298, 149] width 597 height 299
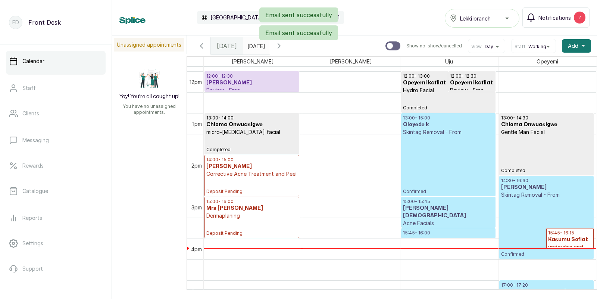
click at [444, 159] on p "Confirmed" at bounding box center [448, 165] width 91 height 59
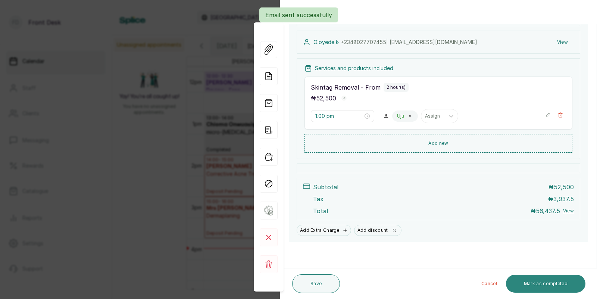
click at [542, 283] on button "Mark as completed" at bounding box center [545, 283] width 79 height 18
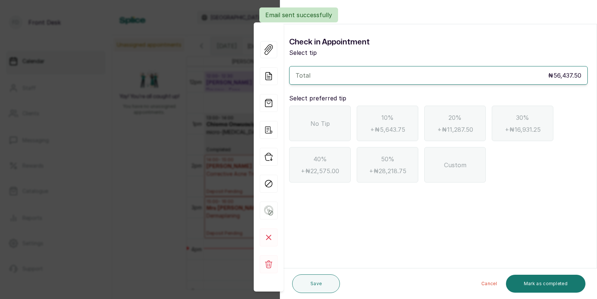
click at [314, 133] on div "No Tip" at bounding box center [320, 123] width 62 height 35
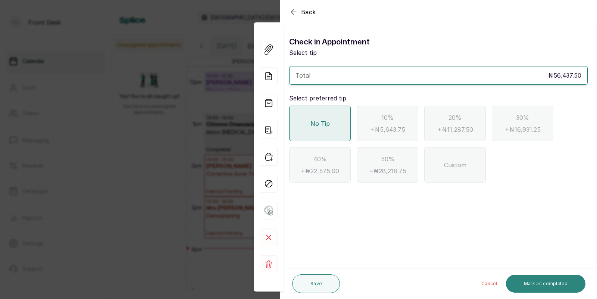
click at [532, 282] on button "Mark as completed" at bounding box center [545, 283] width 79 height 18
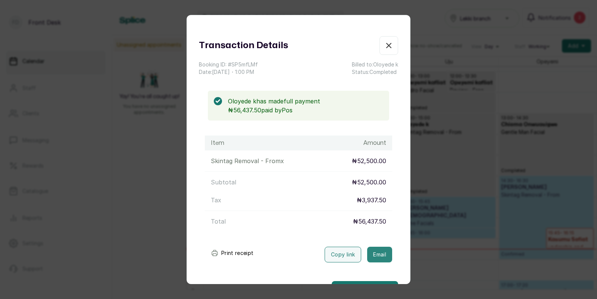
click at [378, 256] on button "Email" at bounding box center [379, 254] width 25 height 16
click at [440, 250] on div "Transaction Details Booking ID: # SP5mfLMf Date: [DATE] ・ 1:00 PM Billed to: Ol…" at bounding box center [298, 149] width 597 height 299
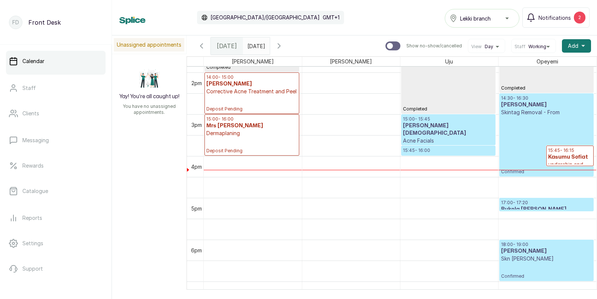
scroll to position [584, 0]
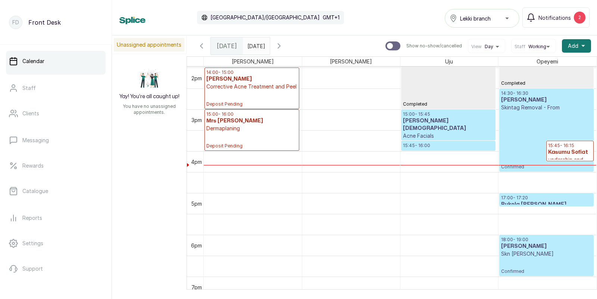
click at [441, 139] on p "Confirmed" at bounding box center [448, 142] width 91 height 6
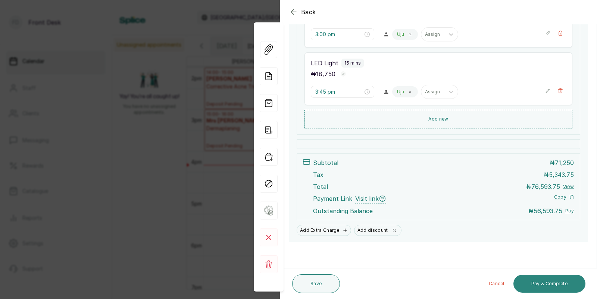
click at [544, 283] on button "Pay & Complete" at bounding box center [549, 283] width 72 height 18
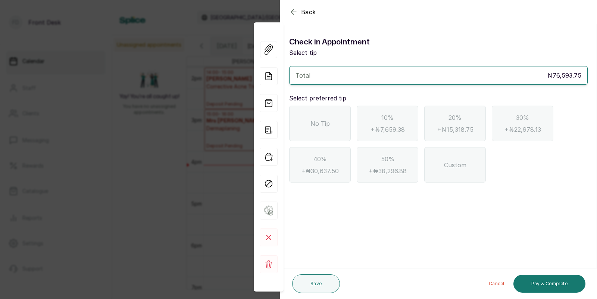
click at [295, 11] on icon "button" at bounding box center [293, 11] width 9 height 9
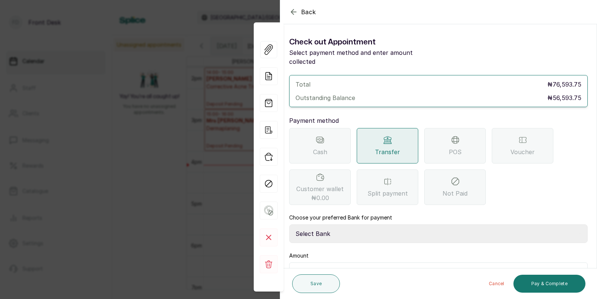
click at [450, 147] on span "POS" at bounding box center [454, 151] width 13 height 9
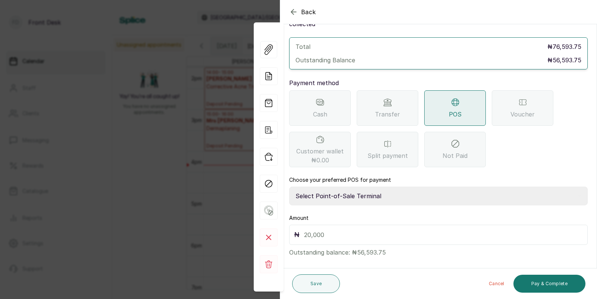
click at [360, 186] on select "Select Point-of-Sale Terminal SKN ANALYTICS MED AESTHETIC LIMITED Fairmoney Mic…" at bounding box center [438, 195] width 298 height 19
select select "43129536-bd7e-4b6d-8e8c-ab2c46322d67"
click at [334, 229] on input "text" at bounding box center [443, 234] width 278 height 10
type input "5,659.75"
click at [535, 283] on button "Pay & Complete" at bounding box center [549, 283] width 72 height 18
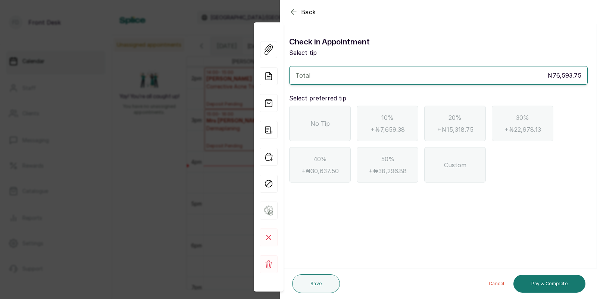
click at [320, 119] on span "No Tip" at bounding box center [319, 123] width 19 height 9
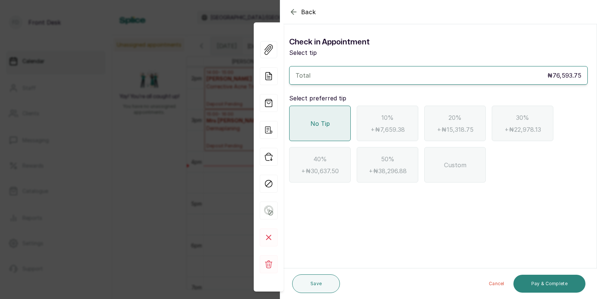
click at [549, 281] on button "Pay & Complete" at bounding box center [549, 283] width 72 height 18
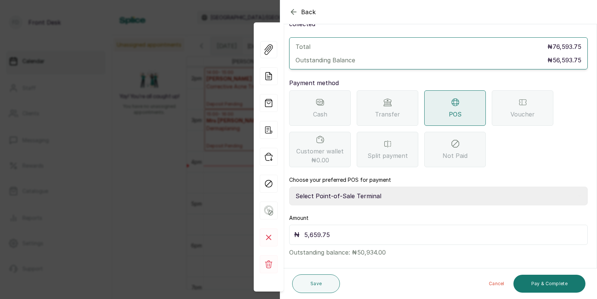
click at [354, 187] on select "Select Point-of-Sale Terminal SKN ANALYTICS MED AESTHETIC LIMITED Fairmoney Mic…" at bounding box center [438, 195] width 298 height 19
select select "43129536-bd7e-4b6d-8e8c-ab2c46322d67"
click at [555, 282] on button "Pay & Complete" at bounding box center [549, 283] width 72 height 18
click at [306, 229] on input "5,659.75" at bounding box center [443, 234] width 278 height 10
click at [313, 229] on input "50,659.75" at bounding box center [443, 234] width 278 height 10
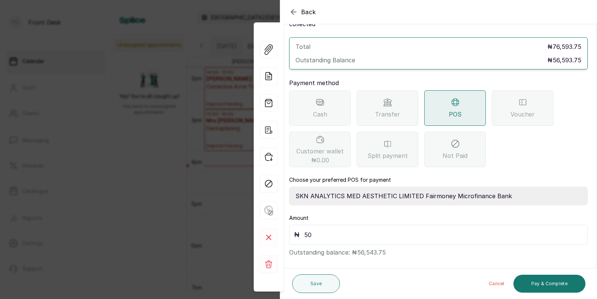
type input "5"
type input "56,593.75"
click at [550, 285] on button "Pay & Complete" at bounding box center [549, 283] width 72 height 18
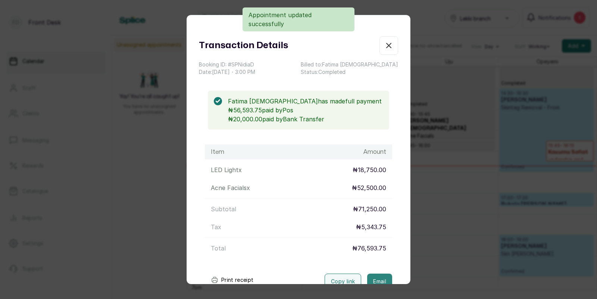
scroll to position [51, 0]
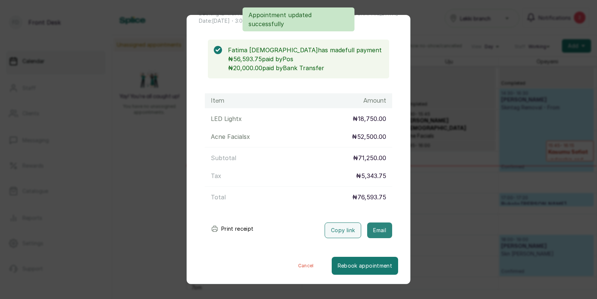
click at [381, 230] on button "Email" at bounding box center [379, 230] width 25 height 16
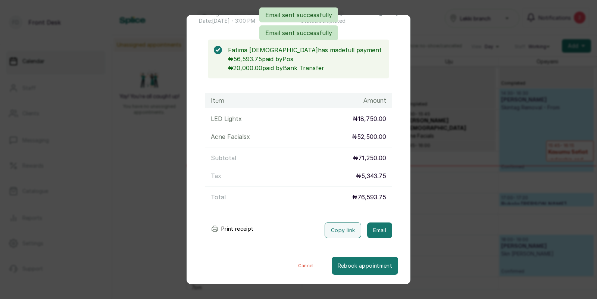
click at [419, 226] on div "Transaction Details Booking ID: # SPNidiaD Date: [DATE] ・ 3:00 PM Billed to: Fa…" at bounding box center [298, 149] width 597 height 299
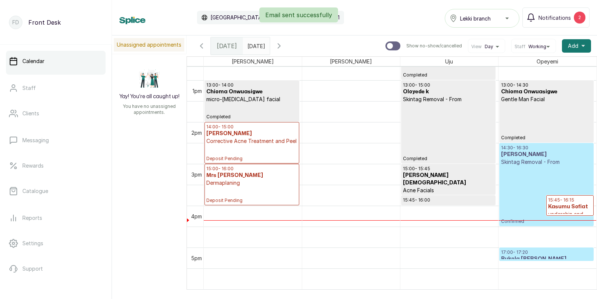
scroll to position [530, 0]
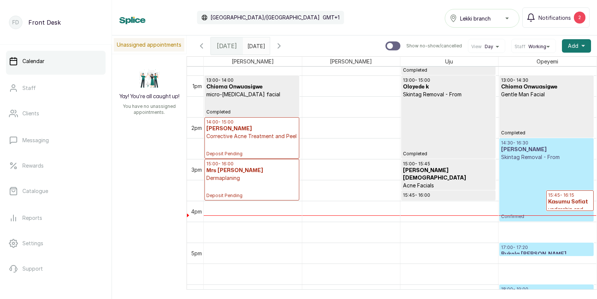
click at [232, 136] on p "Corrective Acne Treatment and Peel" at bounding box center [251, 135] width 91 height 7
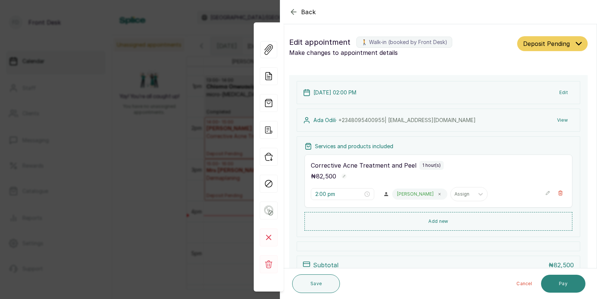
click at [561, 281] on button "Pay" at bounding box center [563, 283] width 44 height 18
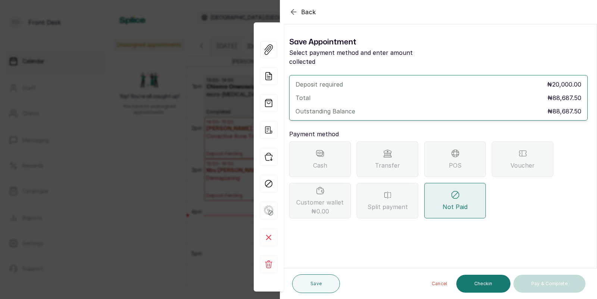
click at [394, 151] on div "Transfer" at bounding box center [387, 158] width 62 height 35
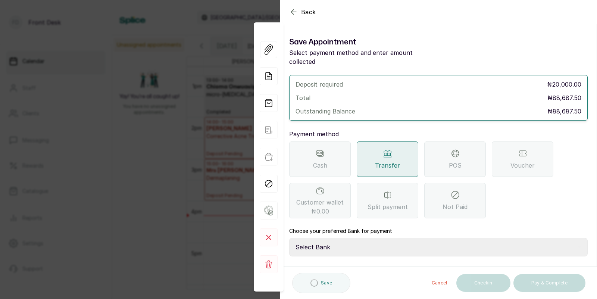
scroll to position [51, 0]
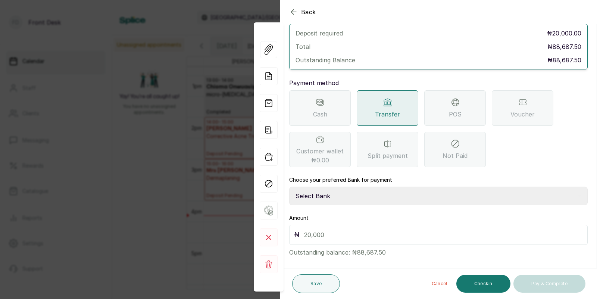
click at [352, 188] on select "Select Bank [PERSON_NAME] Fairmoney Microfinance Bank SKN ANALYTICS MED AESTH. …" at bounding box center [438, 195] width 298 height 19
select select "43272bc0-21c6-4b19-b9fb-c2093b8603c2"
click at [333, 229] on input "text" at bounding box center [443, 234] width 278 height 10
type input "20,000"
click at [311, 285] on button "Save" at bounding box center [316, 283] width 48 height 19
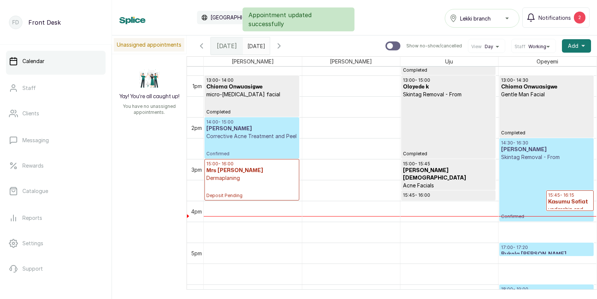
click at [248, 183] on p "Deposit Pending" at bounding box center [251, 190] width 91 height 17
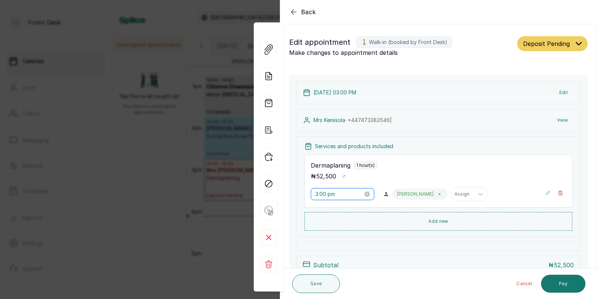
click at [332, 193] on input "3:00 pm" at bounding box center [339, 194] width 48 height 8
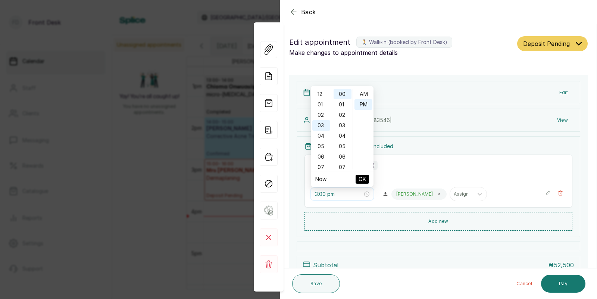
scroll to position [9, 0]
click at [339, 129] on div "30" at bounding box center [342, 129] width 18 height 10
type input "3:30 pm"
click at [359, 179] on span "OK" at bounding box center [361, 179] width 7 height 14
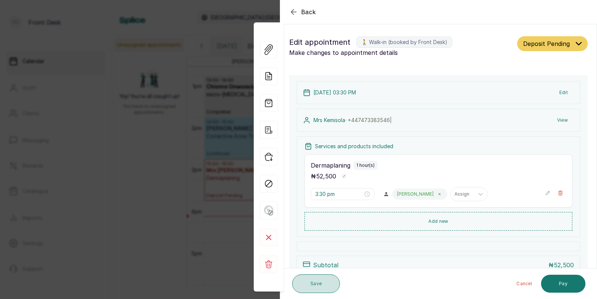
click at [317, 279] on button "Save" at bounding box center [316, 283] width 48 height 19
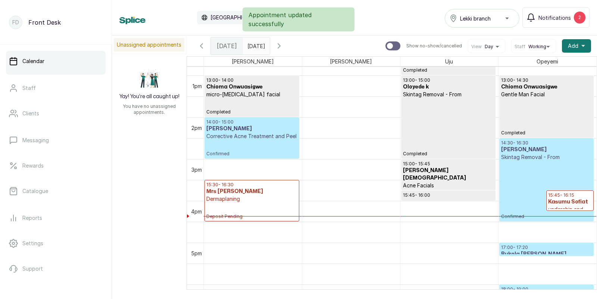
click at [243, 139] on p "Corrective Acne Treatment and Peel" at bounding box center [251, 135] width 91 height 7
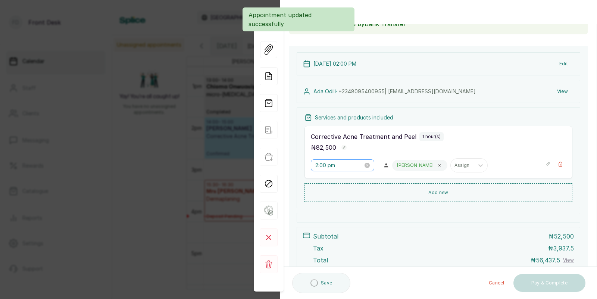
scroll to position [67, 0]
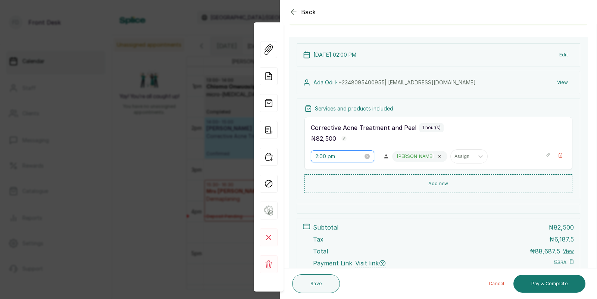
click at [335, 155] on input "2:00 pm" at bounding box center [339, 156] width 48 height 8
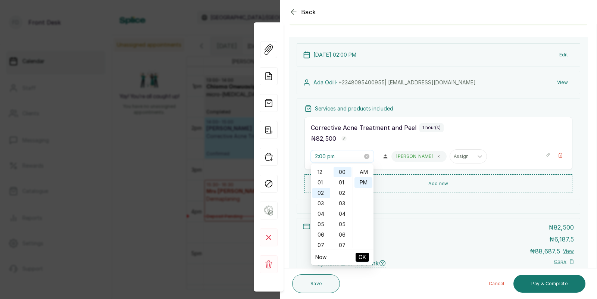
scroll to position [9, 0]
click at [342, 214] on div "30" at bounding box center [342, 218] width 18 height 10
type input "2:30 pm"
click at [362, 254] on span "OK" at bounding box center [361, 257] width 7 height 14
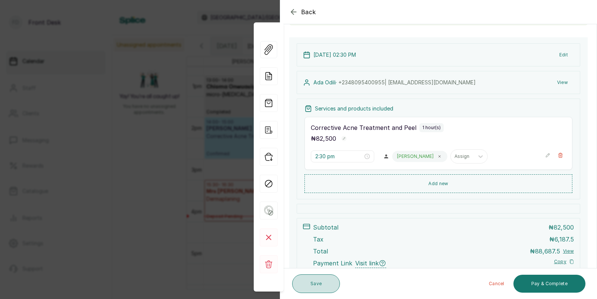
click at [317, 288] on button "Save" at bounding box center [316, 283] width 48 height 19
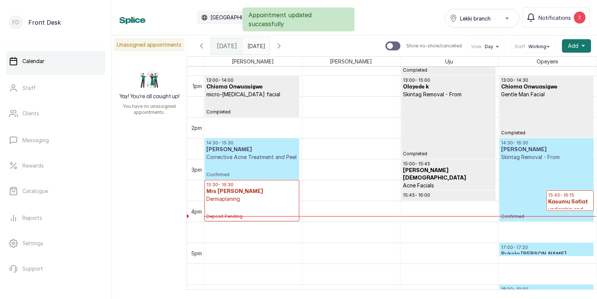
click at [255, 43] on input "[DATE]" at bounding box center [249, 44] width 12 height 13
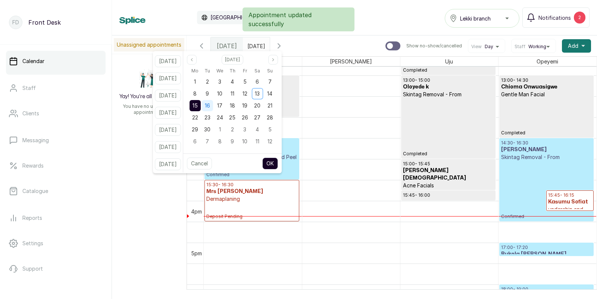
click at [210, 106] on span "16" at bounding box center [207, 105] width 5 height 6
click at [198, 106] on span "15" at bounding box center [194, 105] width 5 height 6
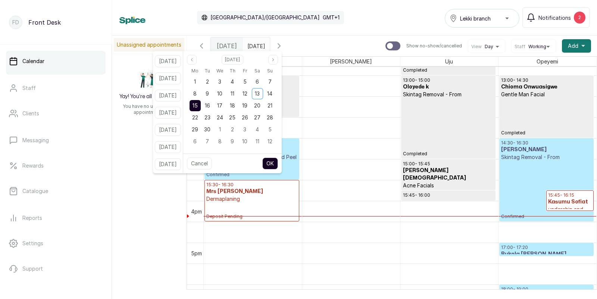
click at [278, 163] on button "OK" at bounding box center [270, 163] width 16 height 12
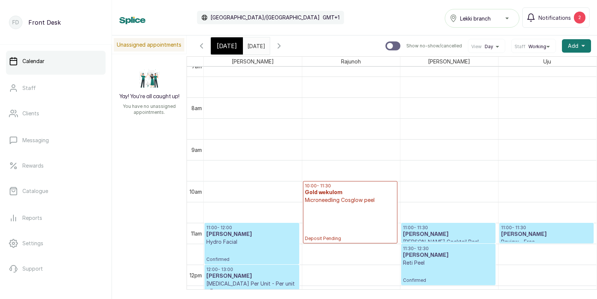
scroll to position [398, 0]
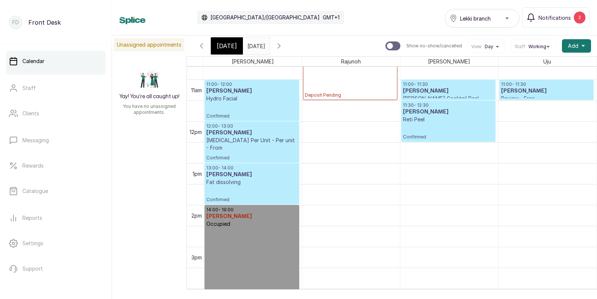
click at [240, 127] on p "12:00 - 13:00" at bounding box center [251, 126] width 91 height 6
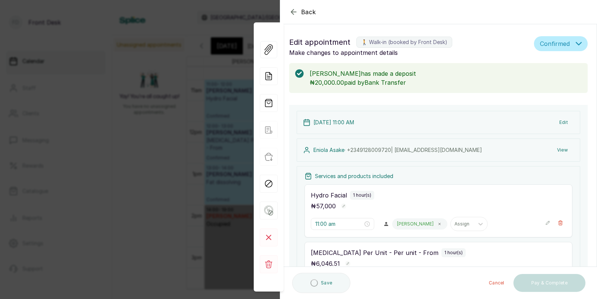
scroll to position [148, 0]
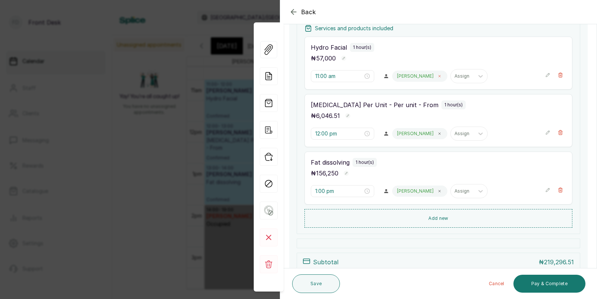
click at [437, 77] on icon at bounding box center [439, 76] width 4 height 4
click at [396, 75] on div at bounding box center [404, 76] width 16 height 7
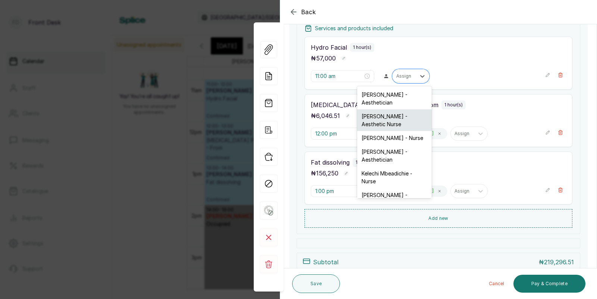
click at [385, 120] on div "[PERSON_NAME] - Aesthetic Nurse" at bounding box center [394, 120] width 75 height 22
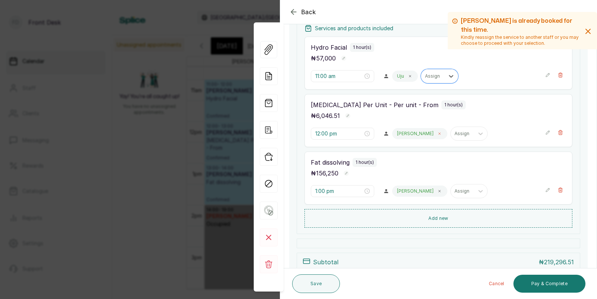
click at [436, 132] on span at bounding box center [439, 133] width 6 height 6
click at [396, 135] on div at bounding box center [404, 133] width 16 height 7
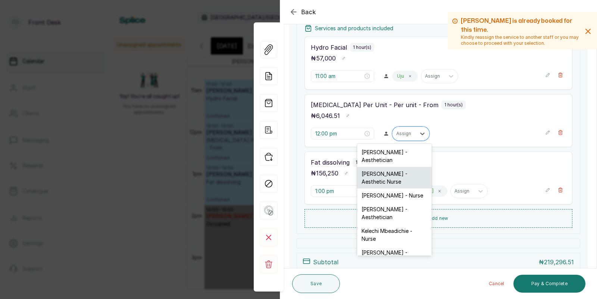
click at [387, 171] on div "[PERSON_NAME] - Aesthetic Nurse" at bounding box center [394, 178] width 75 height 22
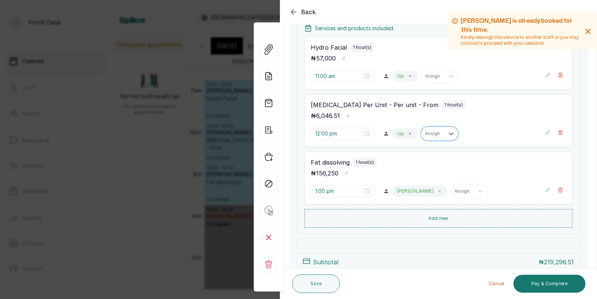
click at [437, 192] on icon at bounding box center [439, 191] width 4 height 4
click at [396, 191] on div at bounding box center [404, 191] width 16 height 7
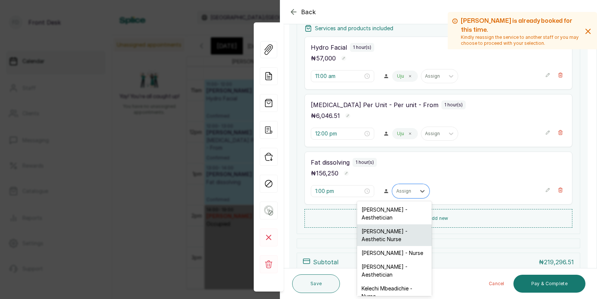
click at [389, 228] on div "[PERSON_NAME] - Aesthetic Nurse" at bounding box center [394, 235] width 75 height 22
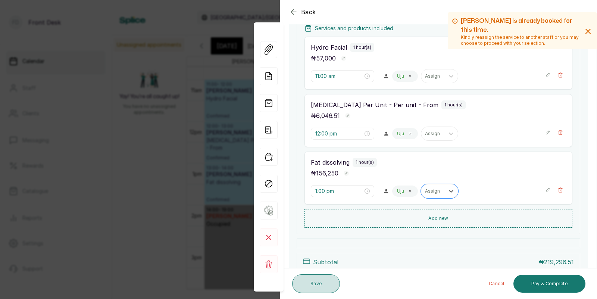
click at [317, 283] on button "Save" at bounding box center [316, 283] width 48 height 19
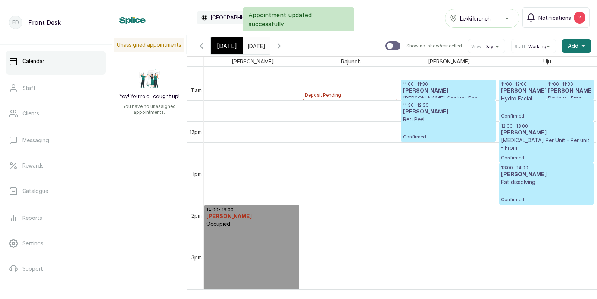
click at [567, 89] on h3 "[PERSON_NAME]" at bounding box center [570, 90] width 44 height 7
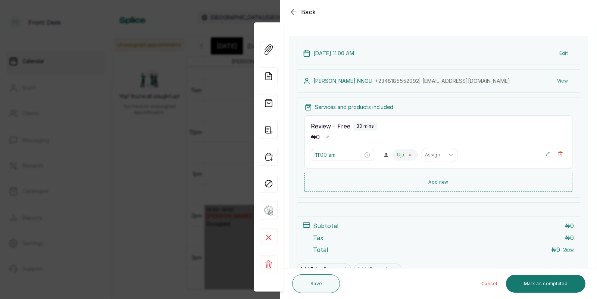
scroll to position [51, 0]
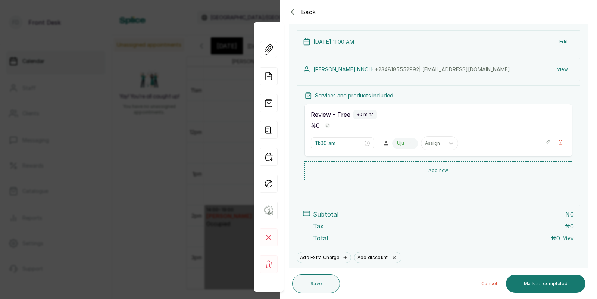
click at [408, 144] on icon at bounding box center [410, 143] width 4 height 4
click at [396, 144] on div at bounding box center [404, 143] width 16 height 7
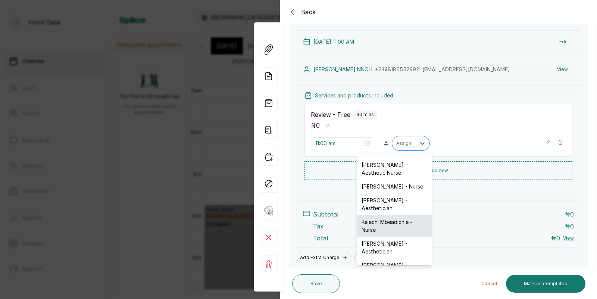
scroll to position [19, 0]
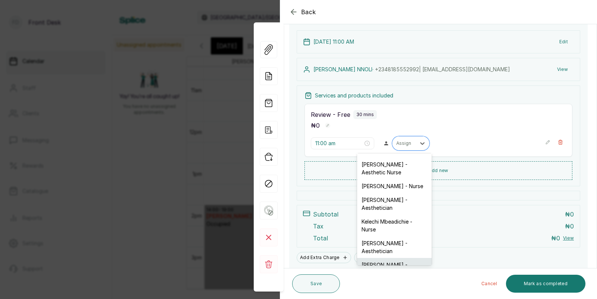
click at [380, 258] on div "[PERSON_NAME] - Aesthetician" at bounding box center [394, 269] width 75 height 22
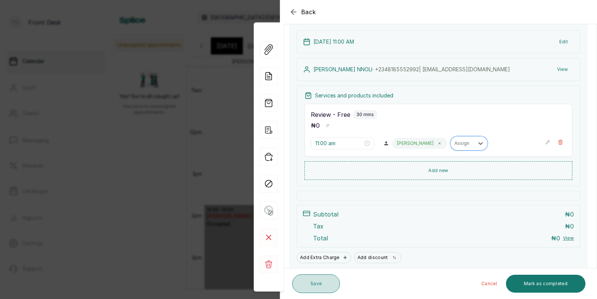
click at [317, 283] on button "Save" at bounding box center [316, 283] width 48 height 19
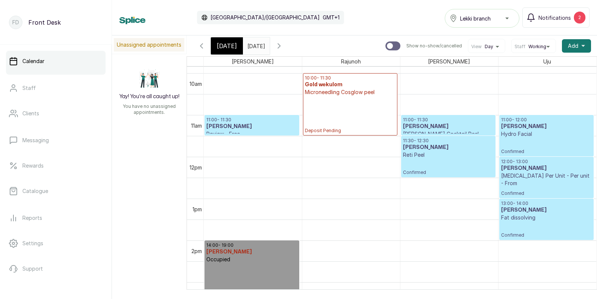
scroll to position [403, 0]
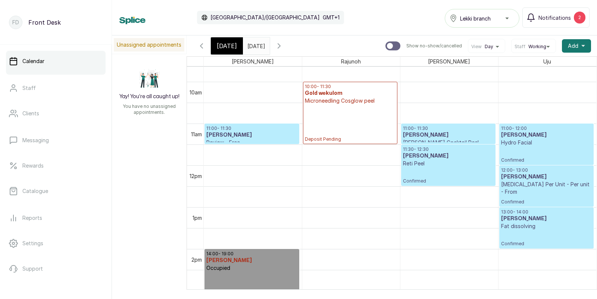
click at [222, 43] on span "[DATE]" at bounding box center [227, 45] width 20 height 9
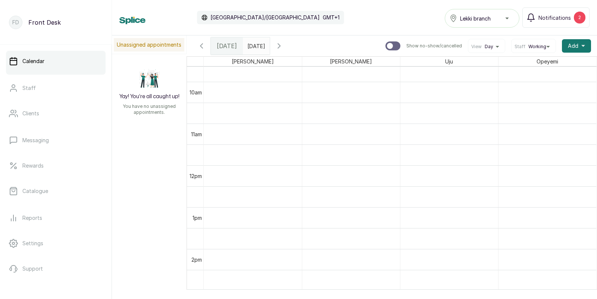
scroll to position [251, 0]
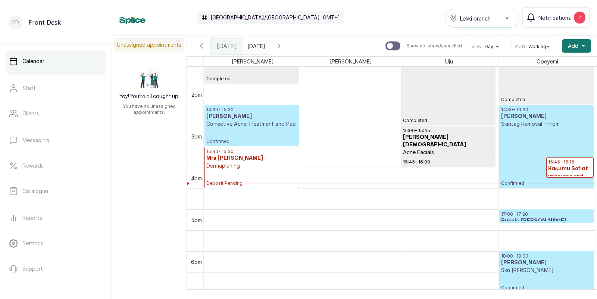
click at [239, 168] on p "Dermaplaning" at bounding box center [251, 165] width 91 height 7
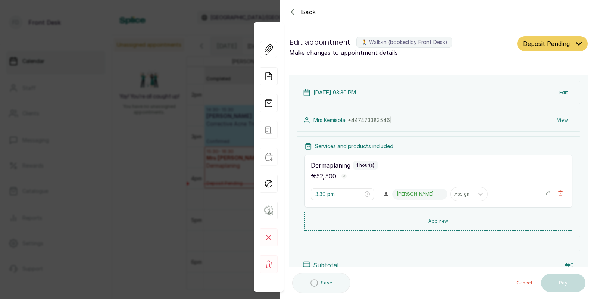
click at [437, 193] on icon at bounding box center [439, 194] width 4 height 4
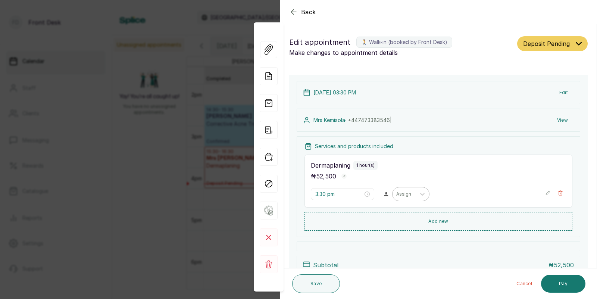
click at [396, 194] on div at bounding box center [404, 194] width 16 height 7
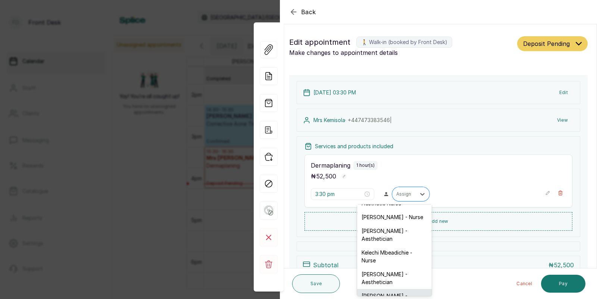
click at [387, 289] on div "[PERSON_NAME] - Aesthetician" at bounding box center [394, 300] width 75 height 22
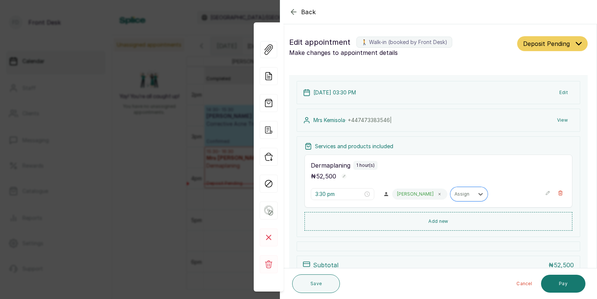
click at [566, 91] on button "Edit" at bounding box center [563, 92] width 21 height 13
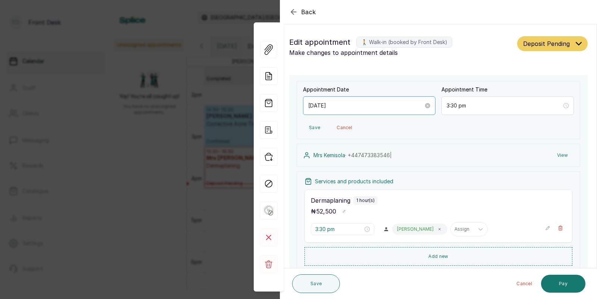
click at [369, 111] on div "[DATE]" at bounding box center [369, 105] width 132 height 19
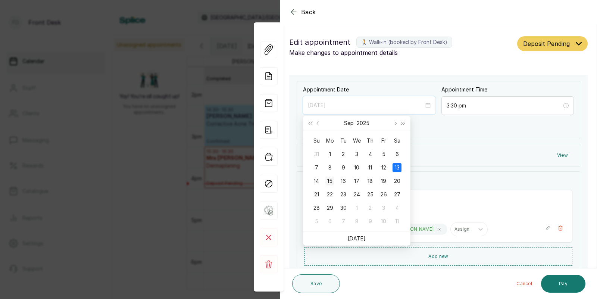
type input "[DATE]"
click at [328, 179] on div "15" at bounding box center [329, 180] width 9 height 9
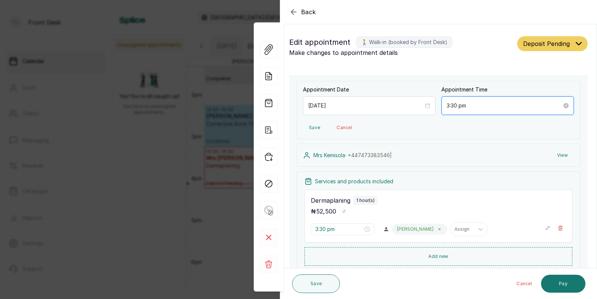
click at [468, 107] on input "3:30 pm" at bounding box center [503, 105] width 115 height 8
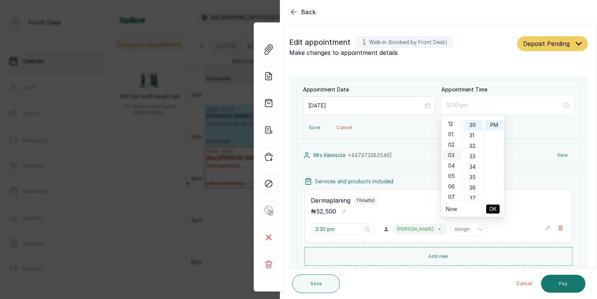
click at [452, 126] on div "12" at bounding box center [452, 124] width 18 height 10
click at [475, 127] on div "00" at bounding box center [473, 124] width 18 height 10
type input "12:00 pm"
click at [493, 204] on span "OK" at bounding box center [492, 209] width 7 height 14
type input "12:00 pm"
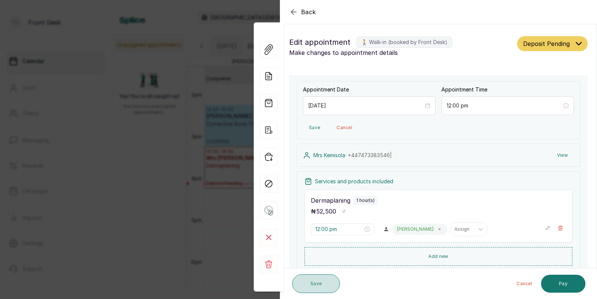
click at [317, 277] on button "Save" at bounding box center [316, 283] width 48 height 19
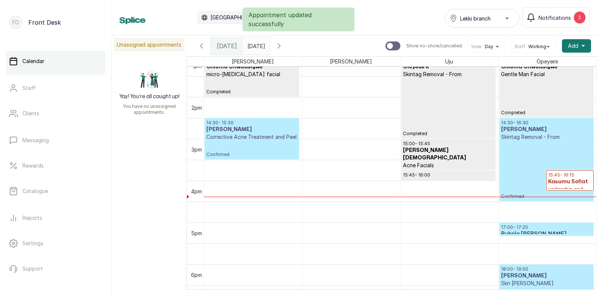
click at [261, 135] on p "Corrective Acne Treatment and Peel" at bounding box center [251, 136] width 91 height 7
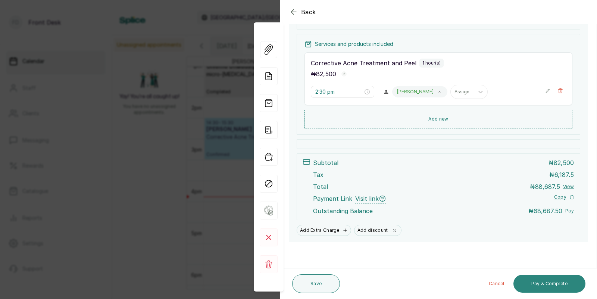
click at [548, 280] on button "Pay & Complete" at bounding box center [549, 283] width 72 height 18
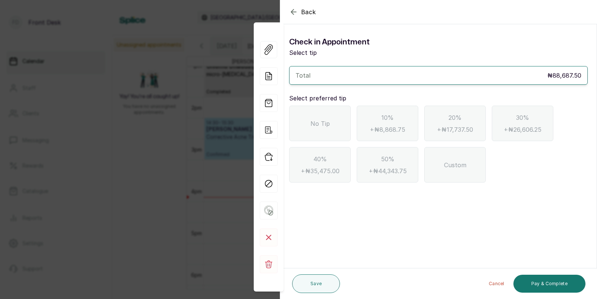
click at [293, 12] on icon "button" at bounding box center [293, 11] width 5 height 5
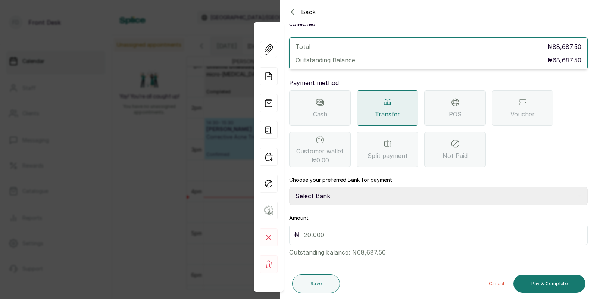
click at [333, 187] on select "Select Bank [PERSON_NAME] Fairmoney Microfinance Bank SKN ANALYTICS MED AESTH. …" at bounding box center [438, 195] width 298 height 19
select select "43272bc0-21c6-4b19-b9fb-c2093b8603c2"
click at [320, 229] on input "text" at bounding box center [443, 234] width 278 height 10
type input "68,687.5"
click at [538, 284] on button "Pay & Complete" at bounding box center [549, 283] width 72 height 18
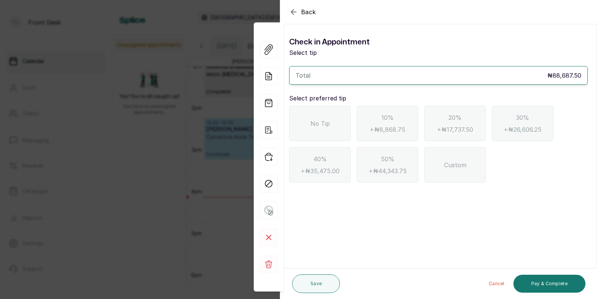
click at [309, 132] on div "No Tip" at bounding box center [320, 123] width 62 height 35
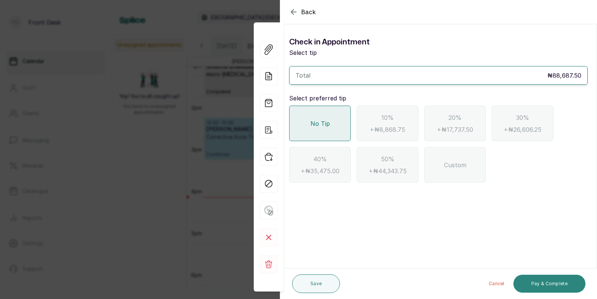
click at [551, 281] on button "Pay & Complete" at bounding box center [549, 283] width 72 height 18
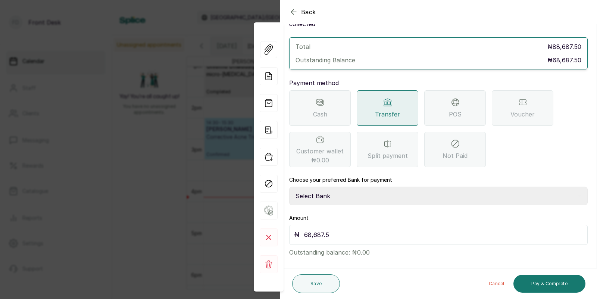
click at [392, 191] on select "Select Bank [PERSON_NAME] Fairmoney Microfinance Bank SKN ANALYTICS MED AESTH. …" at bounding box center [438, 195] width 298 height 19
select select "43272bc0-21c6-4b19-b9fb-c2093b8603c2"
click at [420, 188] on select "Select Bank [PERSON_NAME] Fairmoney Microfinance Bank SKN ANALYTICS MED AESTH. …" at bounding box center [438, 195] width 298 height 19
click at [551, 279] on button "Pay & Complete" at bounding box center [549, 283] width 72 height 18
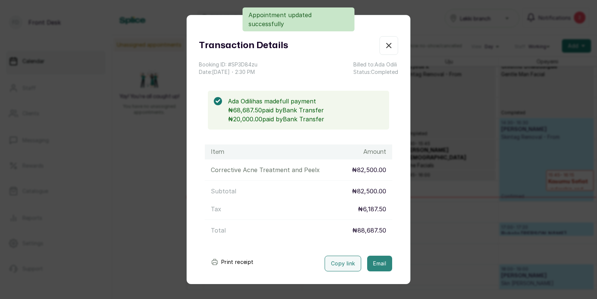
click at [375, 261] on button "Email" at bounding box center [379, 263] width 25 height 16
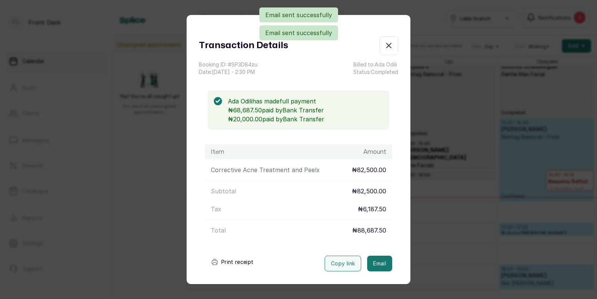
click at [427, 256] on div "Transaction Details Booking ID: # SP3D84zu Date: [DATE] ・ 2:30 PM Billed to: [P…" at bounding box center [298, 149] width 597 height 299
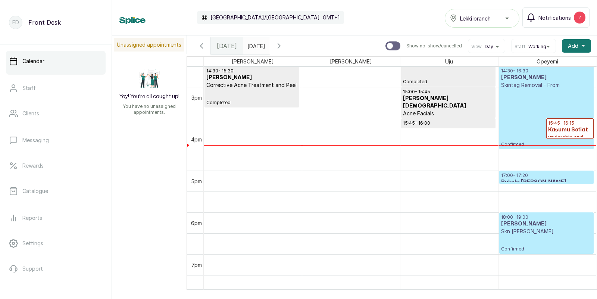
click at [527, 131] on p "Confirmed" at bounding box center [546, 118] width 91 height 59
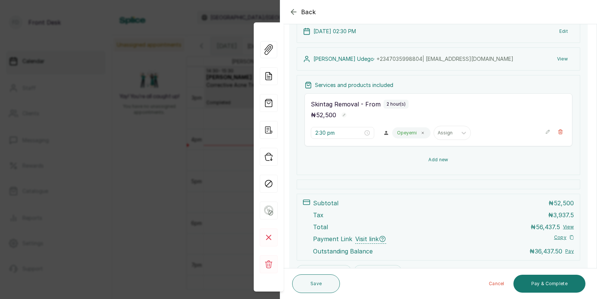
scroll to position [85, 0]
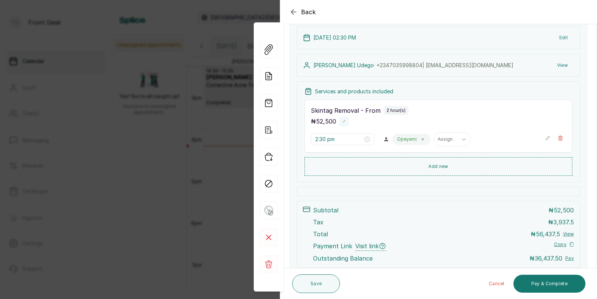
click at [344, 120] on rect "button" at bounding box center [343, 121] width 5 height 5
type input "5"
type input "372,093.023"
click at [354, 123] on rect "button" at bounding box center [354, 122] width 6 height 6
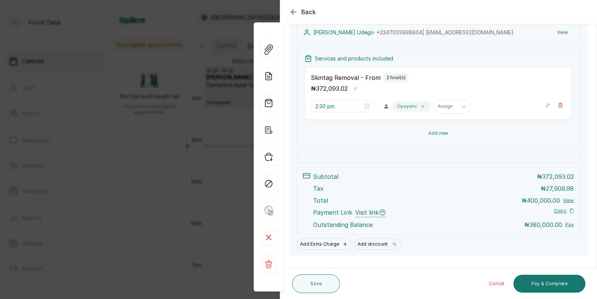
scroll to position [132, 0]
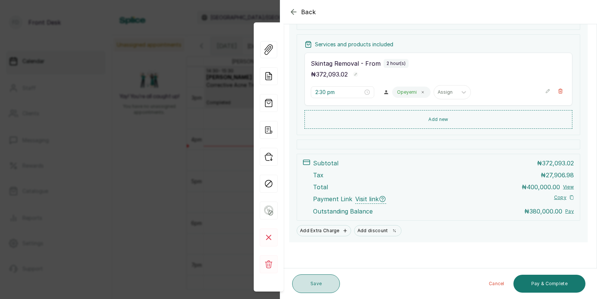
click at [312, 280] on button "Save" at bounding box center [316, 283] width 48 height 19
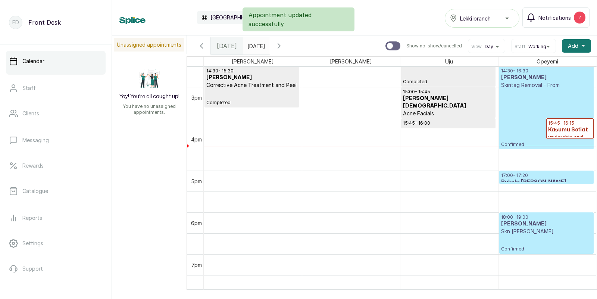
click at [525, 131] on p "Confirmed" at bounding box center [546, 118] width 91 height 59
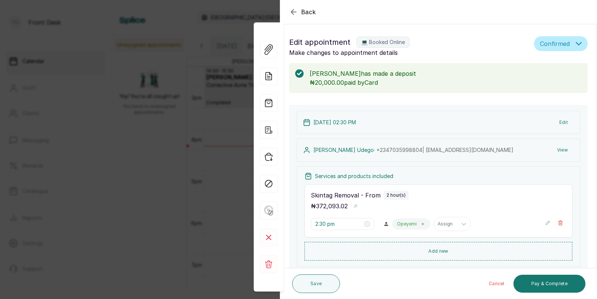
scroll to position [132, 0]
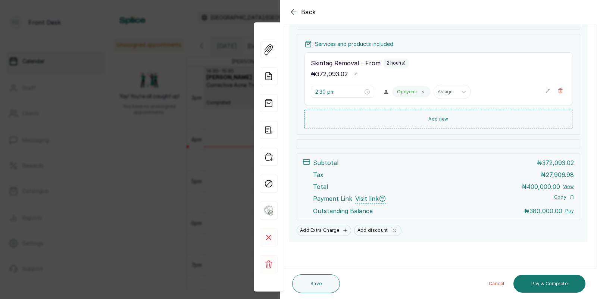
click at [170, 206] on div "Back Appointment Details Edit appointment 💻 Booked Online Make changes to appoi…" at bounding box center [298, 149] width 597 height 299
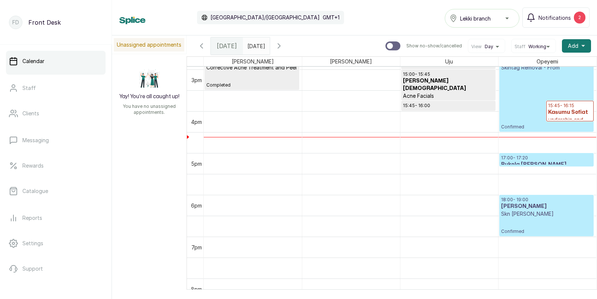
scroll to position [626, 0]
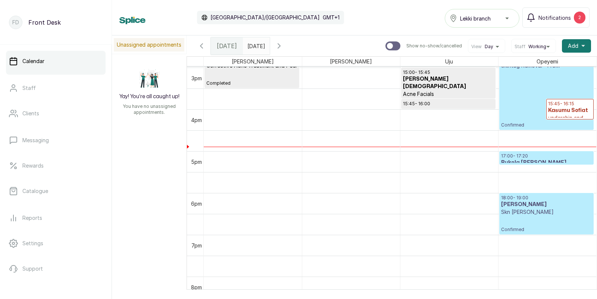
click at [508, 159] on h3 "Bukola [PERSON_NAME]" at bounding box center [546, 162] width 91 height 7
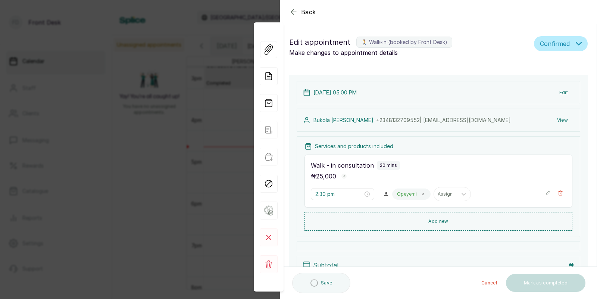
type input "5:00 pm"
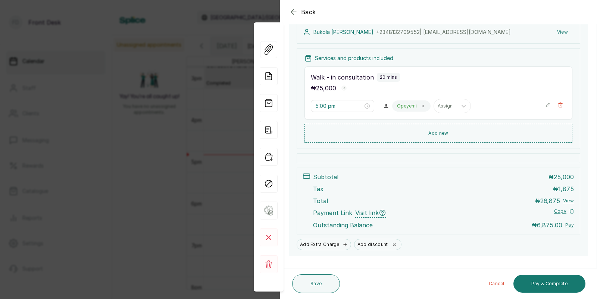
scroll to position [119, 0]
click at [159, 145] on div "Back Appointment Details Edit appointment 🚶 Walk-in (booked by Front Desk) Make…" at bounding box center [298, 149] width 597 height 299
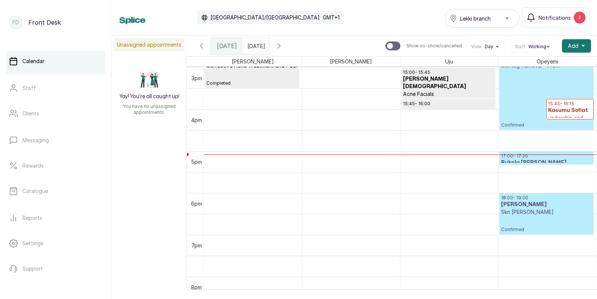
click at [526, 163] on div at bounding box center [546, 164] width 94 height 3
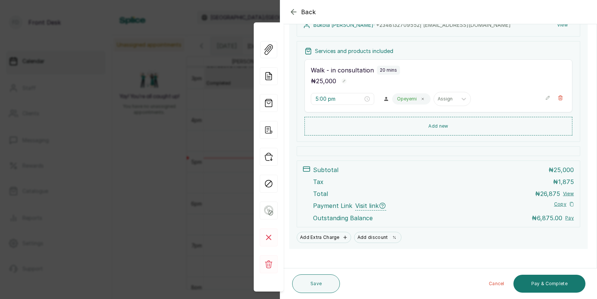
scroll to position [132, 0]
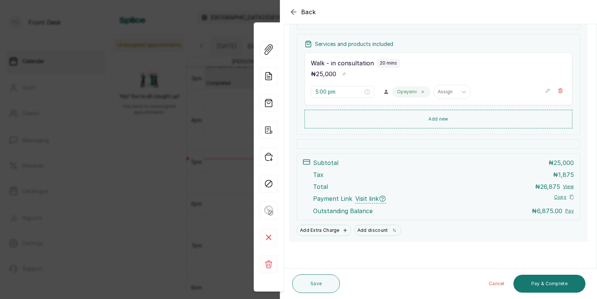
click at [192, 127] on div "Back Appointment Details Edit appointment 🚶 Walk-in (booked by Front Desk) Make…" at bounding box center [298, 149] width 597 height 299
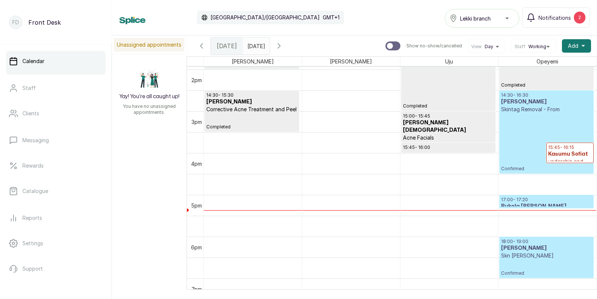
scroll to position [559, 0]
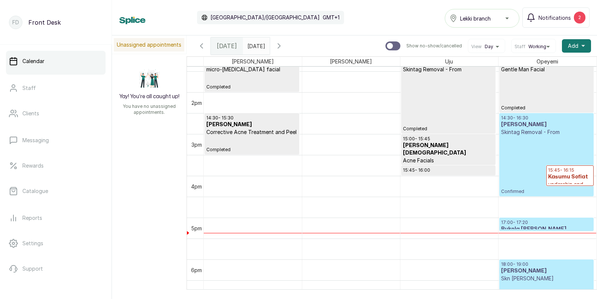
click at [525, 157] on p "Confirmed" at bounding box center [546, 165] width 91 height 59
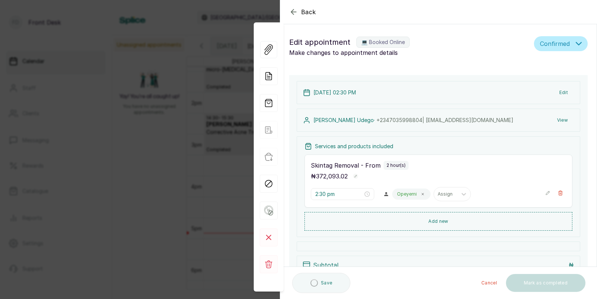
type input "2:30 pm"
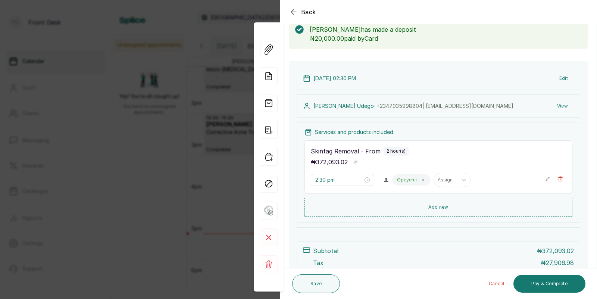
scroll to position [36, 0]
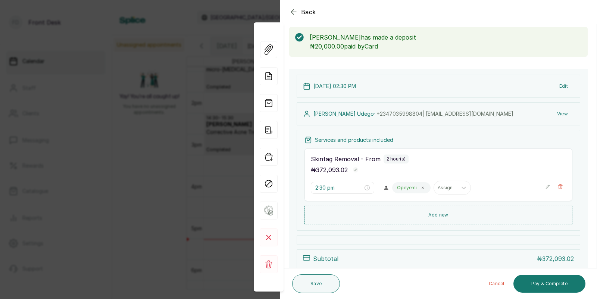
click at [202, 161] on div "Back Appointment Details Edit appointment 💻 Booked Online Make changes to appoi…" at bounding box center [298, 149] width 597 height 299
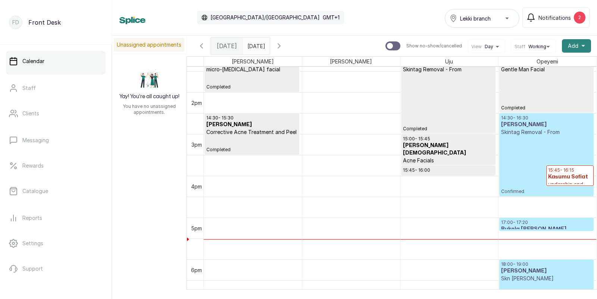
click at [573, 48] on span "Add" at bounding box center [572, 45] width 10 height 7
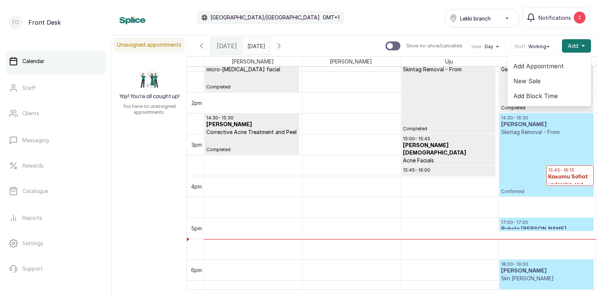
click at [537, 67] on span "Add Appointment" at bounding box center [549, 66] width 72 height 9
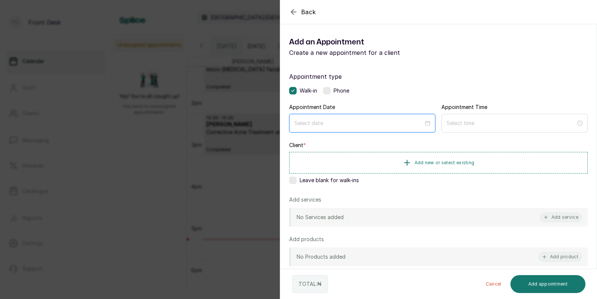
click at [355, 125] on input at bounding box center [358, 123] width 129 height 8
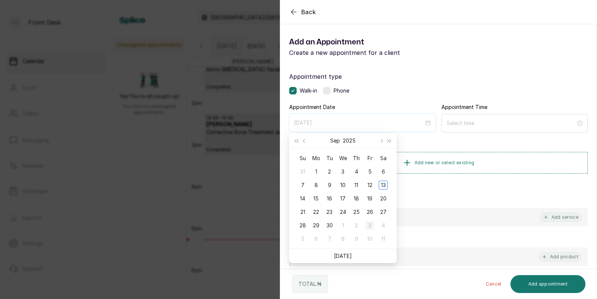
type input "[DATE]"
click at [369, 225] on div "3" at bounding box center [369, 225] width 9 height 9
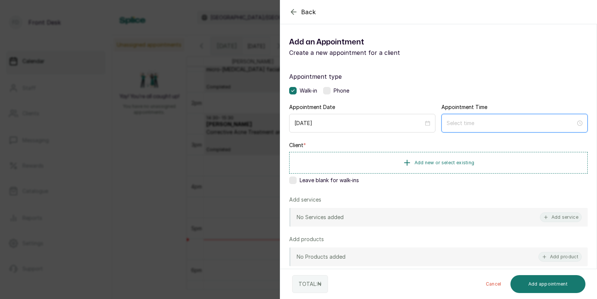
click at [481, 122] on input at bounding box center [510, 123] width 129 height 8
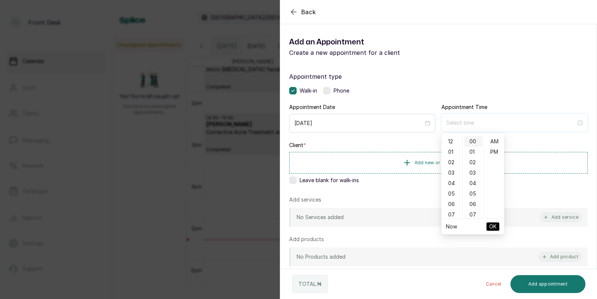
type input "12:00 am"
click at [448, 159] on div "02" at bounding box center [452, 162] width 18 height 10
type input "2:00 pm"
click at [495, 150] on div "PM" at bounding box center [494, 152] width 18 height 10
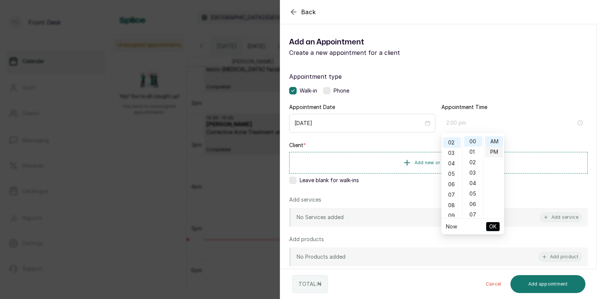
scroll to position [9, 0]
click at [493, 226] on span "OK" at bounding box center [492, 226] width 7 height 14
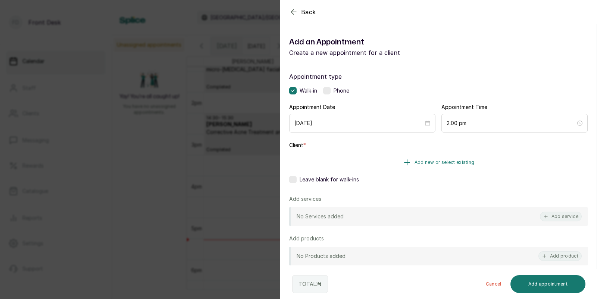
click at [440, 160] on span "Add new or select existing" at bounding box center [444, 162] width 60 height 6
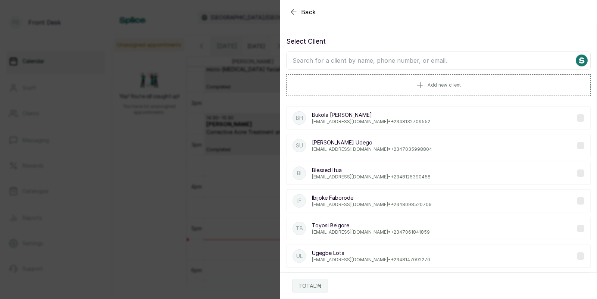
click at [410, 62] on input "text" at bounding box center [438, 60] width 304 height 19
type input "susa"
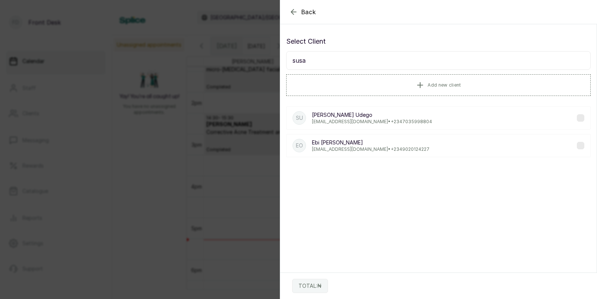
click at [366, 119] on p "[EMAIL_ADDRESS][DOMAIN_NAME] • [PHONE_NUMBER]" at bounding box center [372, 122] width 120 height 6
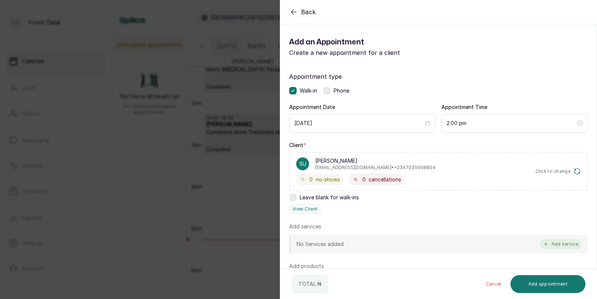
click at [564, 243] on button "Add service" at bounding box center [560, 244] width 42 height 10
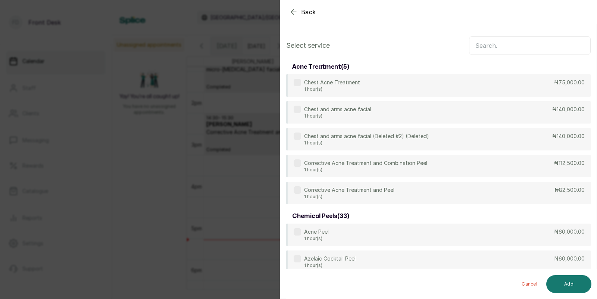
click at [497, 47] on input "text" at bounding box center [530, 45] width 122 height 19
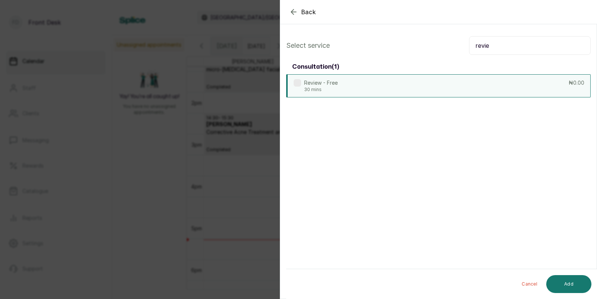
type input "revie"
click at [440, 75] on div "Review - Free 30 mins ₦0.00" at bounding box center [438, 85] width 304 height 23
click at [564, 282] on button "Add" at bounding box center [568, 284] width 45 height 18
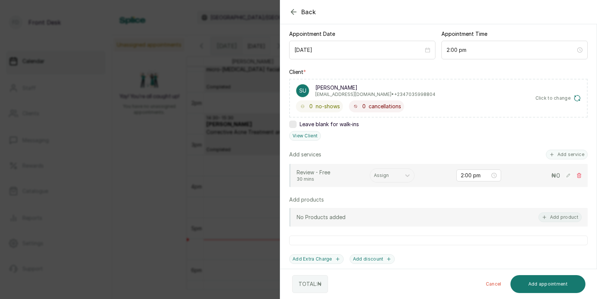
scroll to position [86, 0]
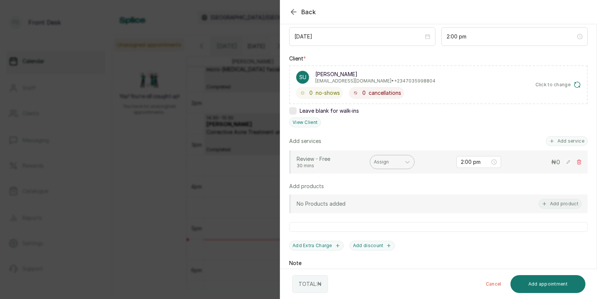
click at [392, 157] on div "Assign" at bounding box center [385, 162] width 31 height 10
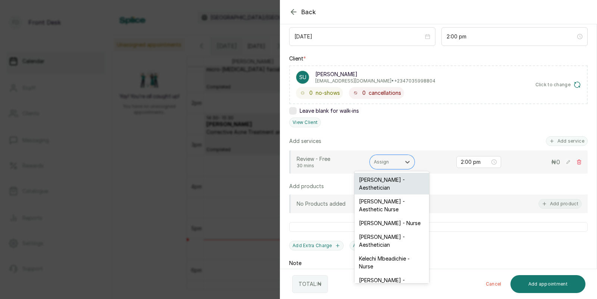
click at [391, 184] on div "[PERSON_NAME] - Aesthetician" at bounding box center [391, 184] width 75 height 22
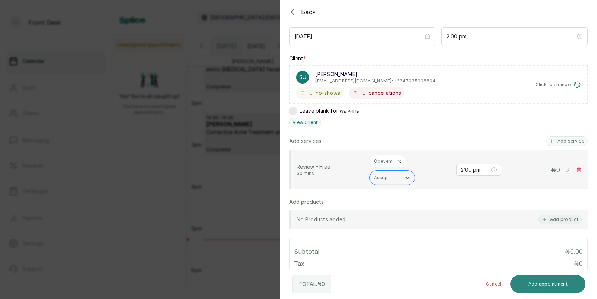
click at [549, 283] on button "Add appointment" at bounding box center [547, 284] width 75 height 18
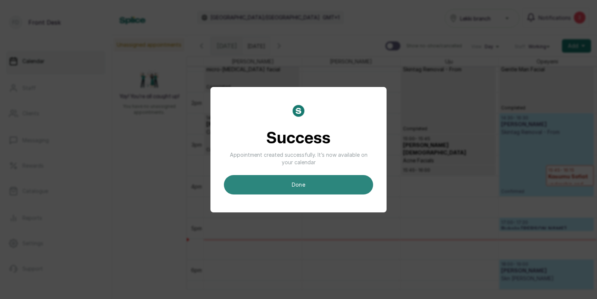
click at [307, 180] on button "done" at bounding box center [298, 184] width 149 height 19
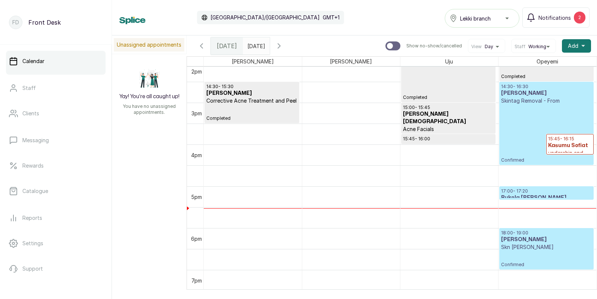
scroll to position [593, 0]
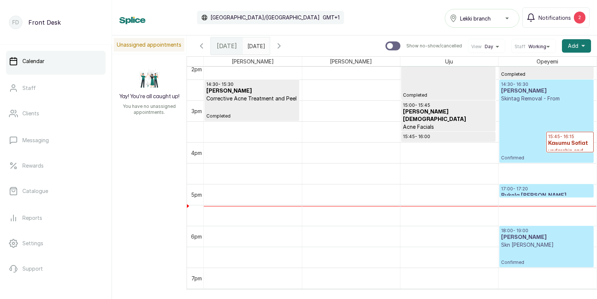
click at [517, 114] on p "Confirmed" at bounding box center [546, 131] width 91 height 59
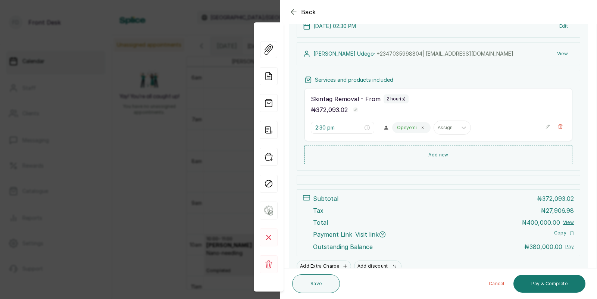
scroll to position [132, 0]
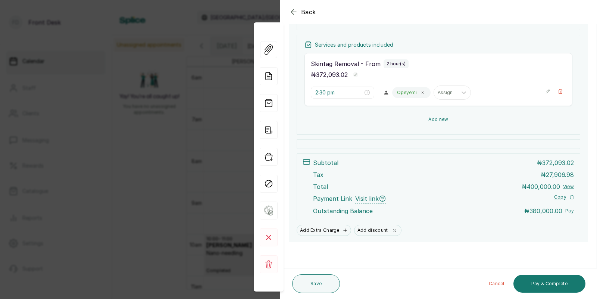
click at [438, 119] on button "Add new" at bounding box center [438, 119] width 268 height 18
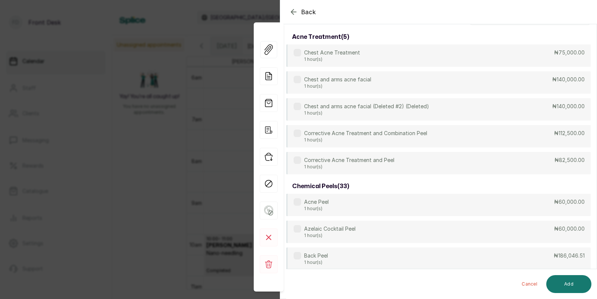
scroll to position [0, 0]
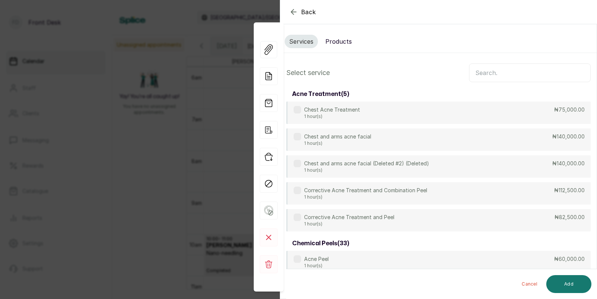
click at [338, 38] on button "Products" at bounding box center [338, 41] width 35 height 13
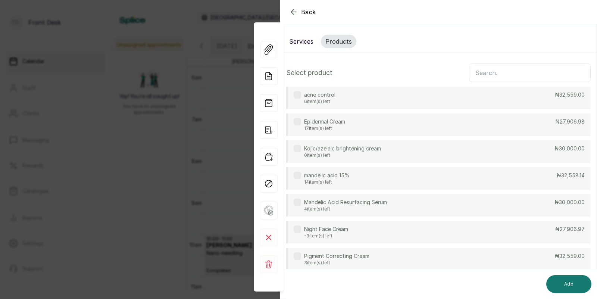
click at [377, 195] on div "Mandelic Acid Resurfacing Serum 4 item(s) left ₦30,000.00" at bounding box center [438, 205] width 304 height 22
click at [575, 286] on button "Add" at bounding box center [568, 284] width 45 height 18
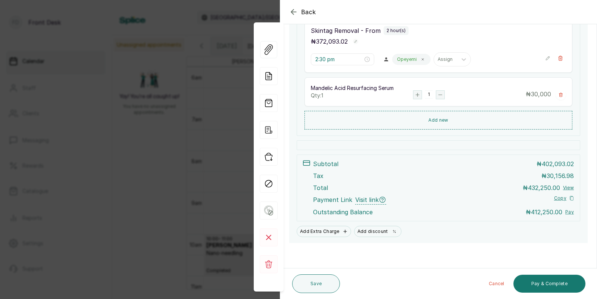
scroll to position [166, 0]
click at [310, 280] on button "Save" at bounding box center [316, 283] width 48 height 19
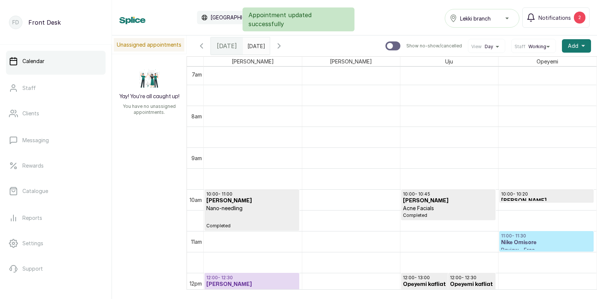
scroll to position [314, 0]
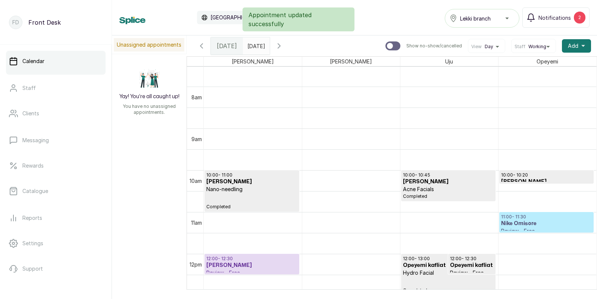
click at [534, 178] on h3 "[PERSON_NAME]" at bounding box center [546, 181] width 91 height 7
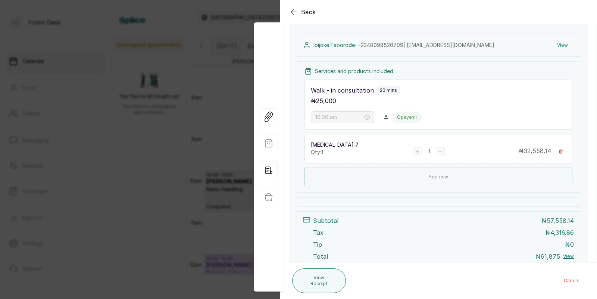
scroll to position [139, 0]
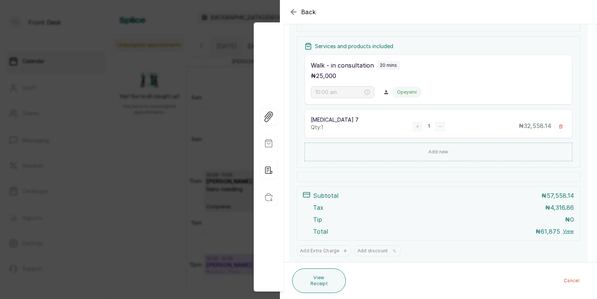
click at [196, 179] on div "Back Appointment Details Edit appointment 🚶 Walk-in (booked by Front Desk) Make…" at bounding box center [298, 149] width 597 height 299
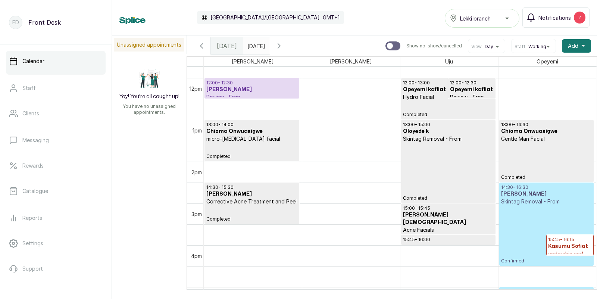
scroll to position [463, 0]
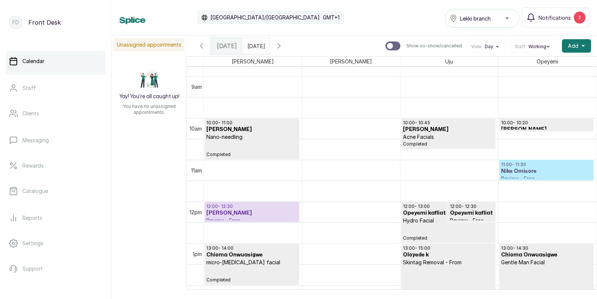
click at [252, 139] on p "Nano-needling" at bounding box center [251, 136] width 91 height 7
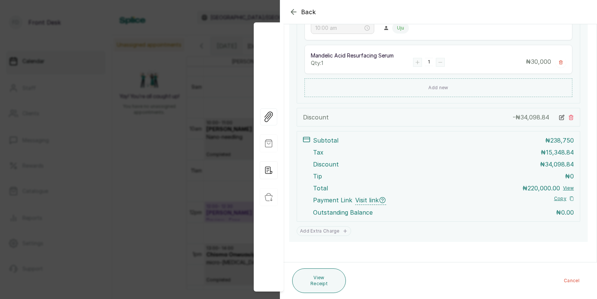
click at [165, 163] on div "Back Appointment Details Edit appointment 🚶 Walk-in (booked by Front Desk) Make…" at bounding box center [298, 149] width 597 height 299
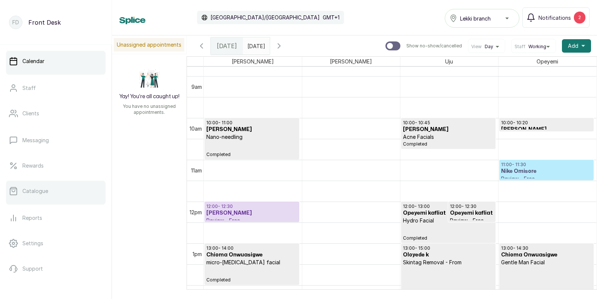
click at [46, 191] on p "Catalogue" at bounding box center [35, 190] width 26 height 7
